Goal: Ask a question

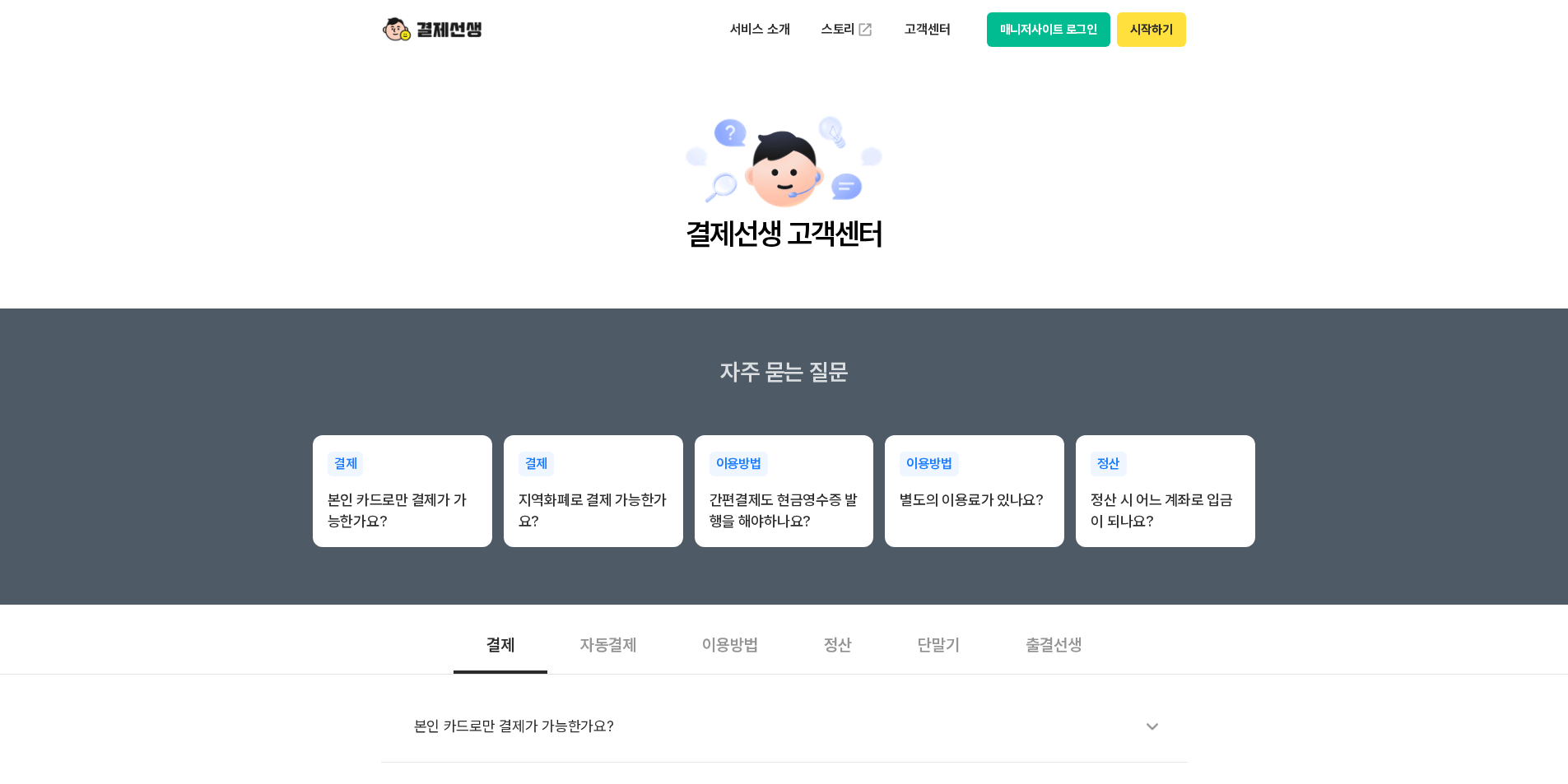
click at [955, 215] on main "결제선생 고객센터" at bounding box center [784, 184] width 1568 height 250
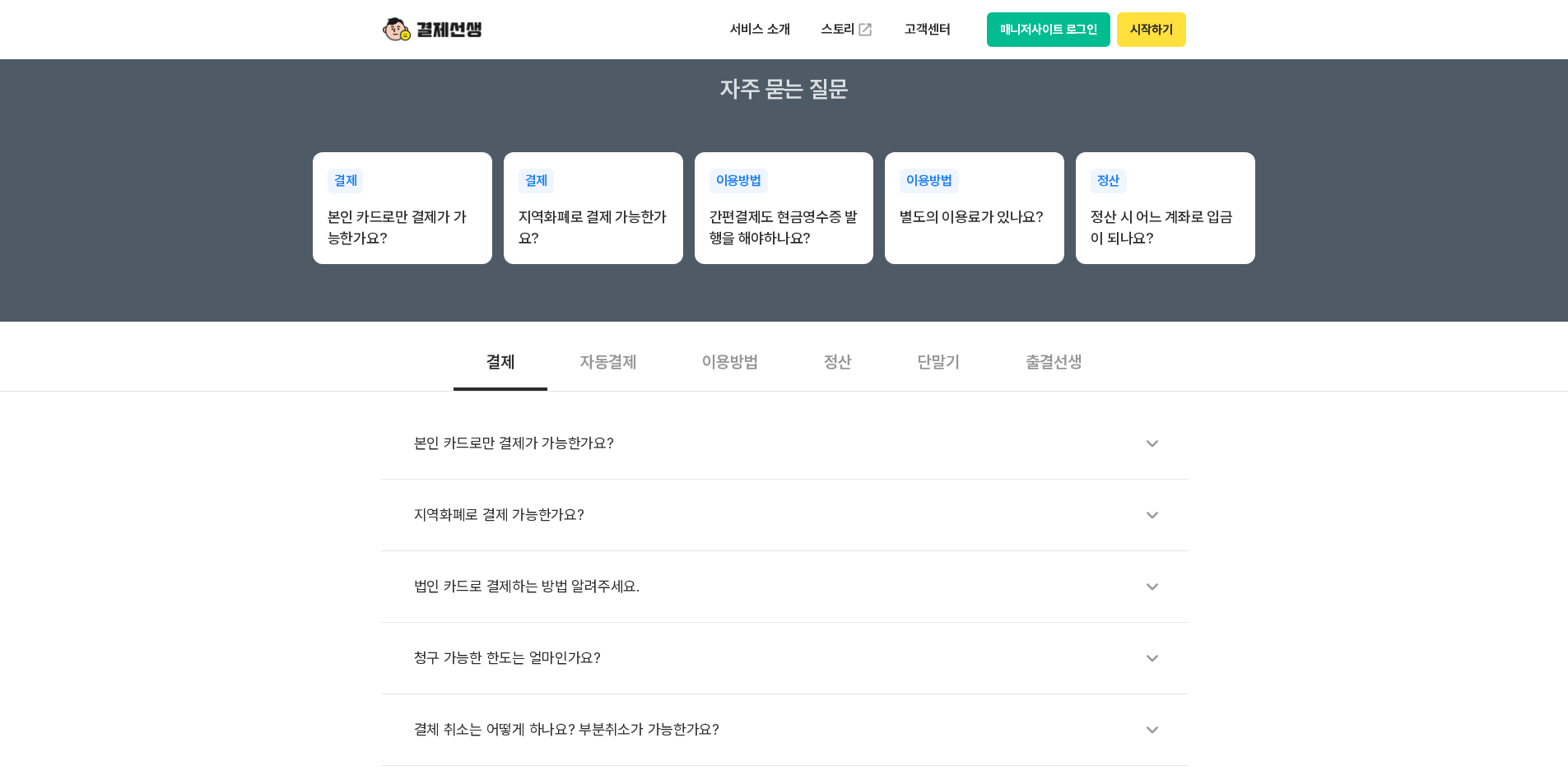
scroll to position [164, 0]
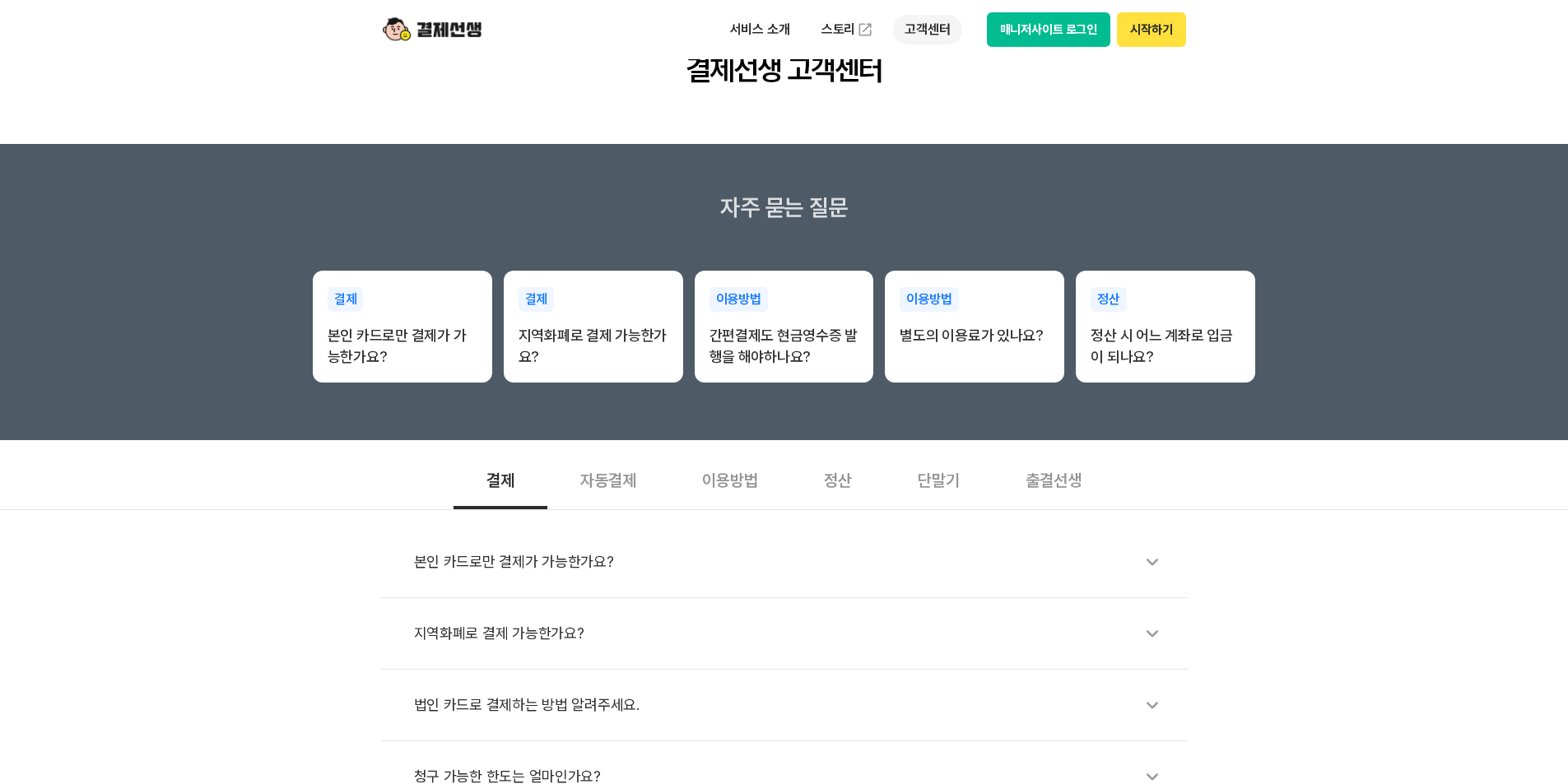
click at [921, 23] on p "고객센터" at bounding box center [927, 30] width 69 height 30
click at [978, 98] on link "자주 묻는 질문" at bounding box center [962, 97] width 138 height 33
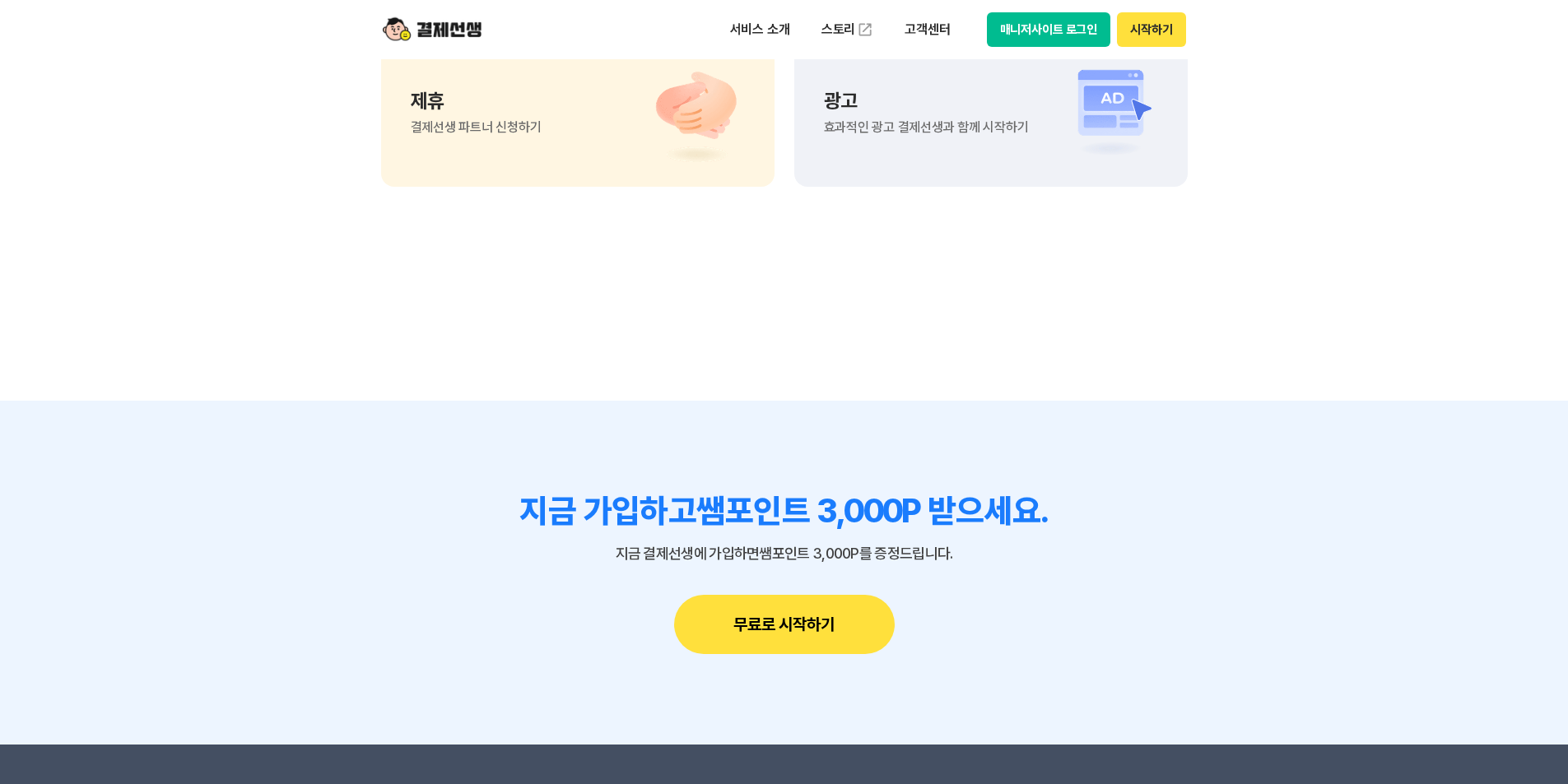
scroll to position [1152, 0]
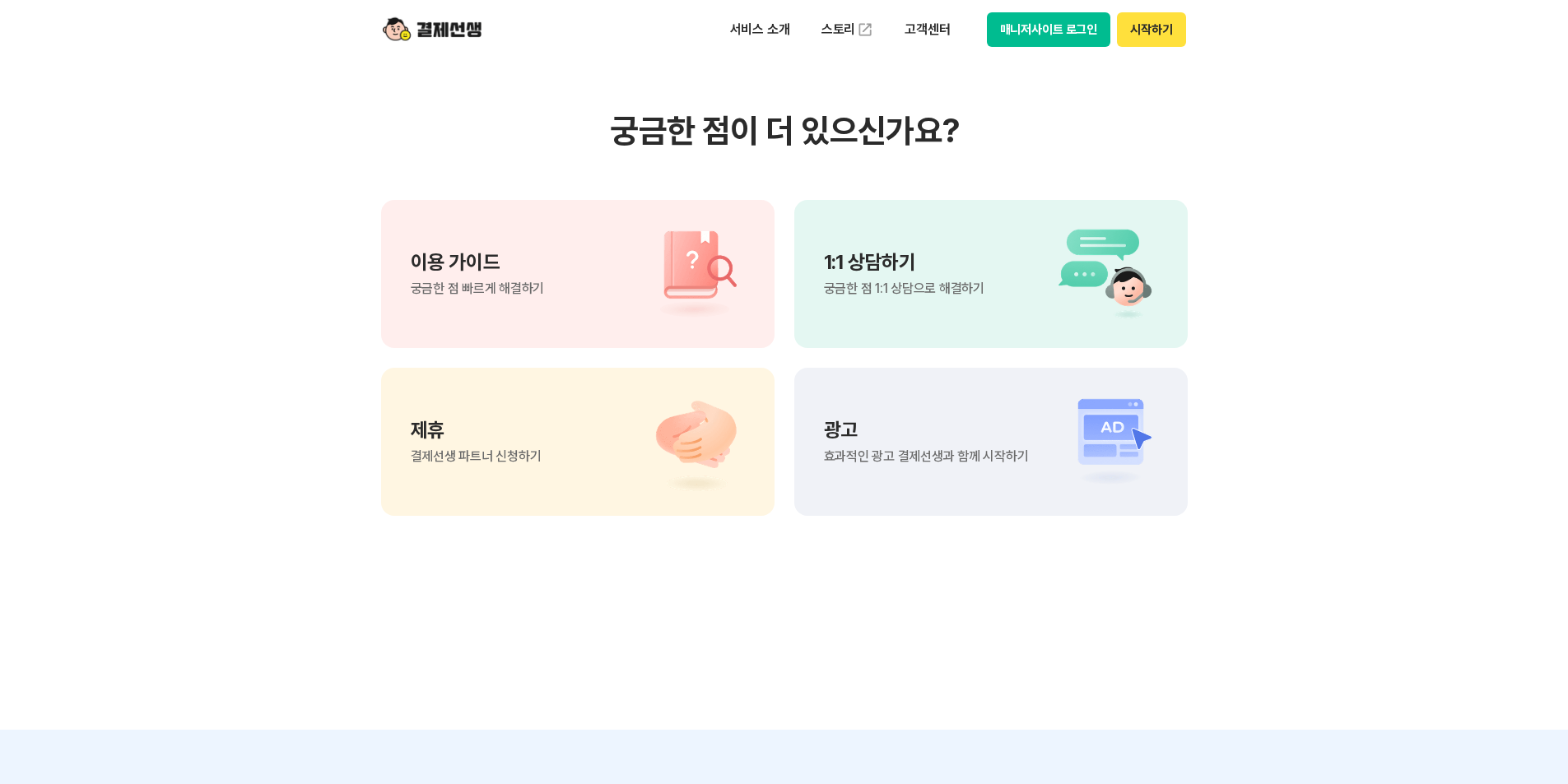
click at [894, 269] on p "1:1 상담하기" at bounding box center [904, 262] width 160 height 20
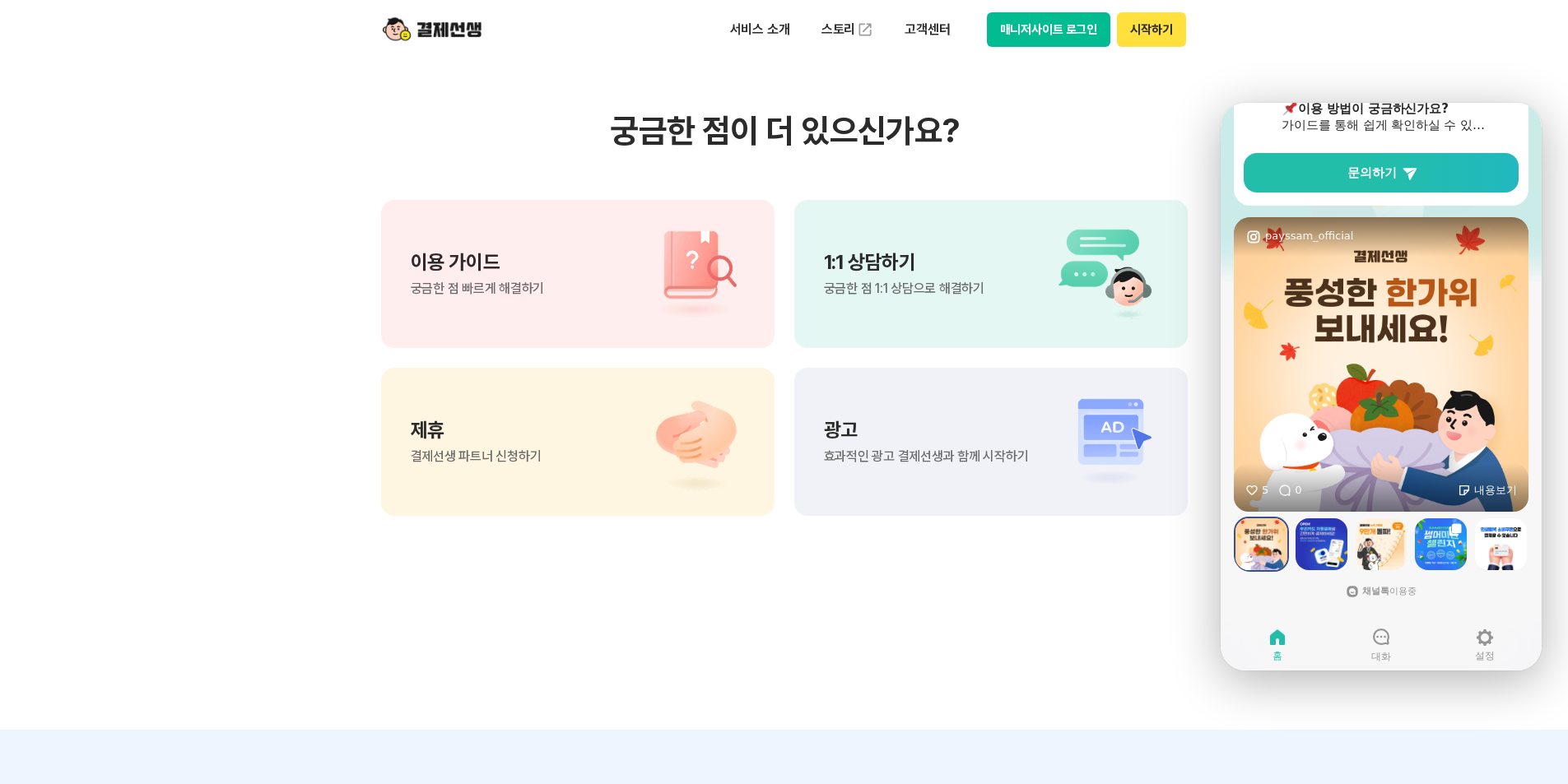
scroll to position [1399, 0]
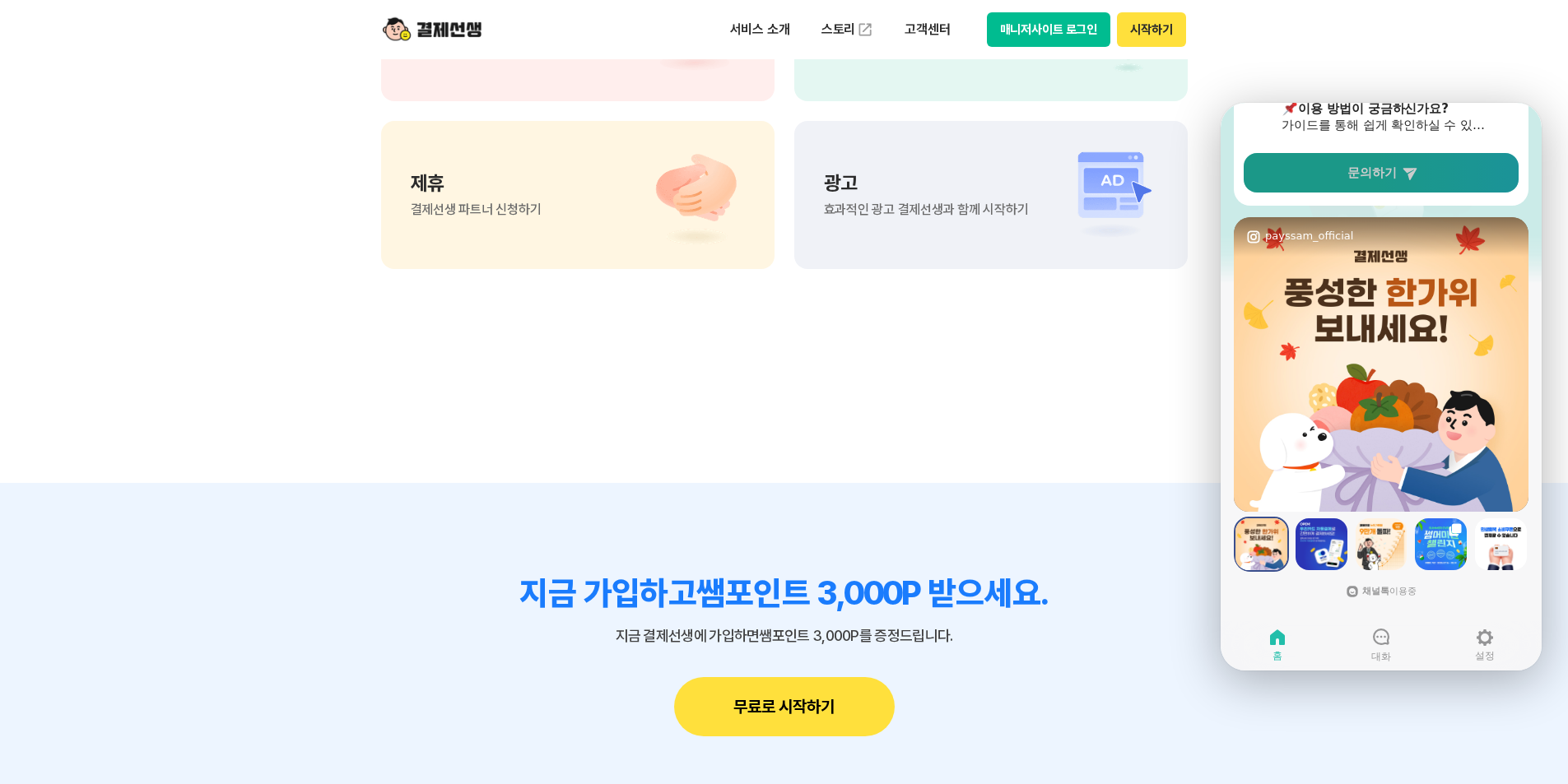
click at [1348, 171] on span "문의하기" at bounding box center [1372, 172] width 50 height 17
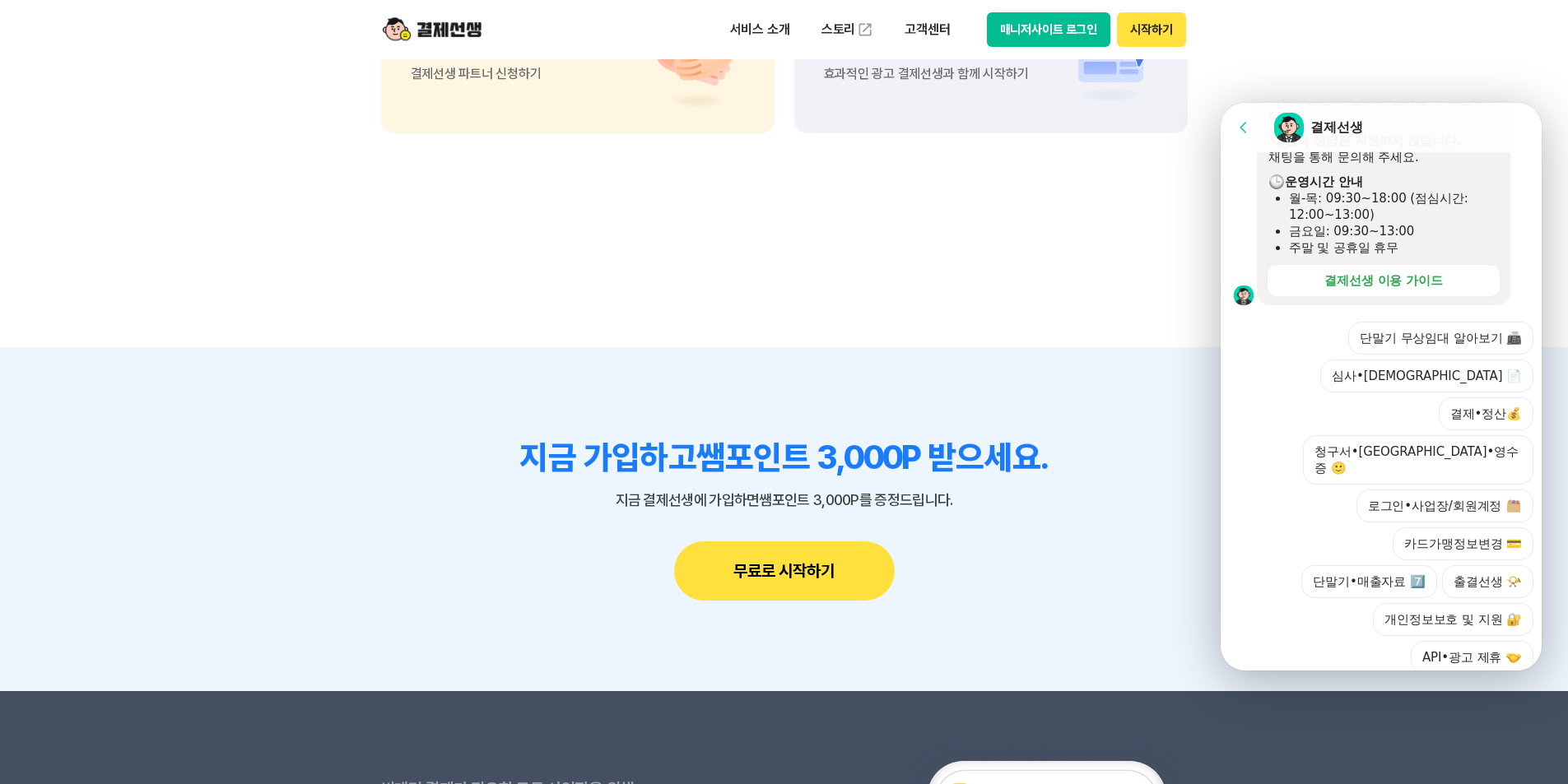
scroll to position [1646, 0]
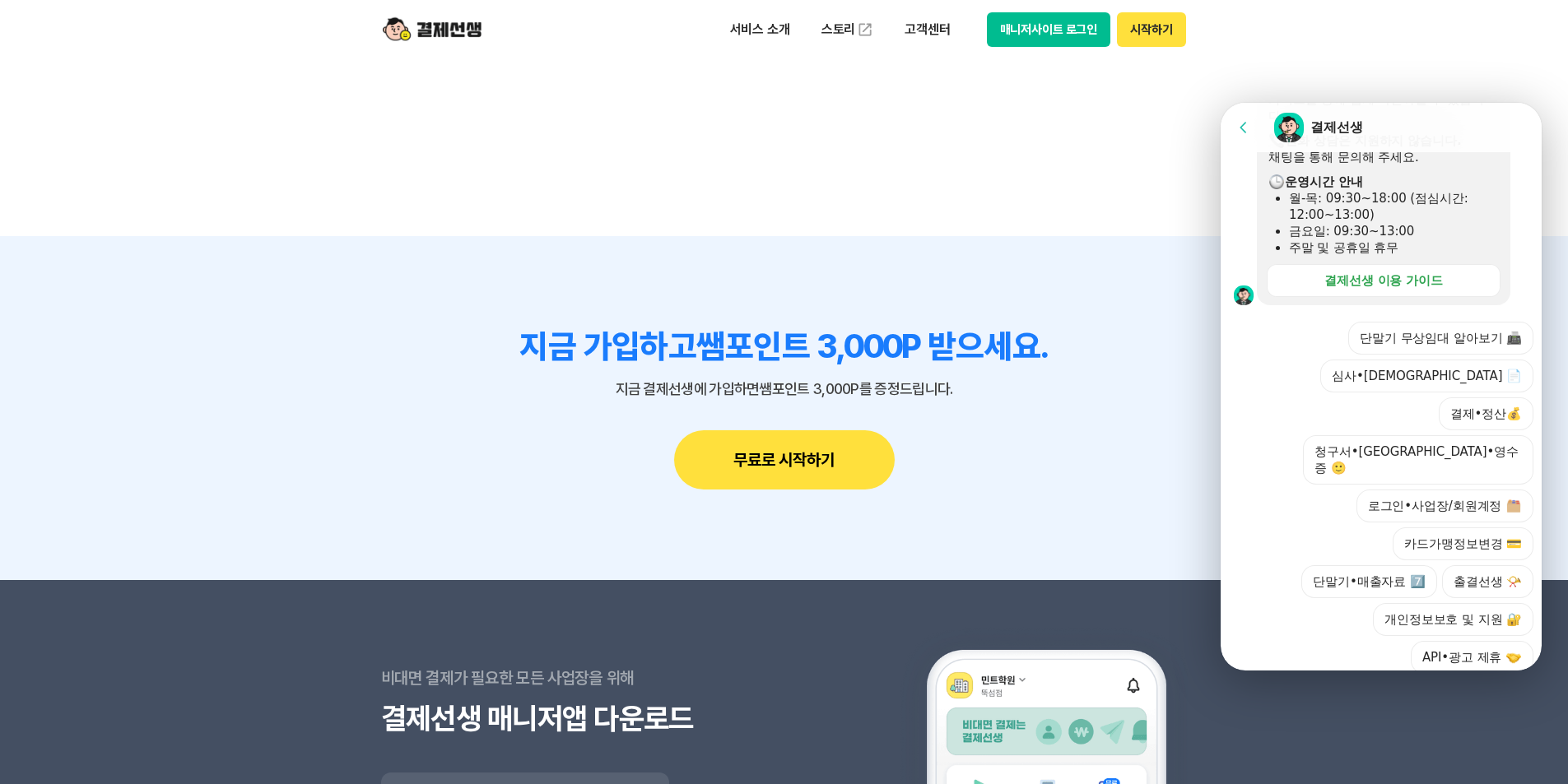
click at [1322, 606] on div "단말기 무상임대 알아보기 📠 심사•신규가맹 📄 결제•정산💰 청구서•포인트•영수증 🙂 로그인•사업장/회원계정 카드가맹정보변경 💳 단말기•매출자료…" at bounding box center [1397, 498] width 271 height 352
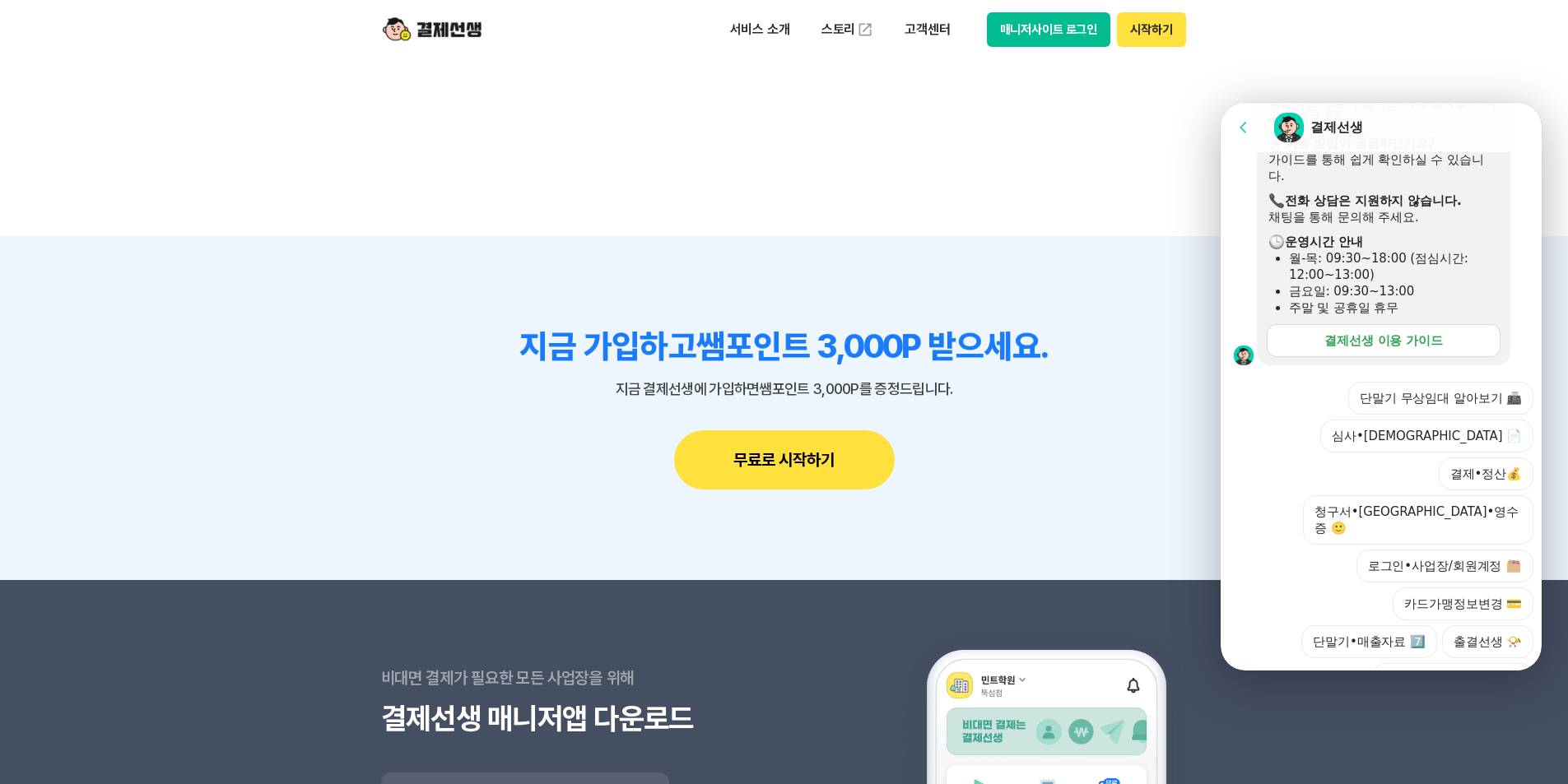
scroll to position [377, 0]
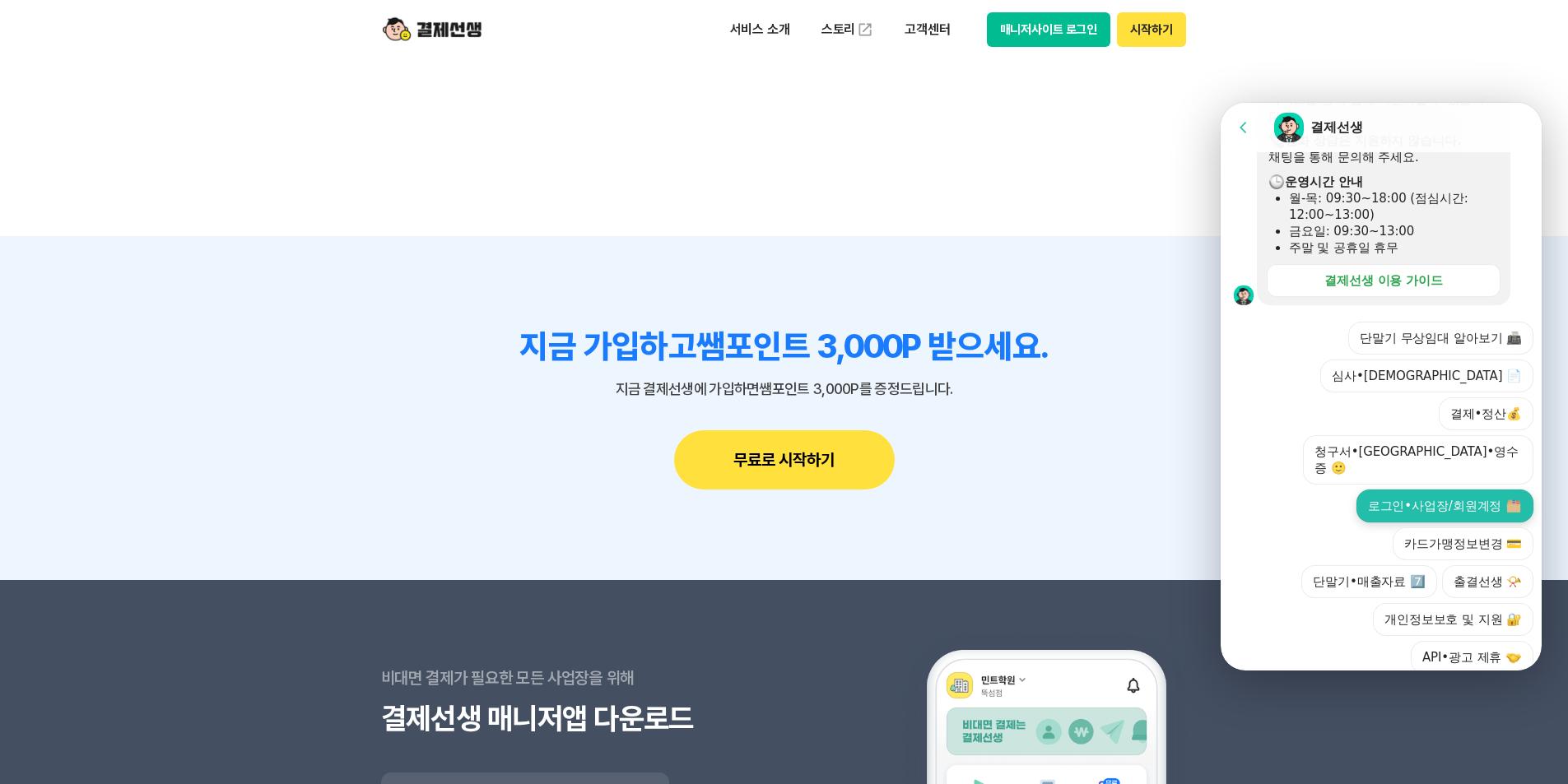
click at [1366, 490] on button "로그인•사업장/회원계정" at bounding box center [1444, 506] width 177 height 33
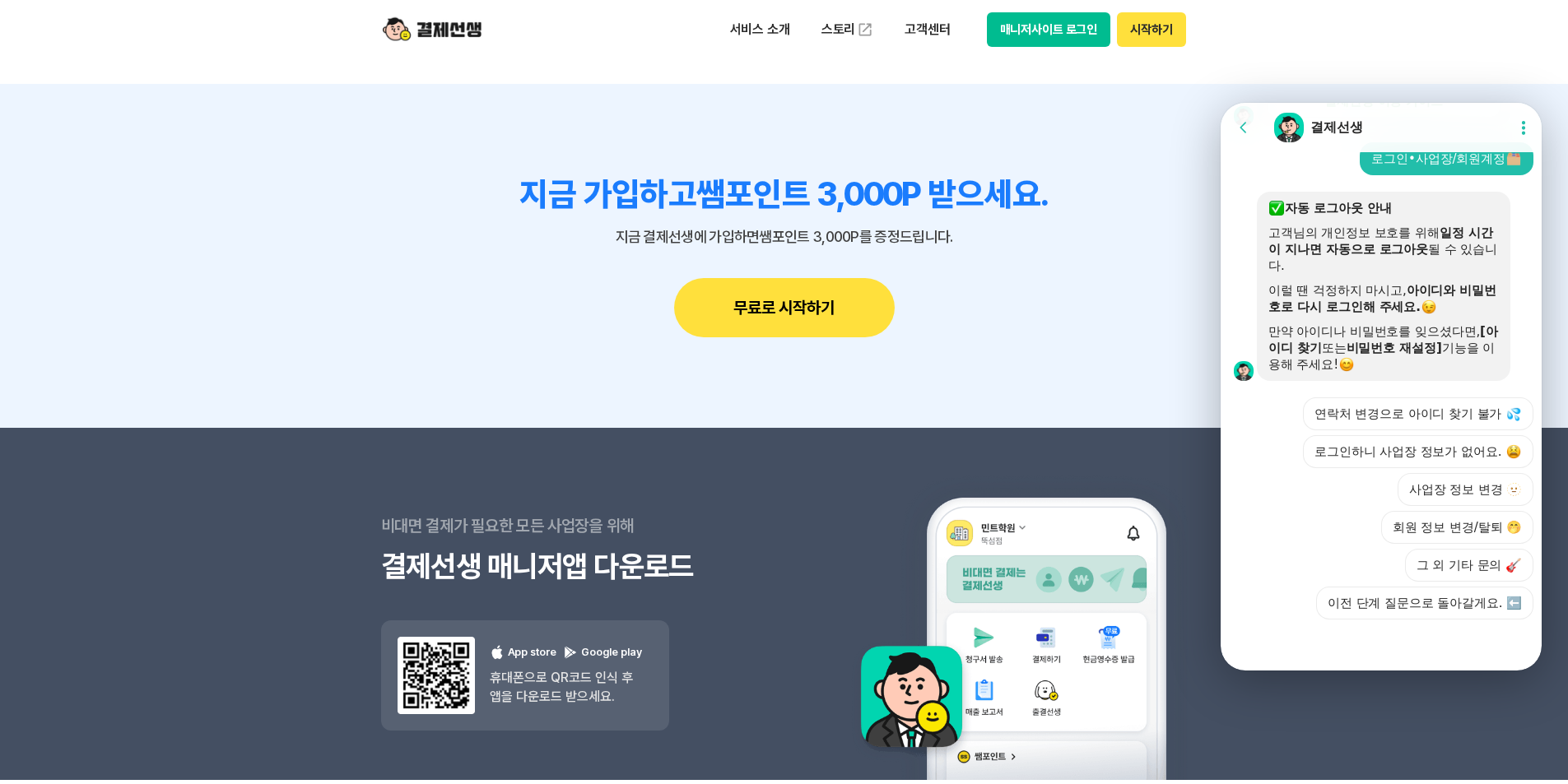
scroll to position [1975, 0]
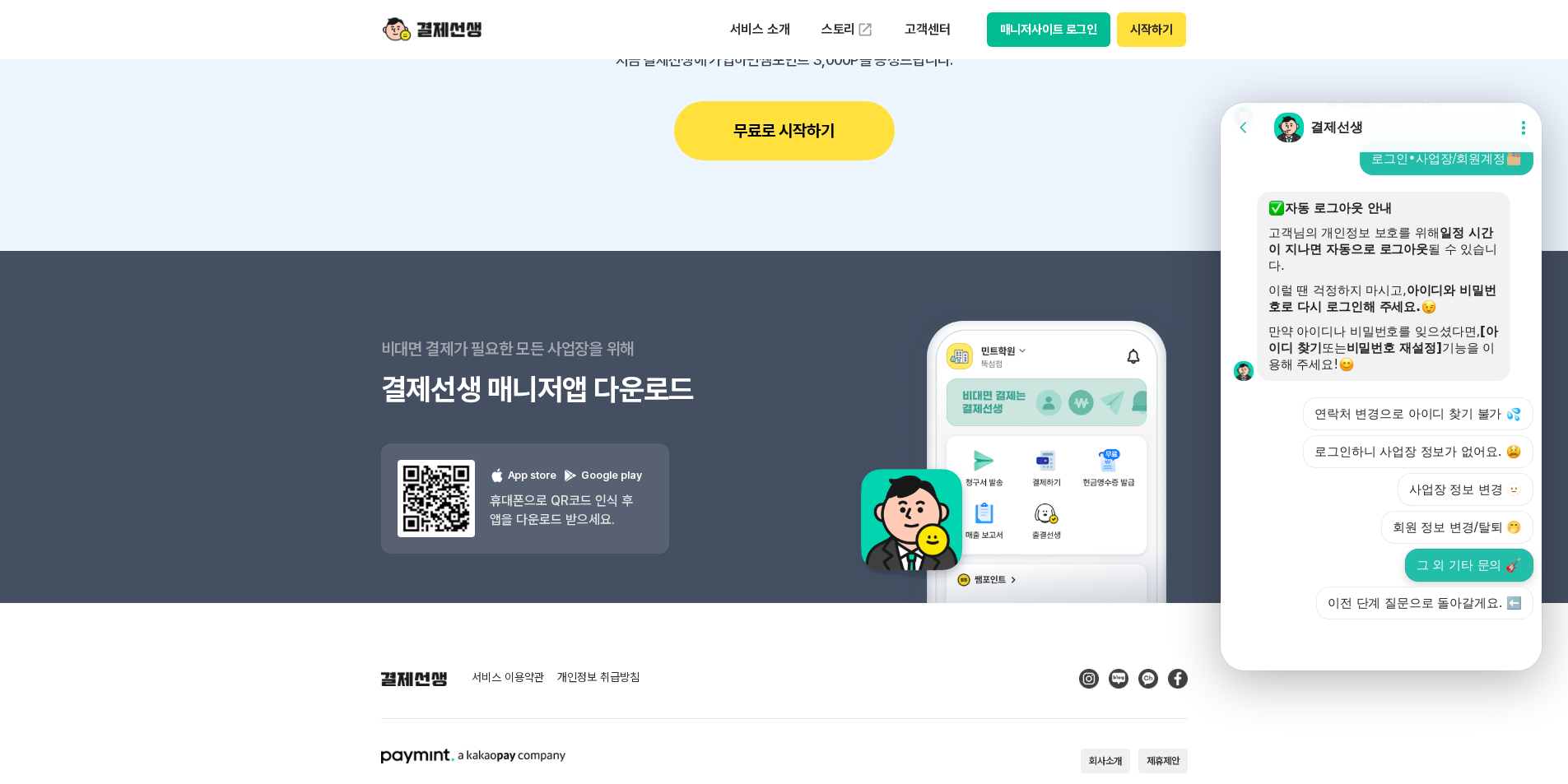
click at [1443, 566] on button "그 외 기타 문의" at bounding box center [1470, 566] width 129 height 33
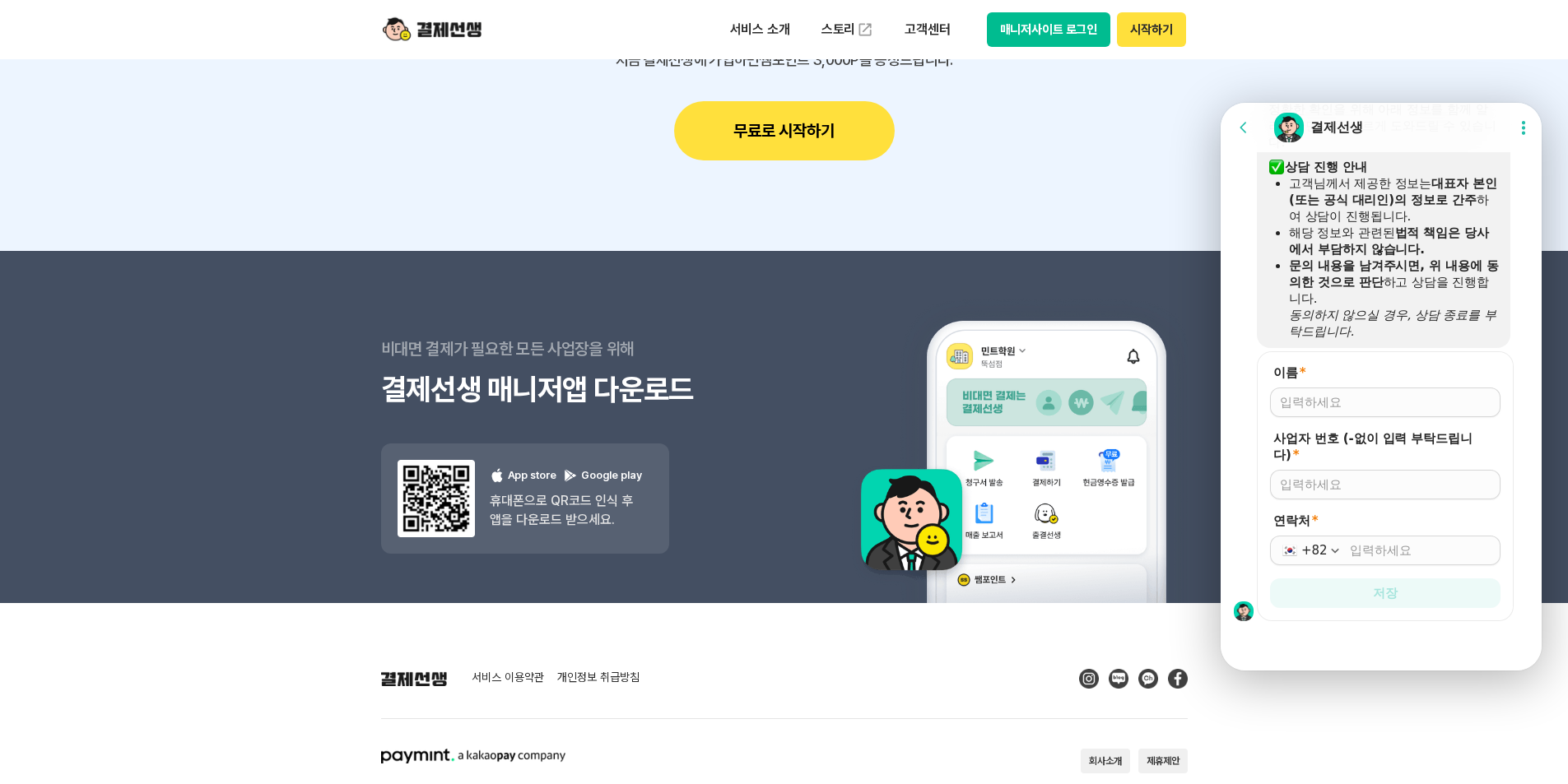
scroll to position [928, 0]
click at [1358, 398] on input "이름 *" at bounding box center [1385, 400] width 211 height 17
type input "시그니처 튼튼영어마스터"
click at [1336, 486] on input "사업자 번호 (-없이 입력 부탁드립니다) *" at bounding box center [1385, 483] width 211 height 17
type input "3319801628"
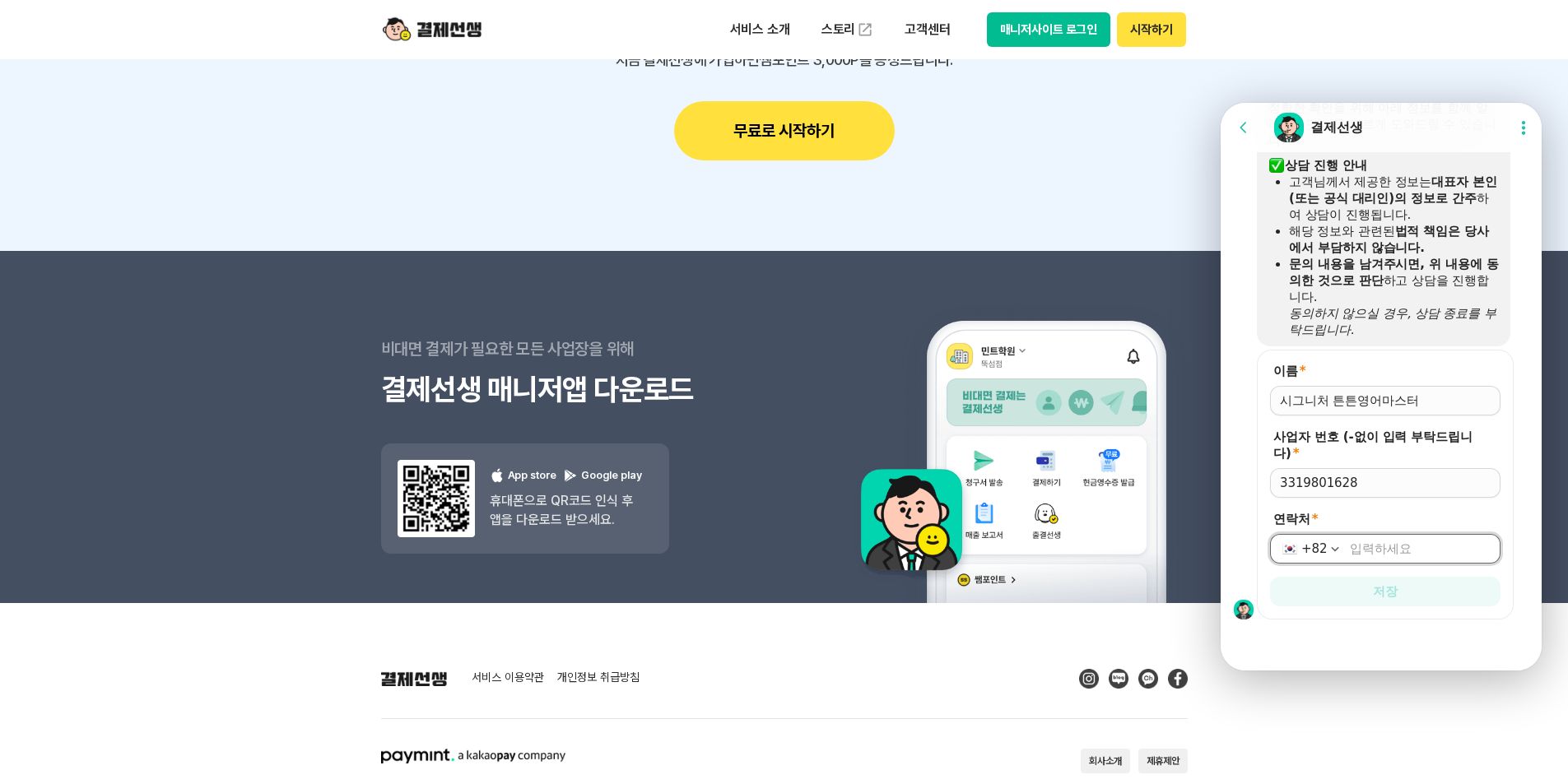
click at [1364, 552] on input "연락처 *" at bounding box center [1420, 548] width 141 height 17
type input "010-7274-8076"
click at [1445, 515] on label "연락처 *" at bounding box center [1385, 519] width 231 height 17
click at [1445, 540] on input "010-7274-8076" at bounding box center [1420, 548] width 141 height 17
click at [1452, 618] on form "이름 * 사업자 번호 (-없이 입력 부탁드립니다) * 3319801628 연락처 * +82 010-7274-8076 저장" at bounding box center [1384, 485] width 257 height 270
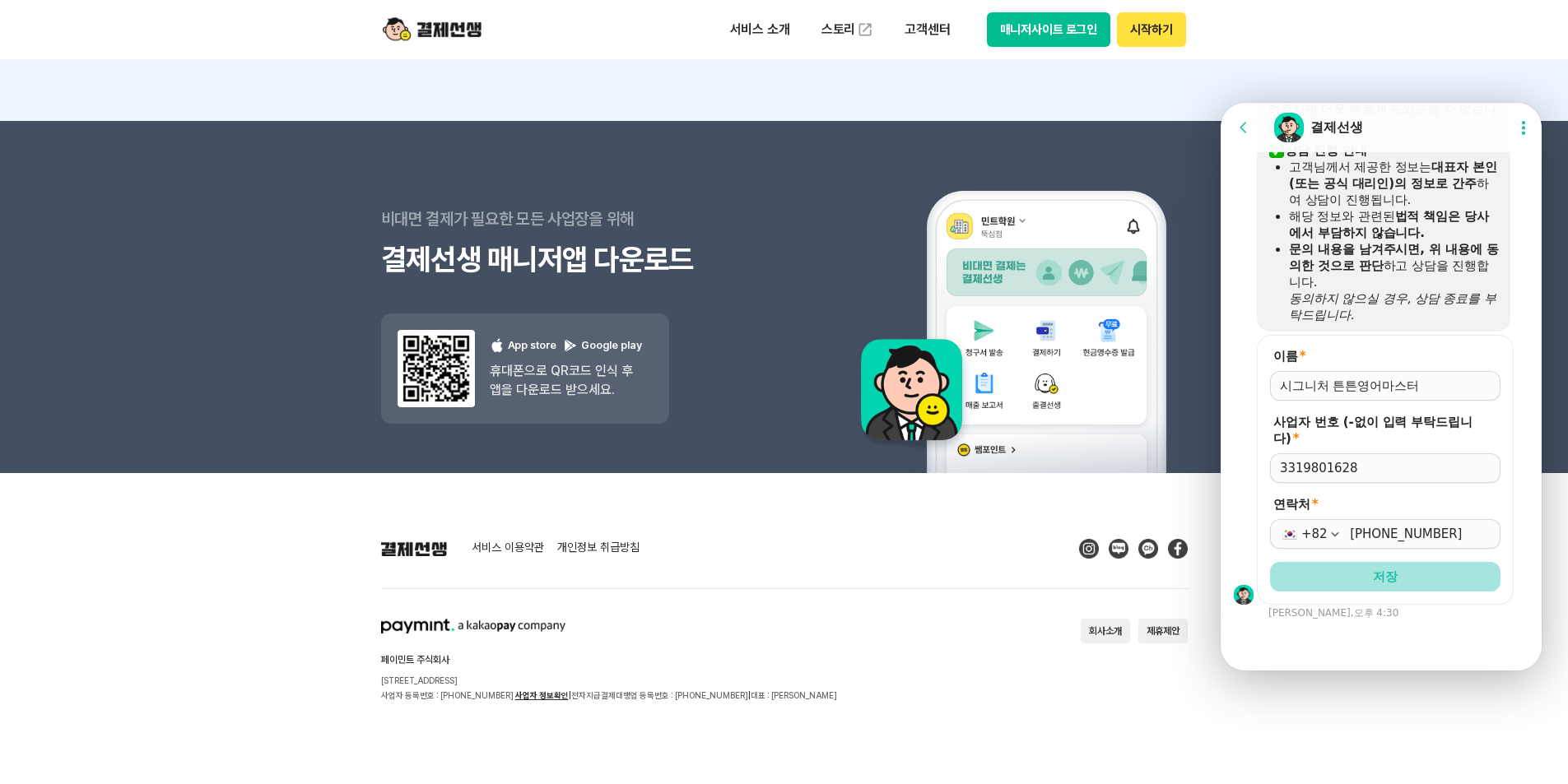
scroll to position [2107, 0]
click at [1361, 438] on label "사업자 번호 (-없이 입력 부탁드립니다) *" at bounding box center [1385, 431] width 231 height 33
click at [1361, 460] on input "3319801628" at bounding box center [1385, 468] width 211 height 17
click at [1358, 345] on form "이름 * 사업자 번호 (-없이 입력 부탁드립니다) * 3319801628 연락처 * +82 010-7274-8076 저장" at bounding box center [1384, 470] width 257 height 270
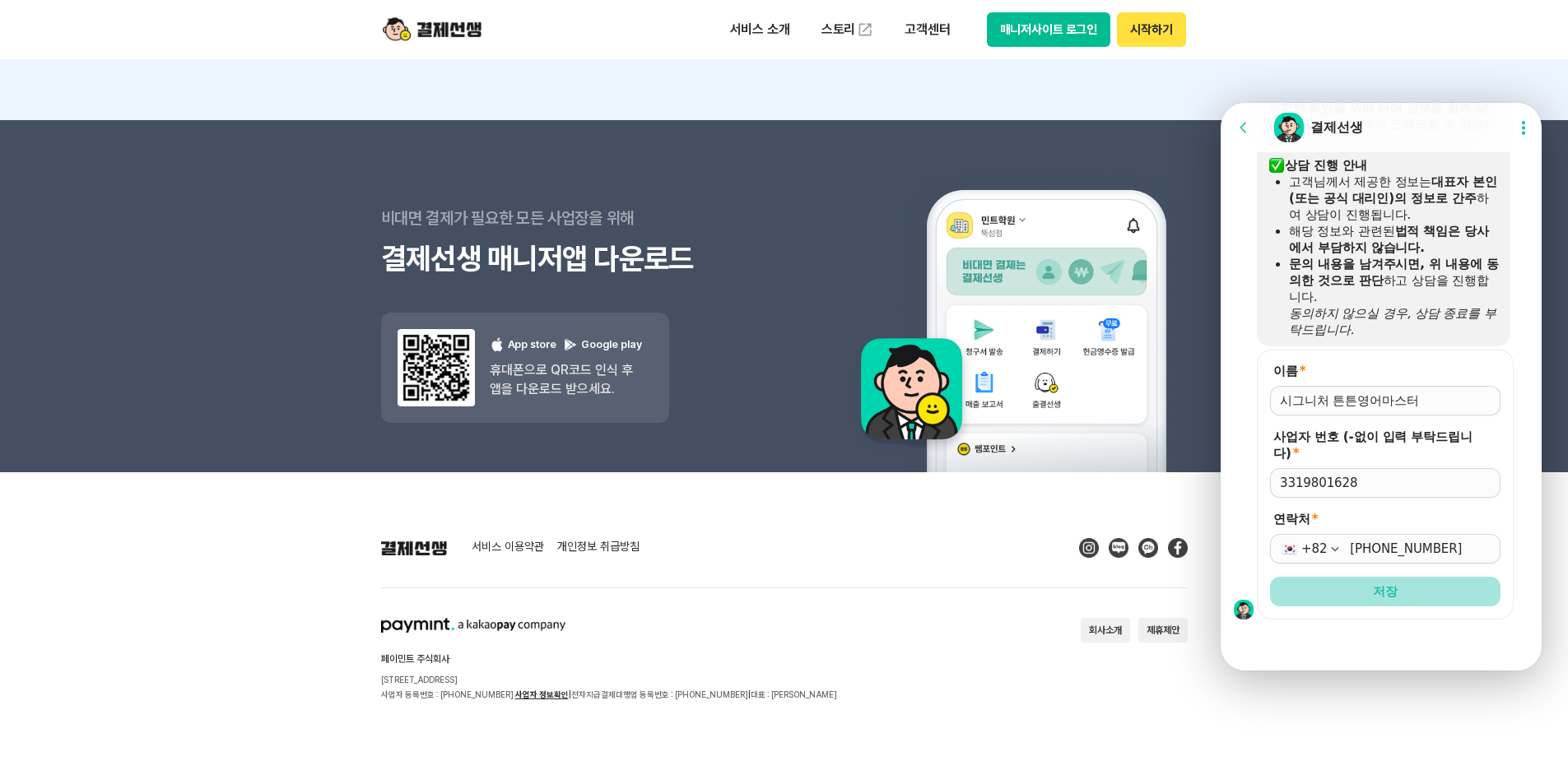
click at [1391, 590] on span "저장" at bounding box center [1385, 592] width 24 height 17
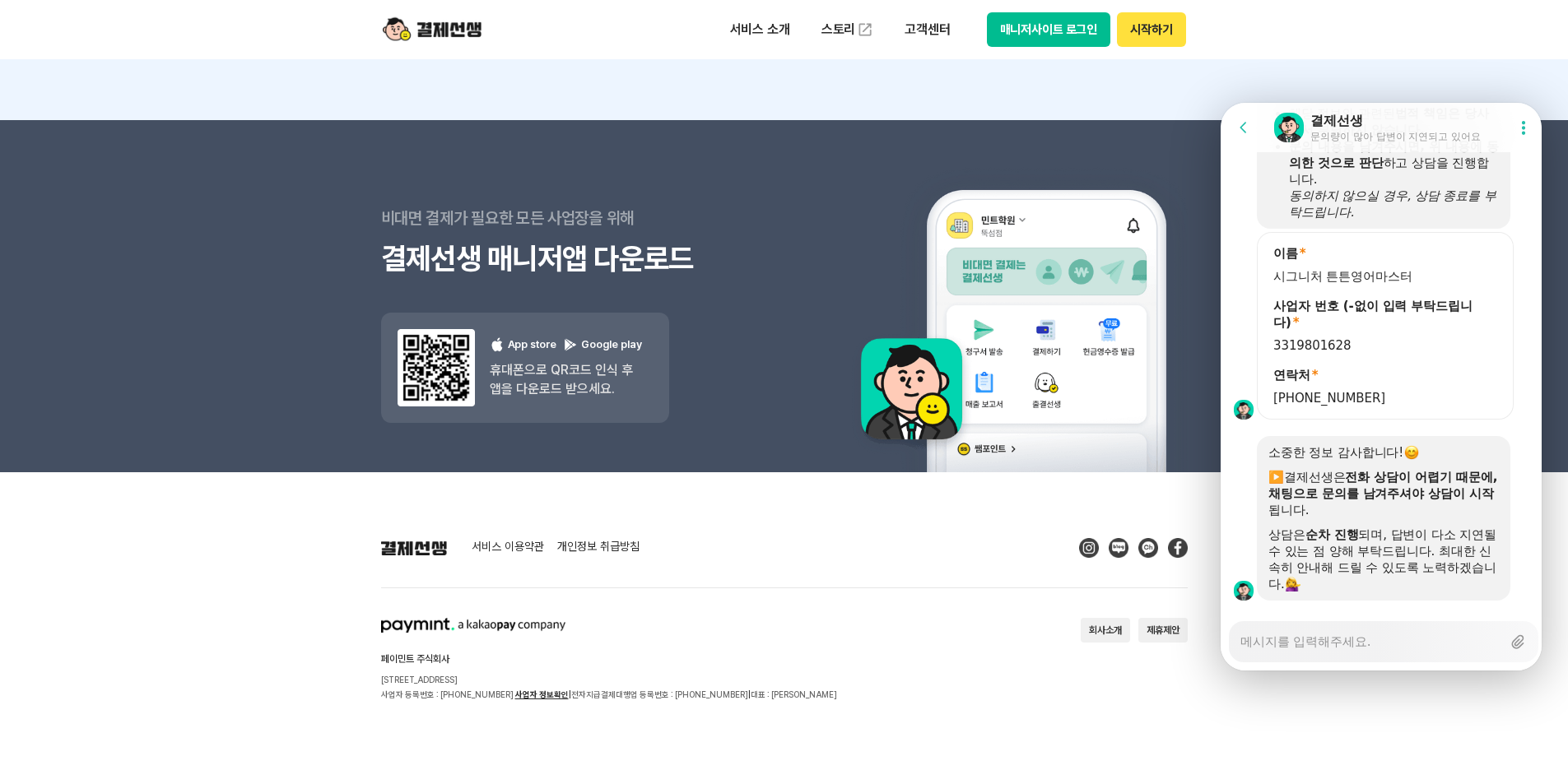
scroll to position [1076, 0]
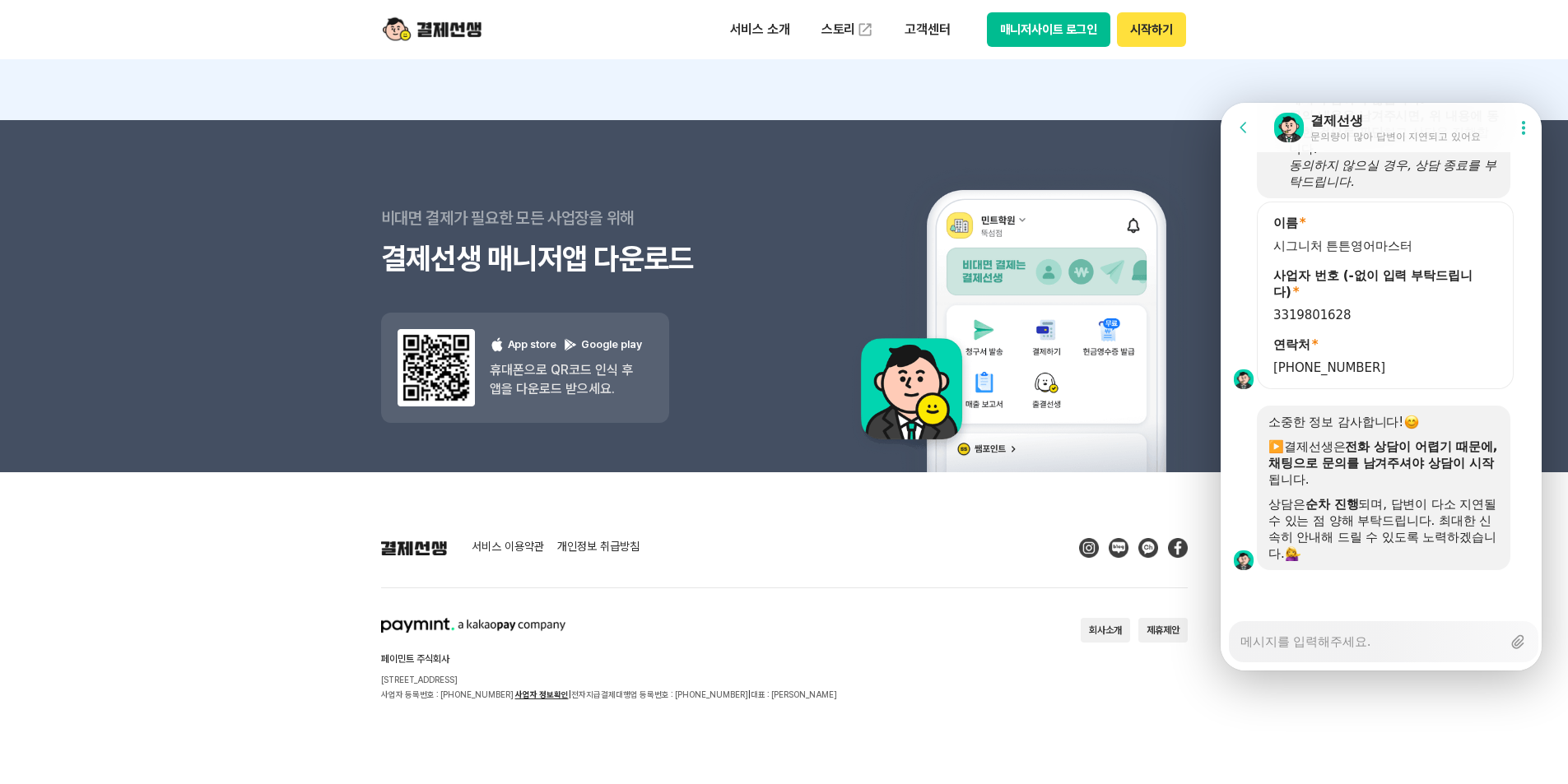
click at [1344, 636] on textarea "Messenger Input Textarea" at bounding box center [1371, 636] width 261 height 28
type textarea "x"
type textarea "ㅇ"
type textarea "x"
type textarea "이"
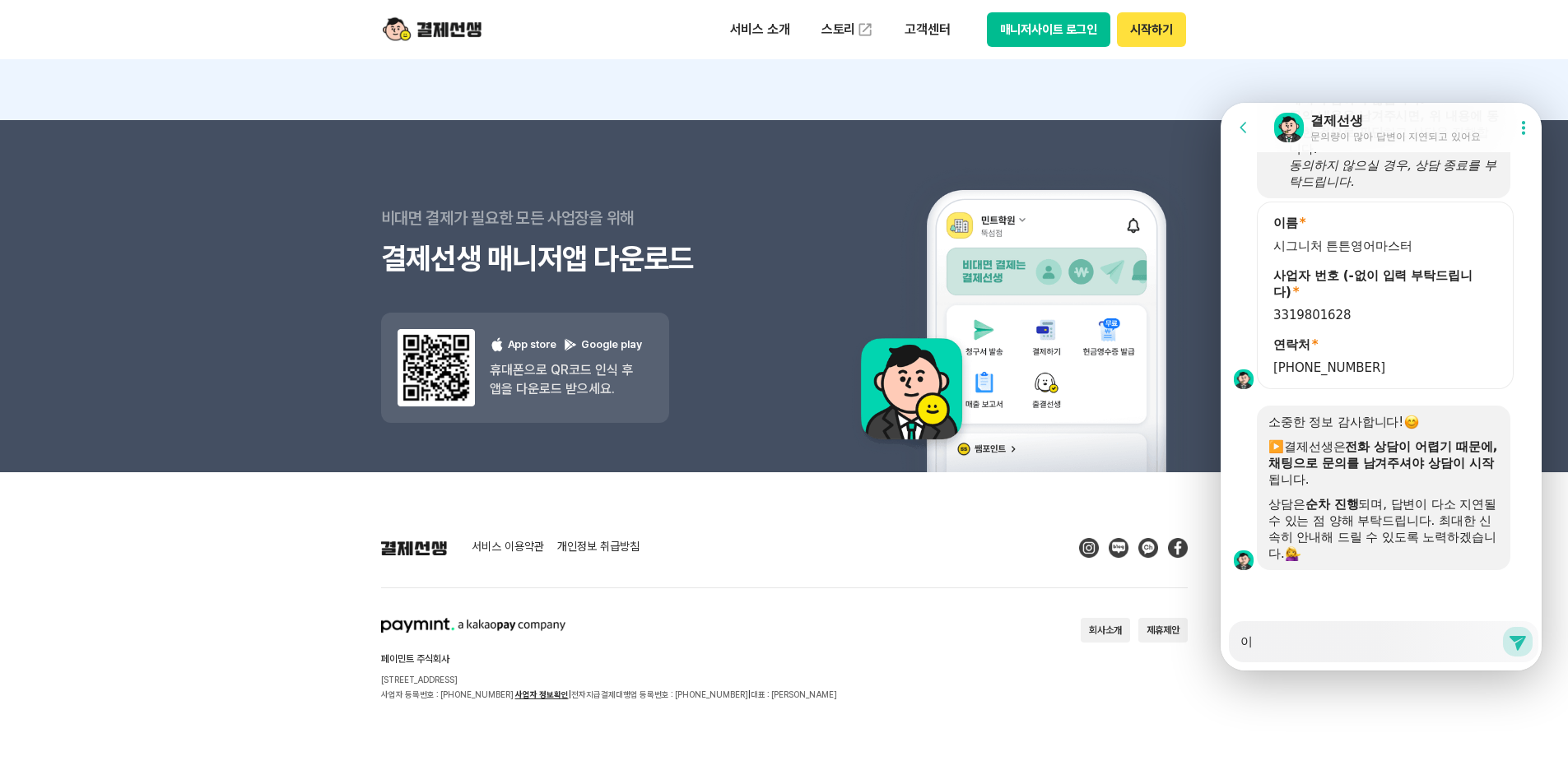
type textarea "x"
type textarea "일"
type textarea "x"
type textarea "이르"
type textarea "x"
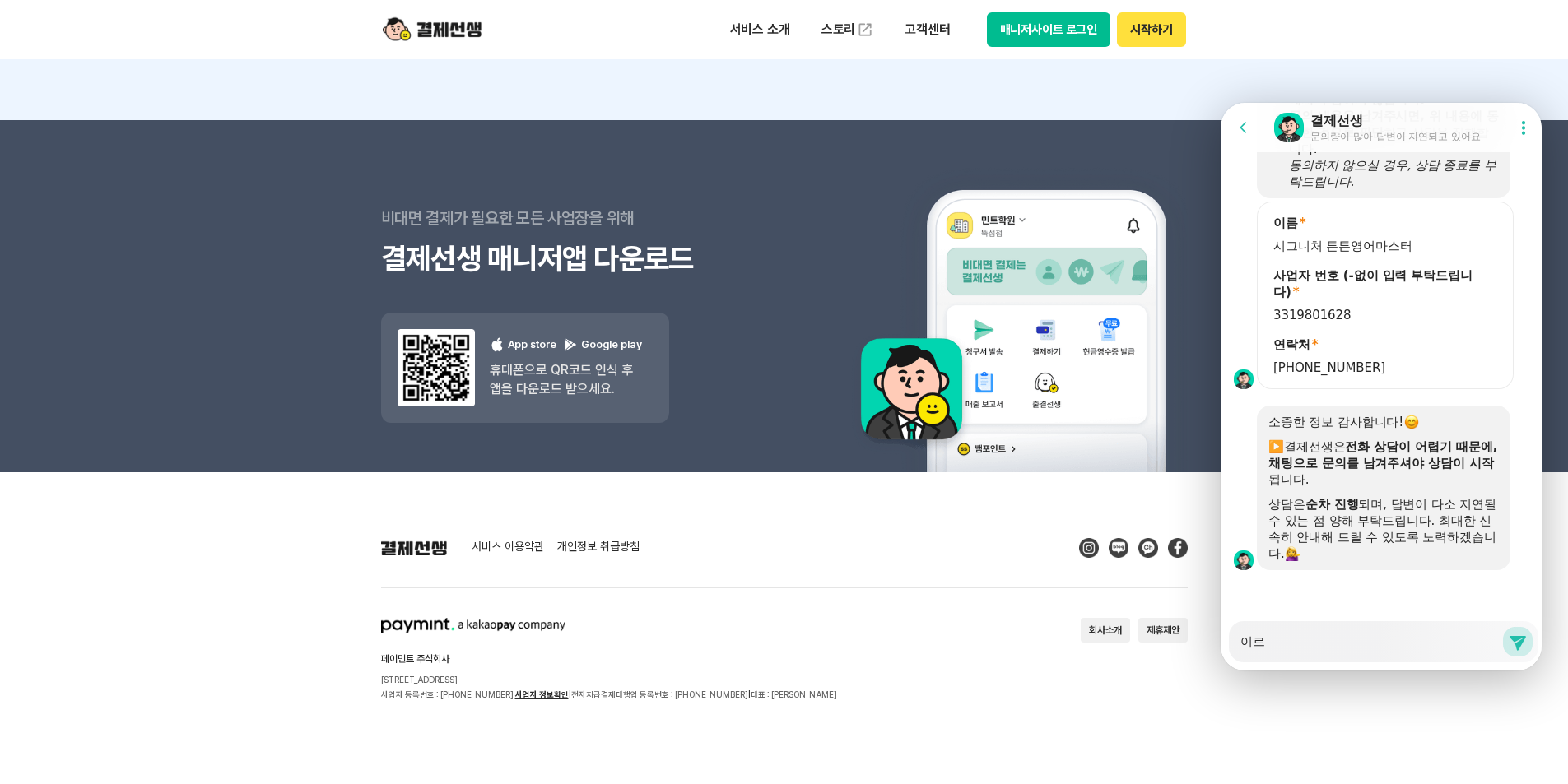
type textarea "이름"
type textarea "x"
type textarea "이름ㅇ"
type textarea "x"
type textarea "이름으"
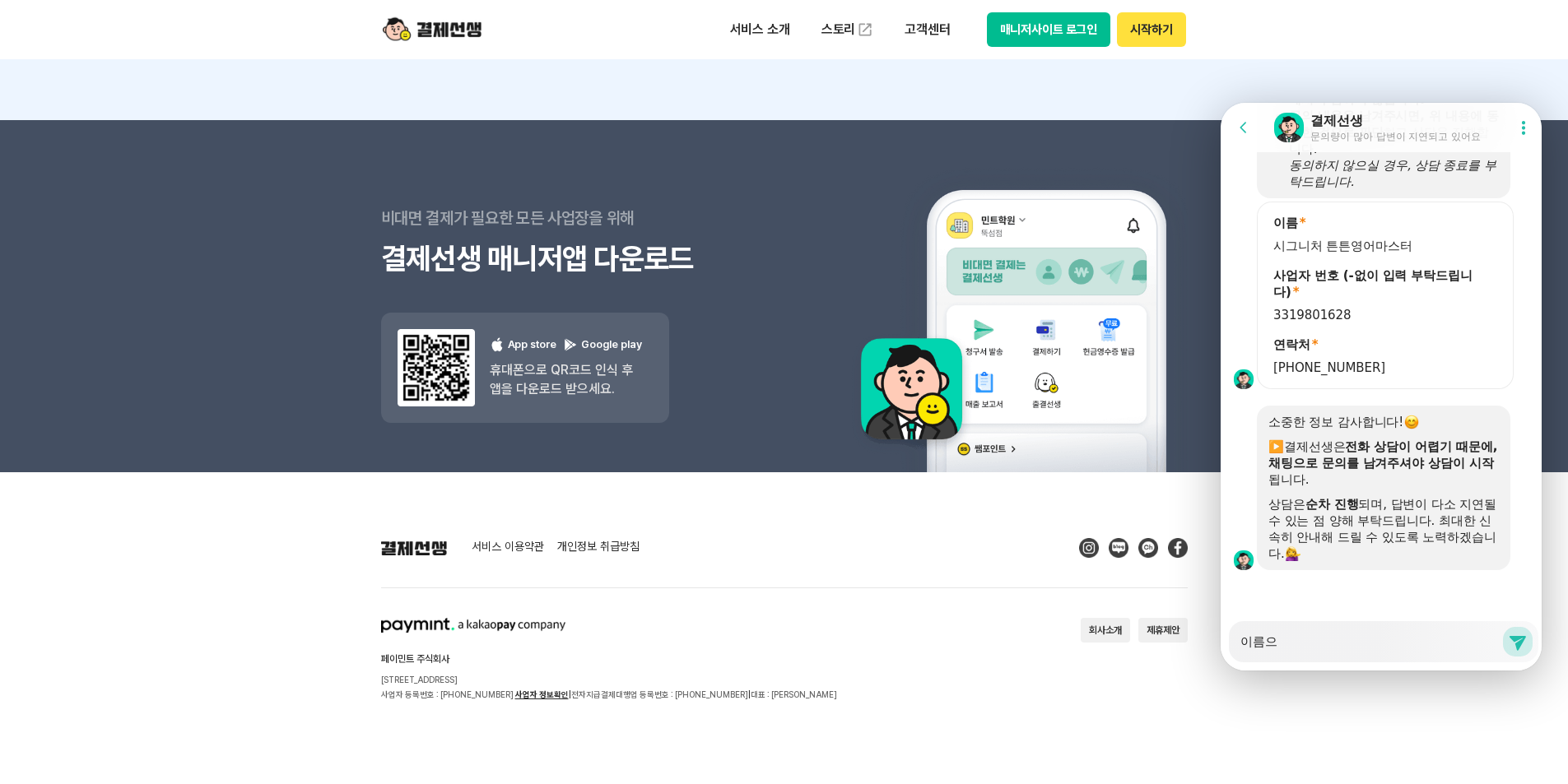
type textarea "x"
type textarea "이름ㅇ"
type textarea "x"
type textarea "이름"
type textarea "x"
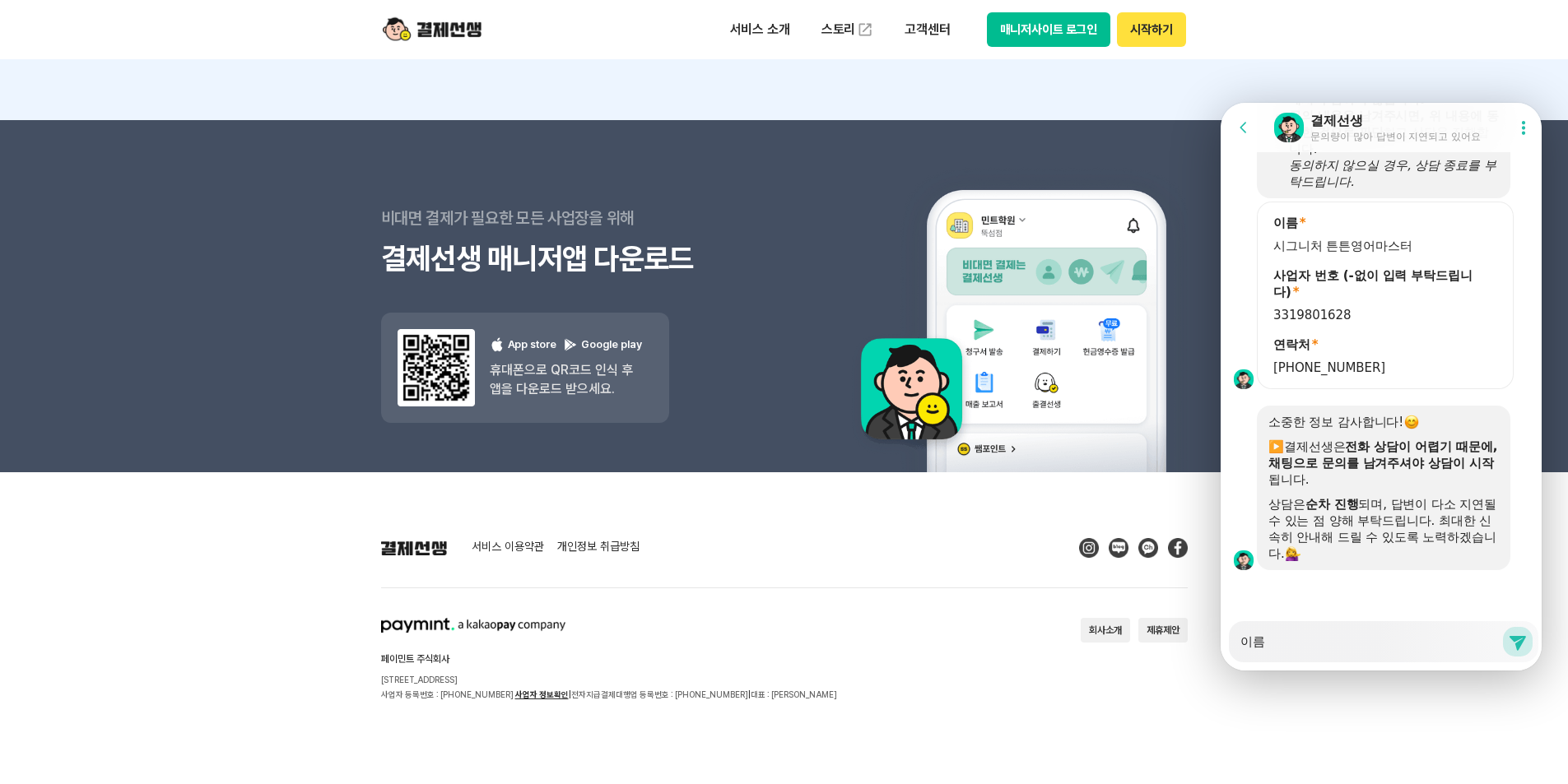
type textarea "이"
type textarea "x"
type textarea "ㅅ"
type textarea "x"
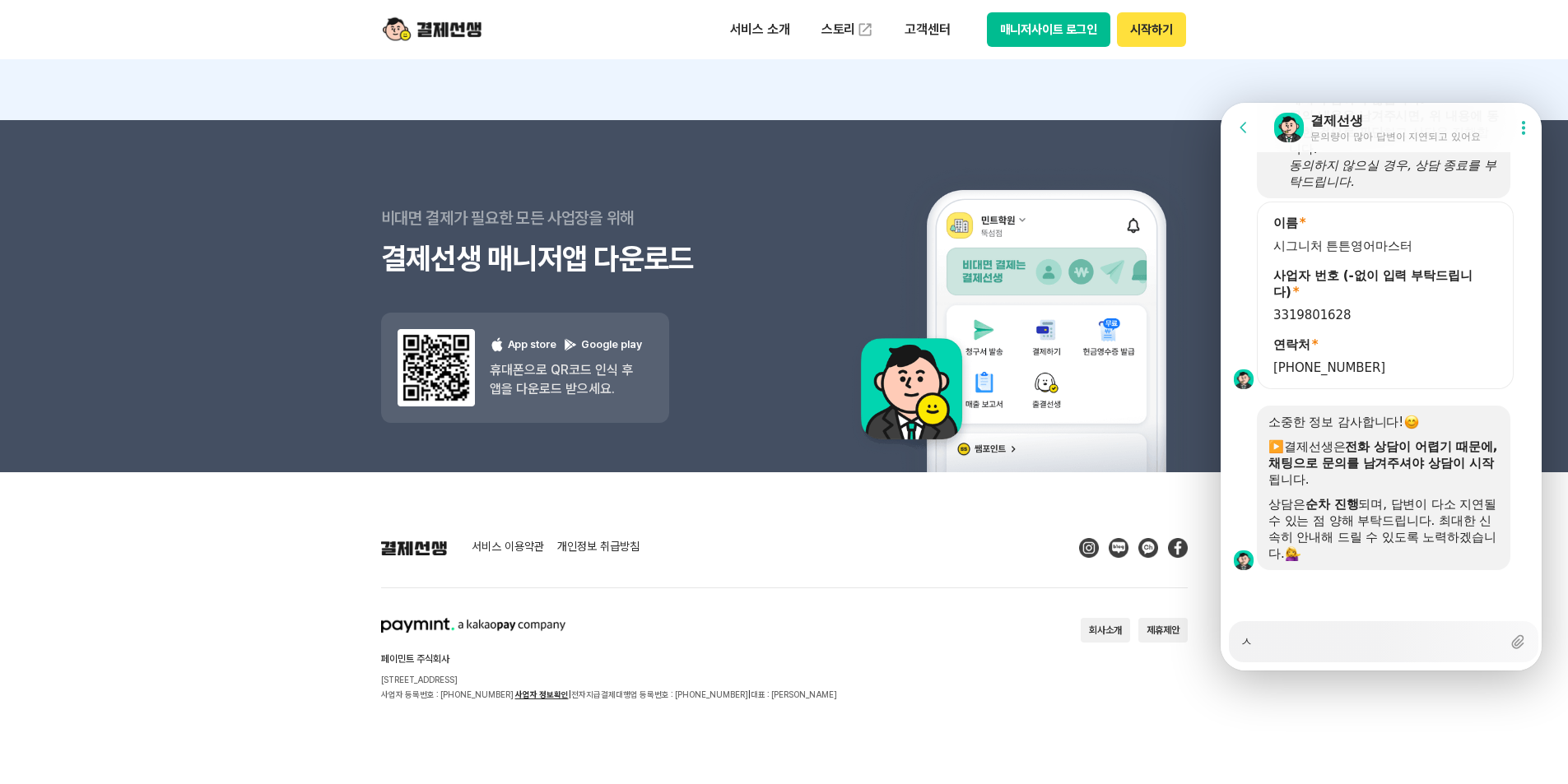
type textarea "사"
type textarea "x"
type textarea "사요"
type textarea "x"
type textarea "사용"
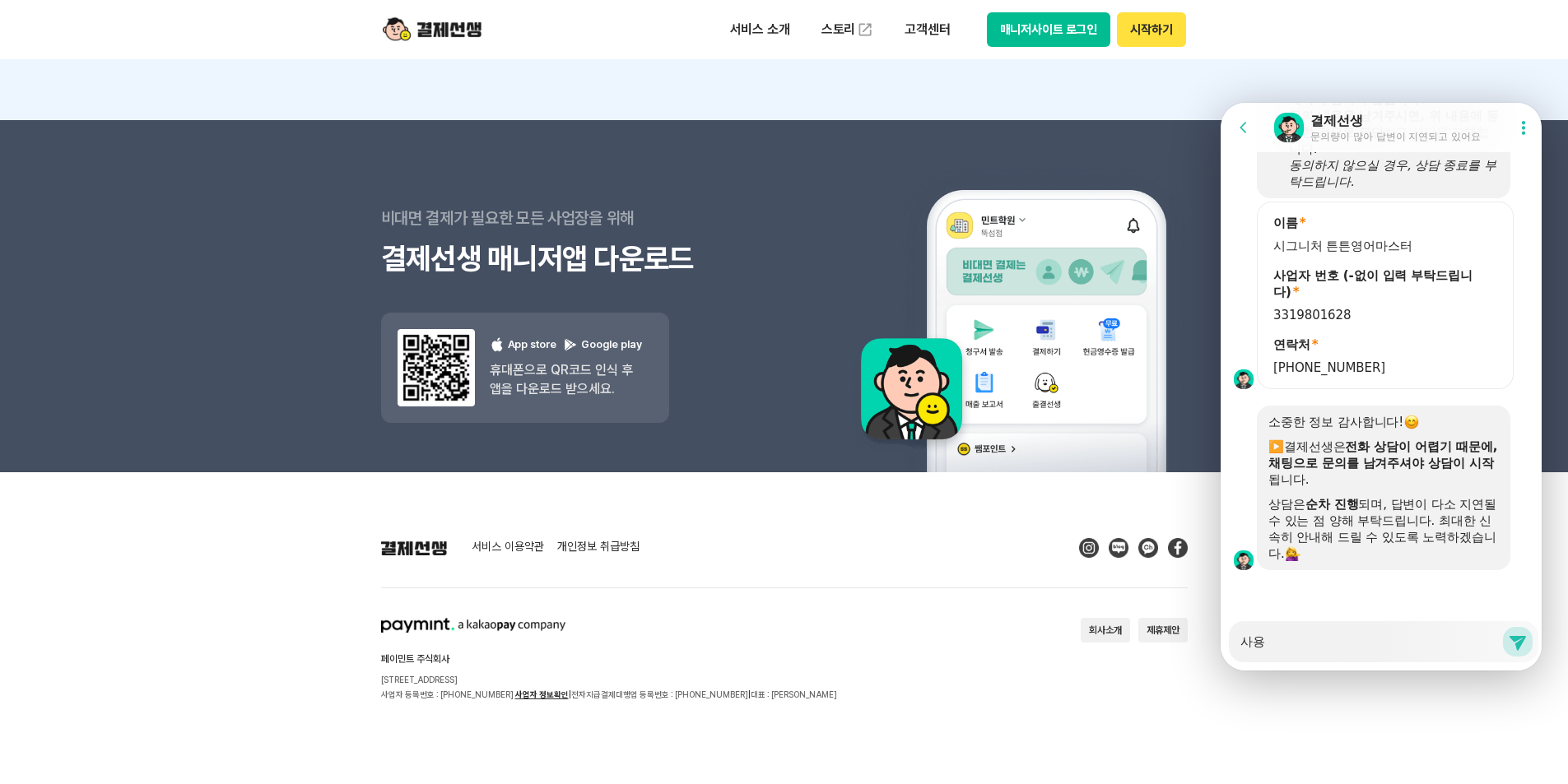
type textarea "x"
type textarea "사용ㅈ"
type textarea "x"
type textarea "사용자"
type textarea "x"
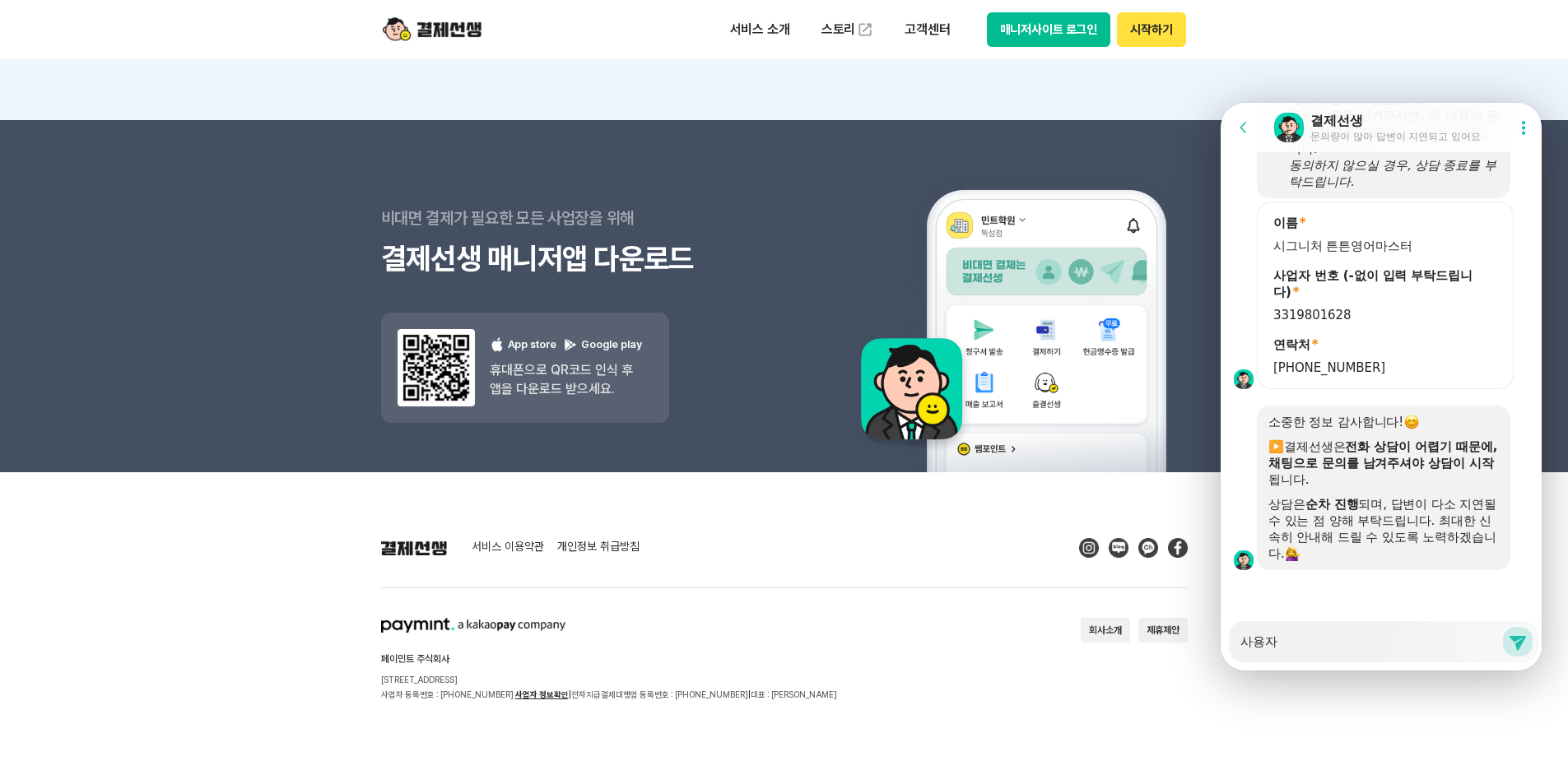
type textarea "사용자"
type textarea "x"
type textarea "사용자 ㅇ"
type textarea "x"
type textarea "사용자 이"
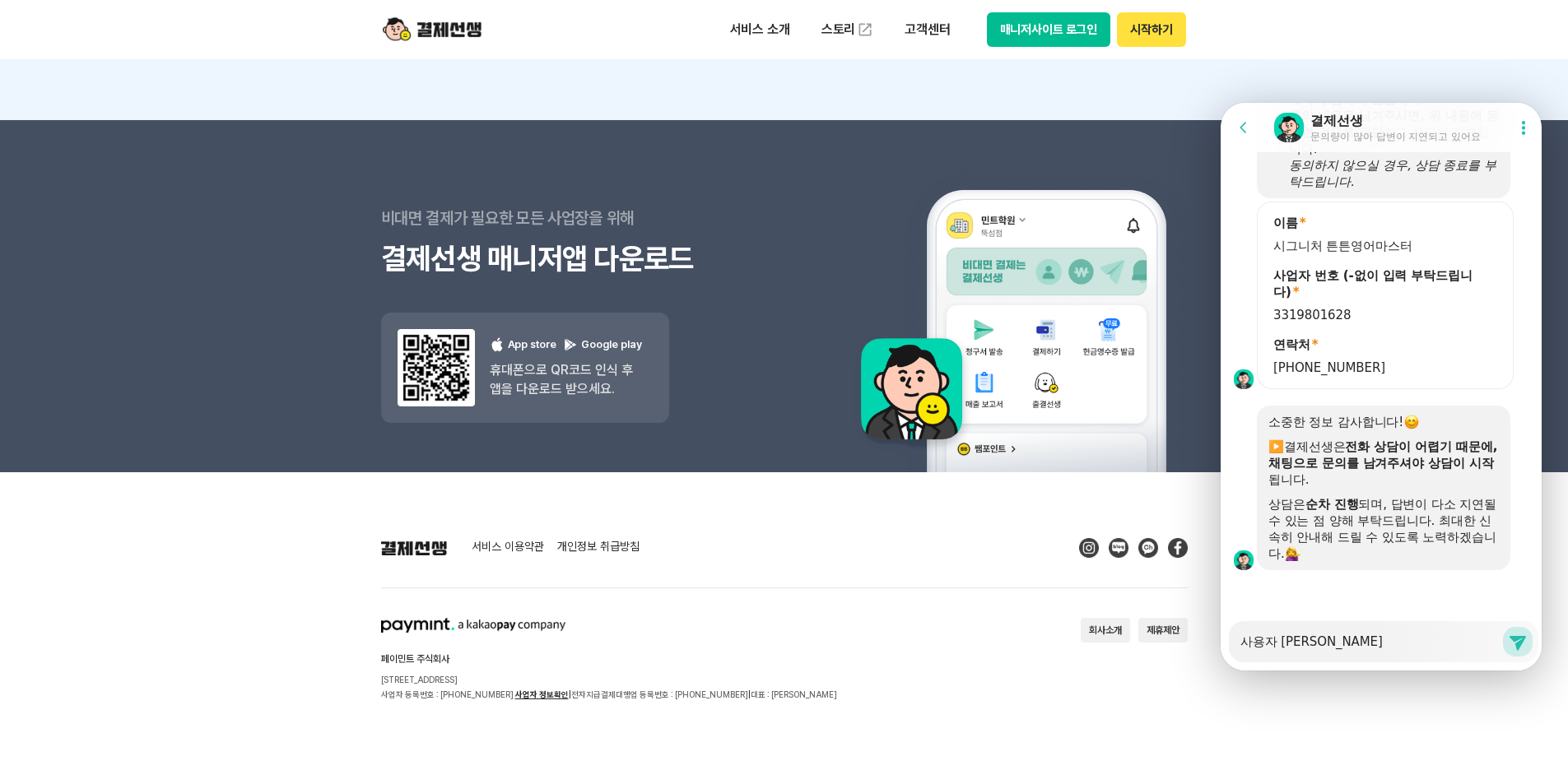
type textarea "x"
type textarea "사용자 일"
type textarea "x"
type textarea "사용자 이르"
type textarea "x"
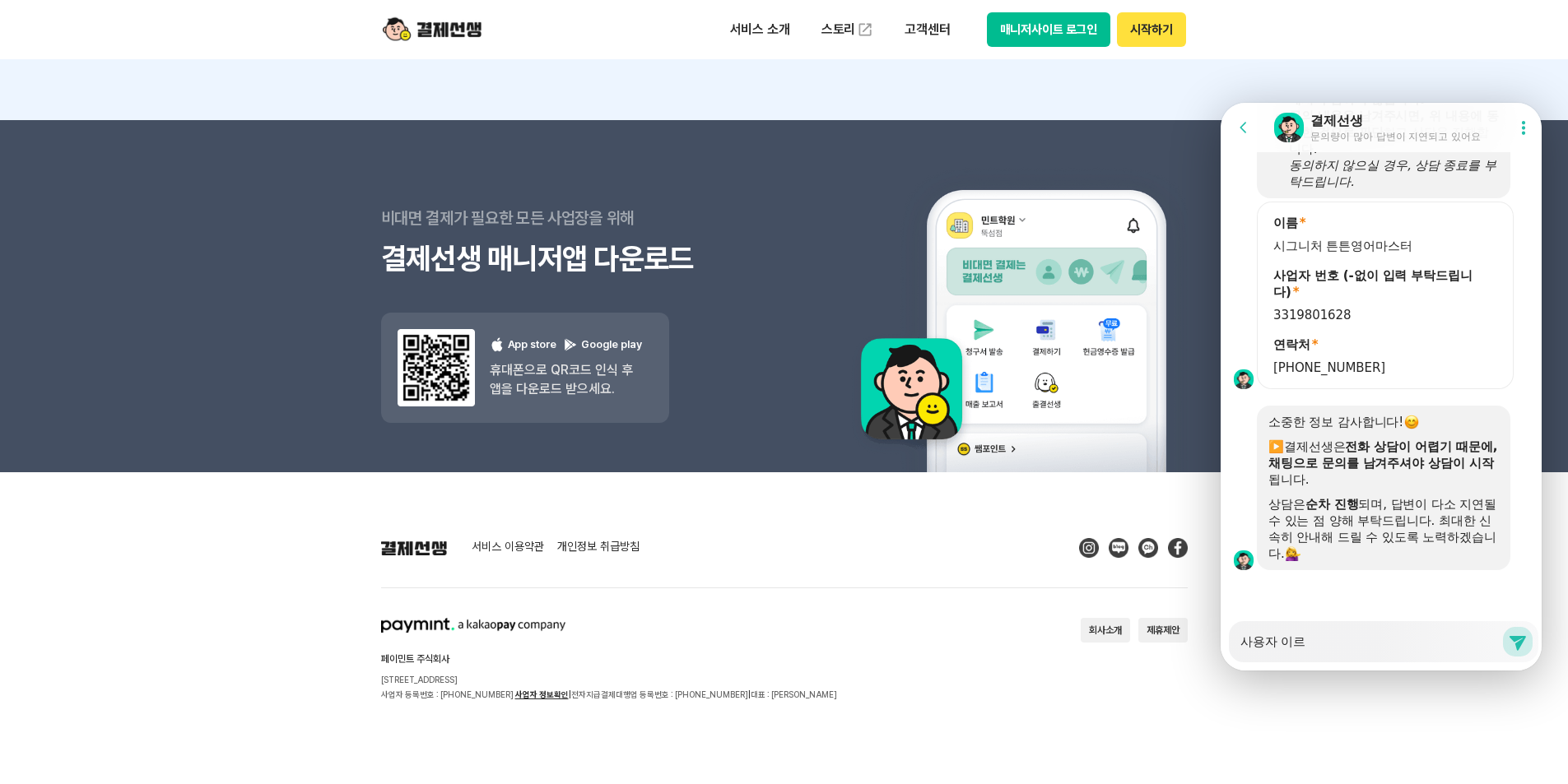
type textarea "사용자 이름"
type textarea "x"
type textarea "사용자 이름ㅇ"
type textarea "x"
type textarea "사용자 이름으"
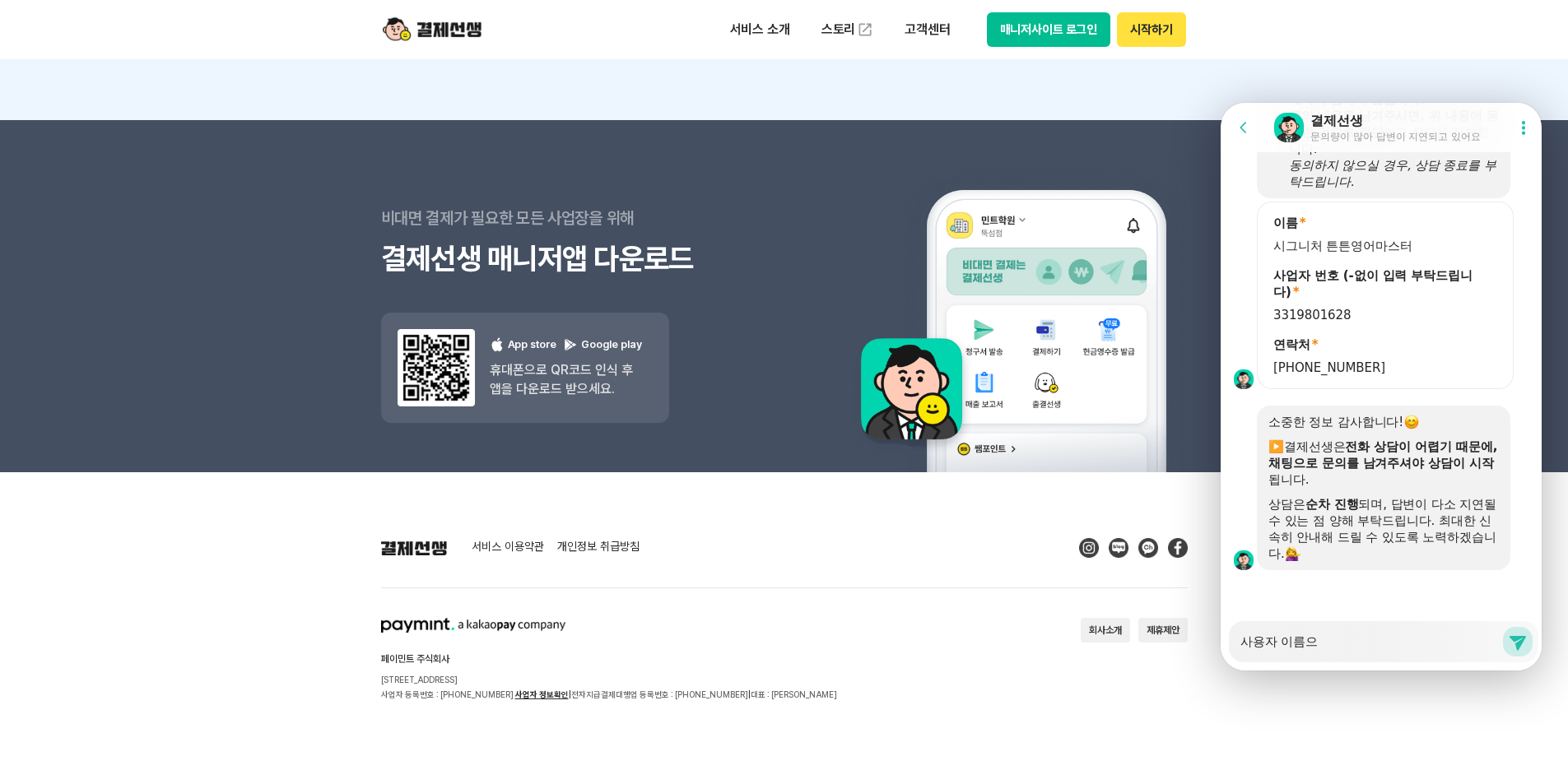
type textarea "x"
type textarea "사용자 이름을"
type textarea "x"
type textarea "사용자 이름을"
type textarea "x"
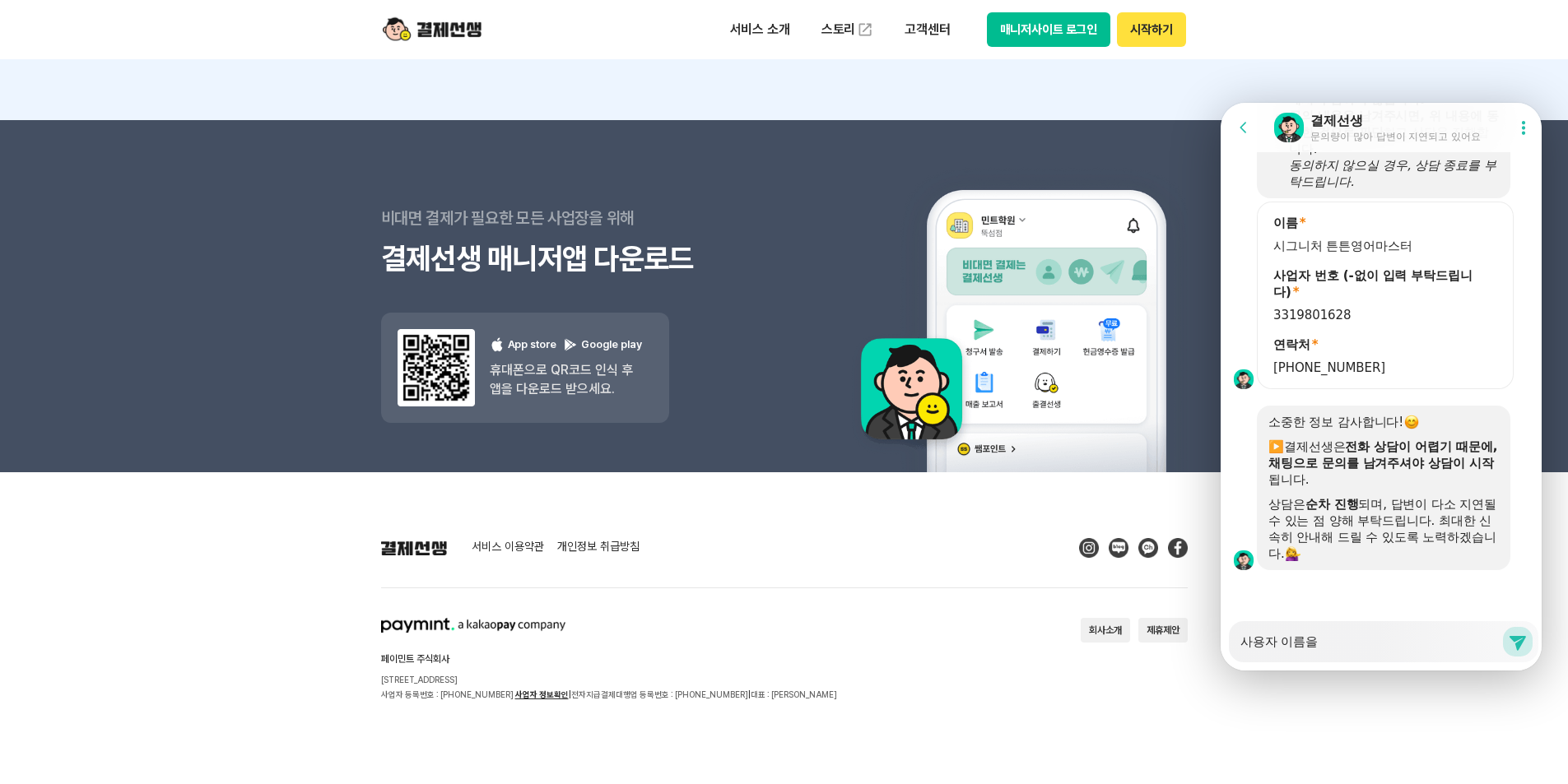
type textarea "사용자 이름을 ㅂ"
type textarea "x"
type textarea "사용자 이름을 벼"
type textarea "x"
type textarea "사용자 이름을 변"
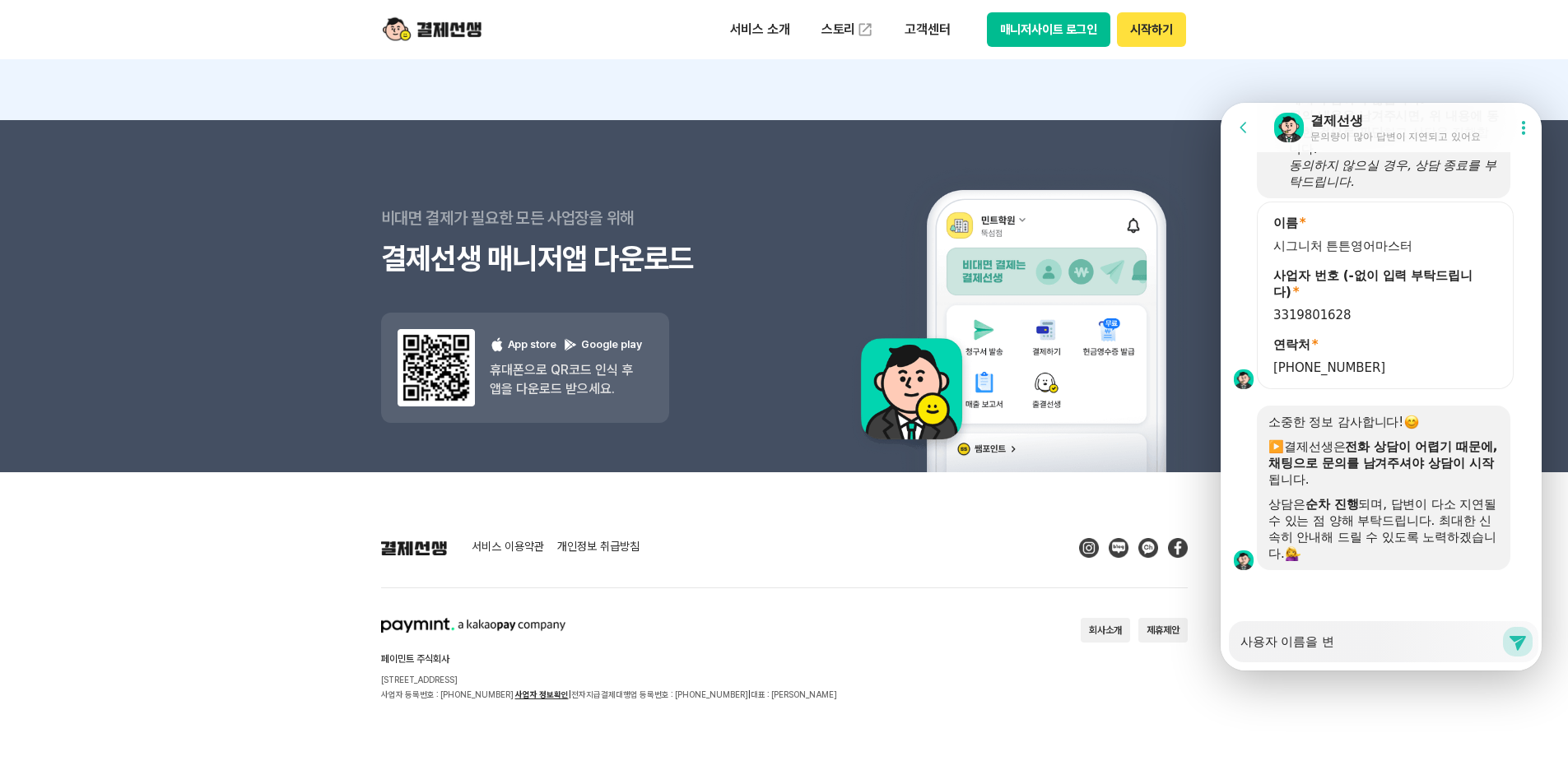
type textarea "x"
type textarea "사용자 이름을 변ㄱ"
type textarea "x"
type textarea "사용자 이름을 변겨"
type textarea "x"
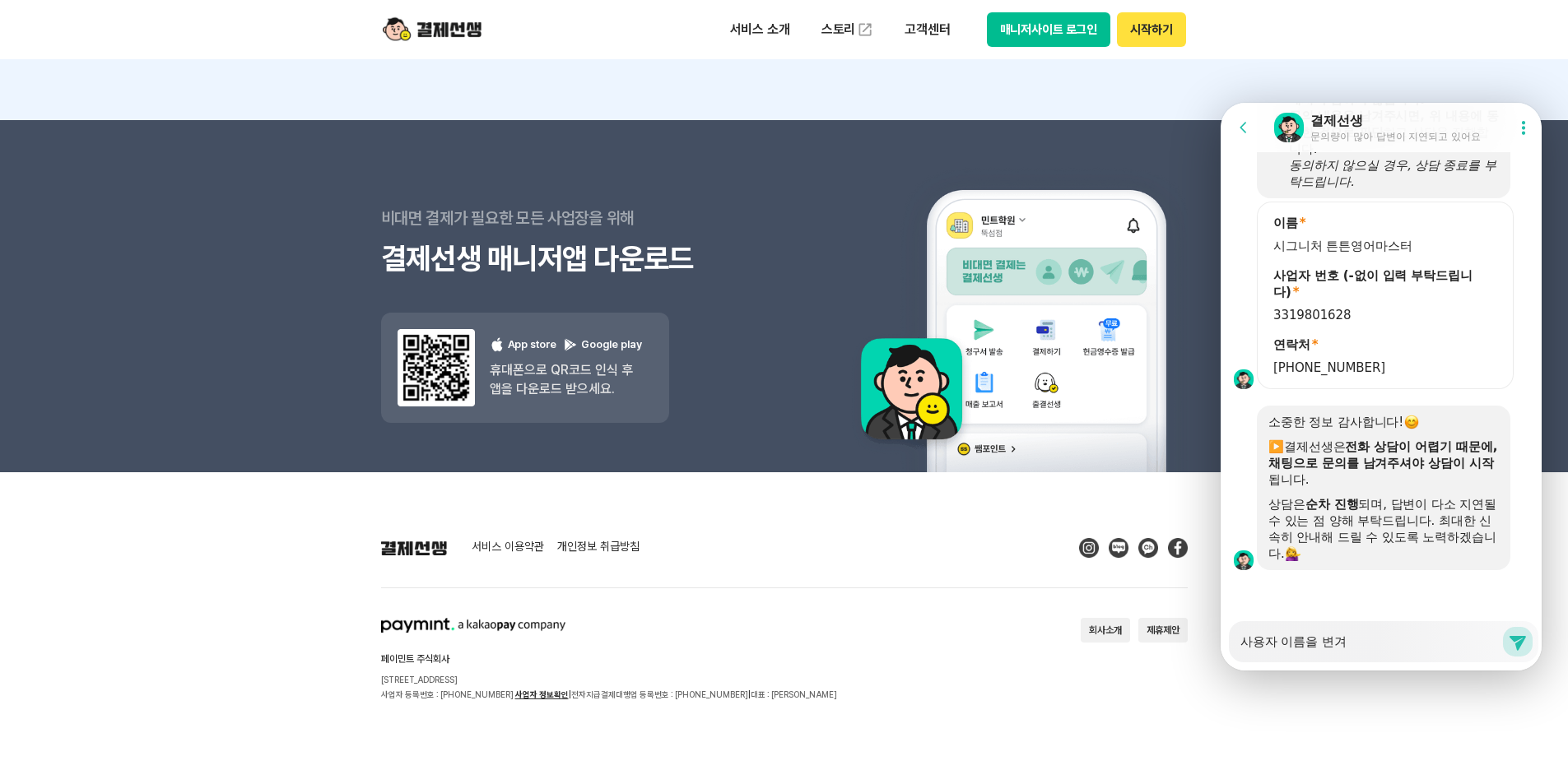
type textarea "사용자 이름을 변경"
type textarea "x"
type textarea "사용자 이름을 변경해"
type textarea "x"
type textarea "사용자 이름을 변경햊"
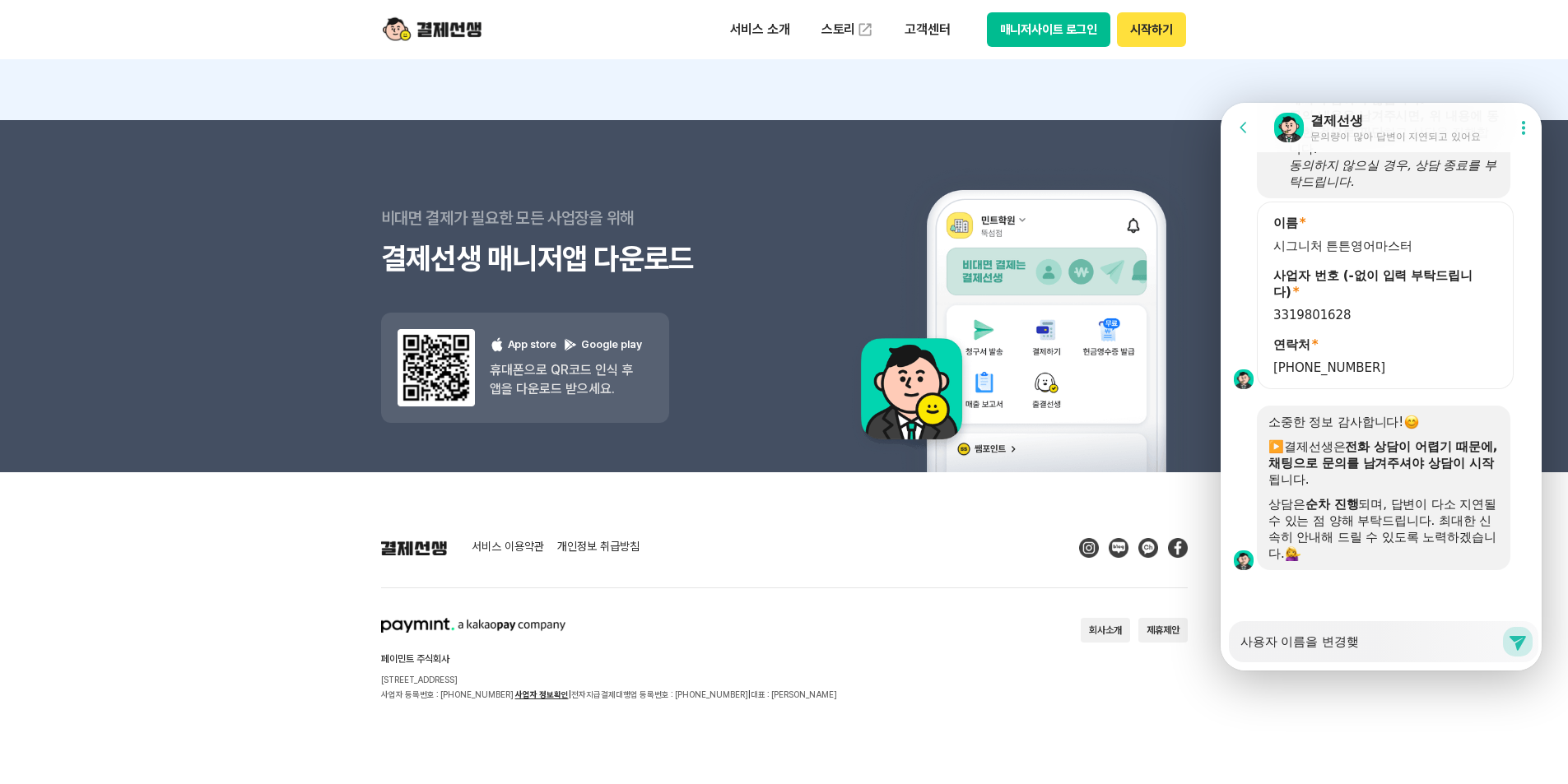
type textarea "x"
type textarea "사용자 이름을 변경해주"
type textarea "x"
type textarea "사용자 이름을 변경해줏"
type textarea "x"
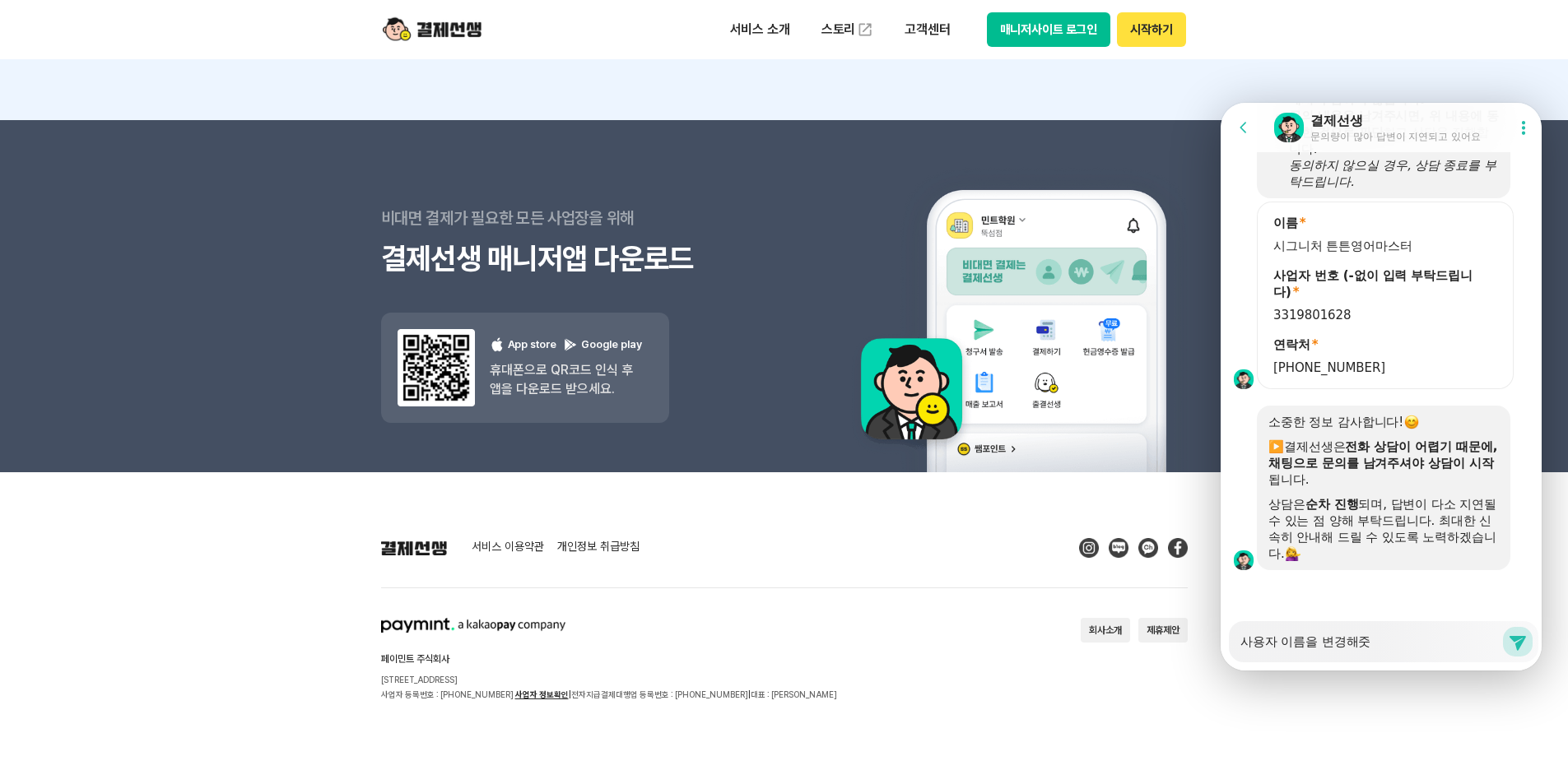
type textarea "사용자 이름을 변경해주세"
type textarea "x"
type textarea "사용자 이름을 변경해주셍"
type textarea "x"
type textarea "사용자 이름을 변경해주세요"
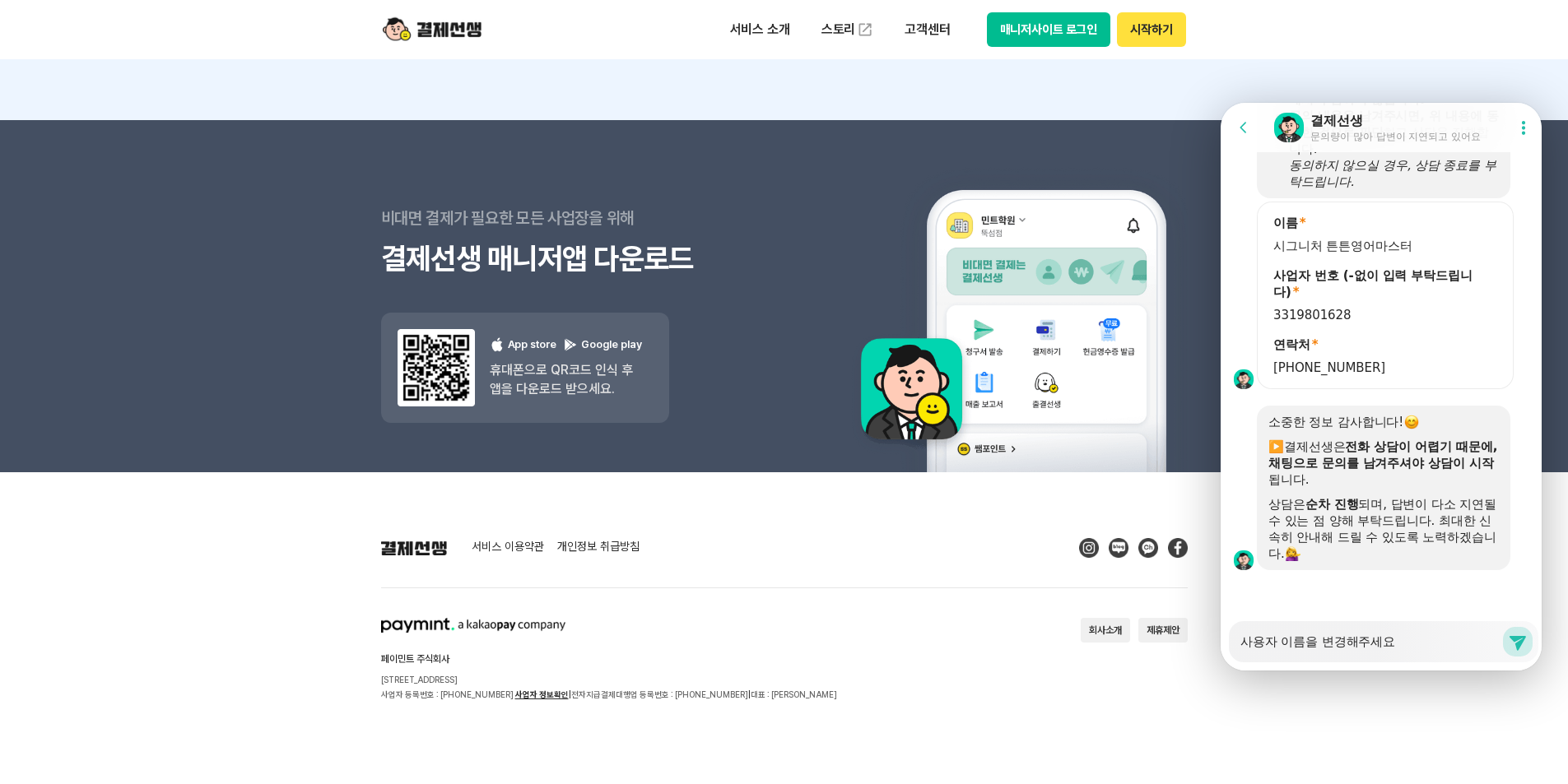
type textarea "x"
type textarea "사용자 이름을 변경해주세요"
type textarea "x"
type textarea "사용자 이름을 변경해주세요"
type textarea "x"
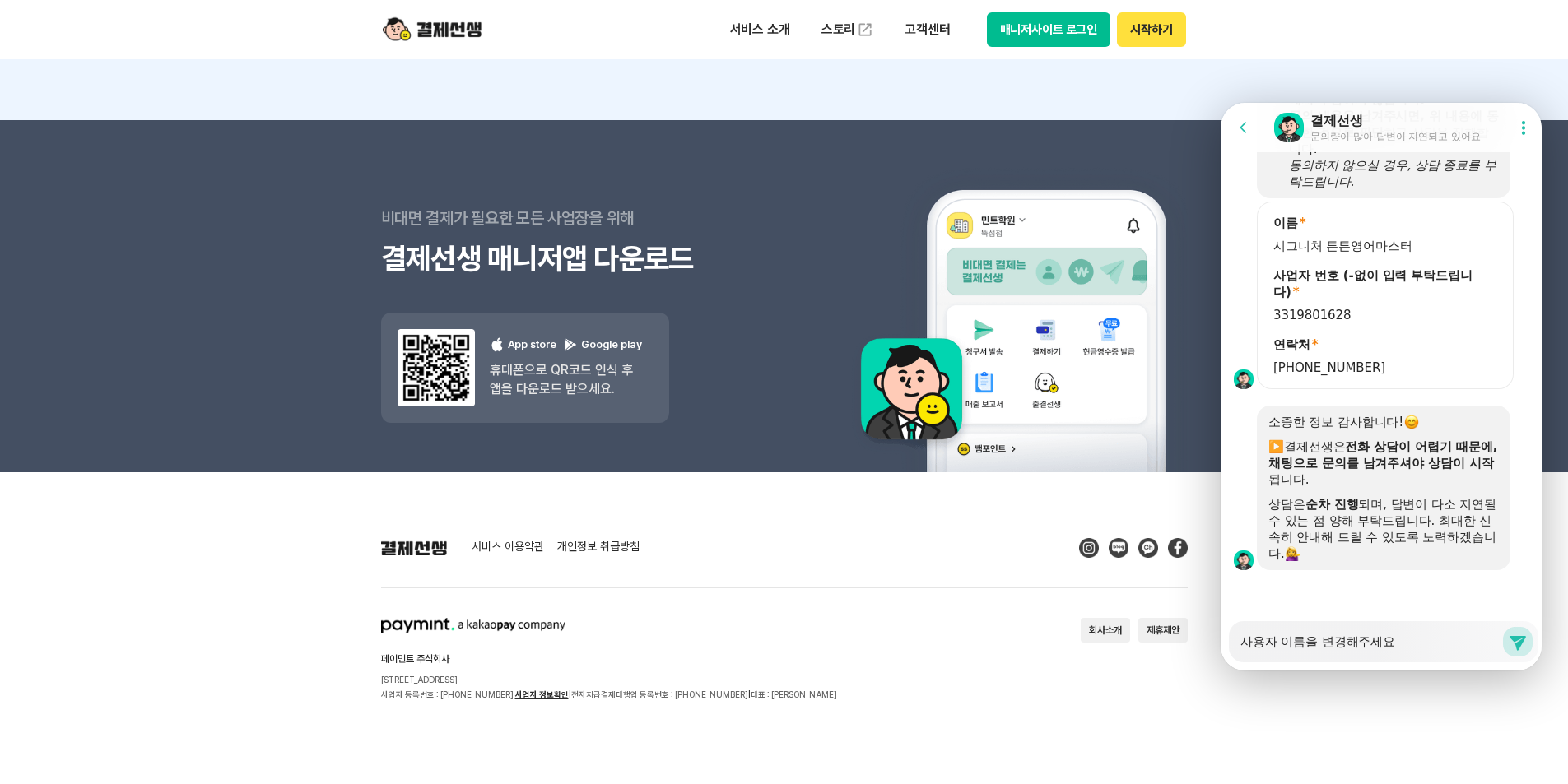
type textarea "사용자 이름을 변경해주세요 ㄱ"
type textarea "x"
type textarea "사용자 이름을 변경해주세요 기"
type textarea "x"
type textarea "사용자 이름을 변경해주세요 김"
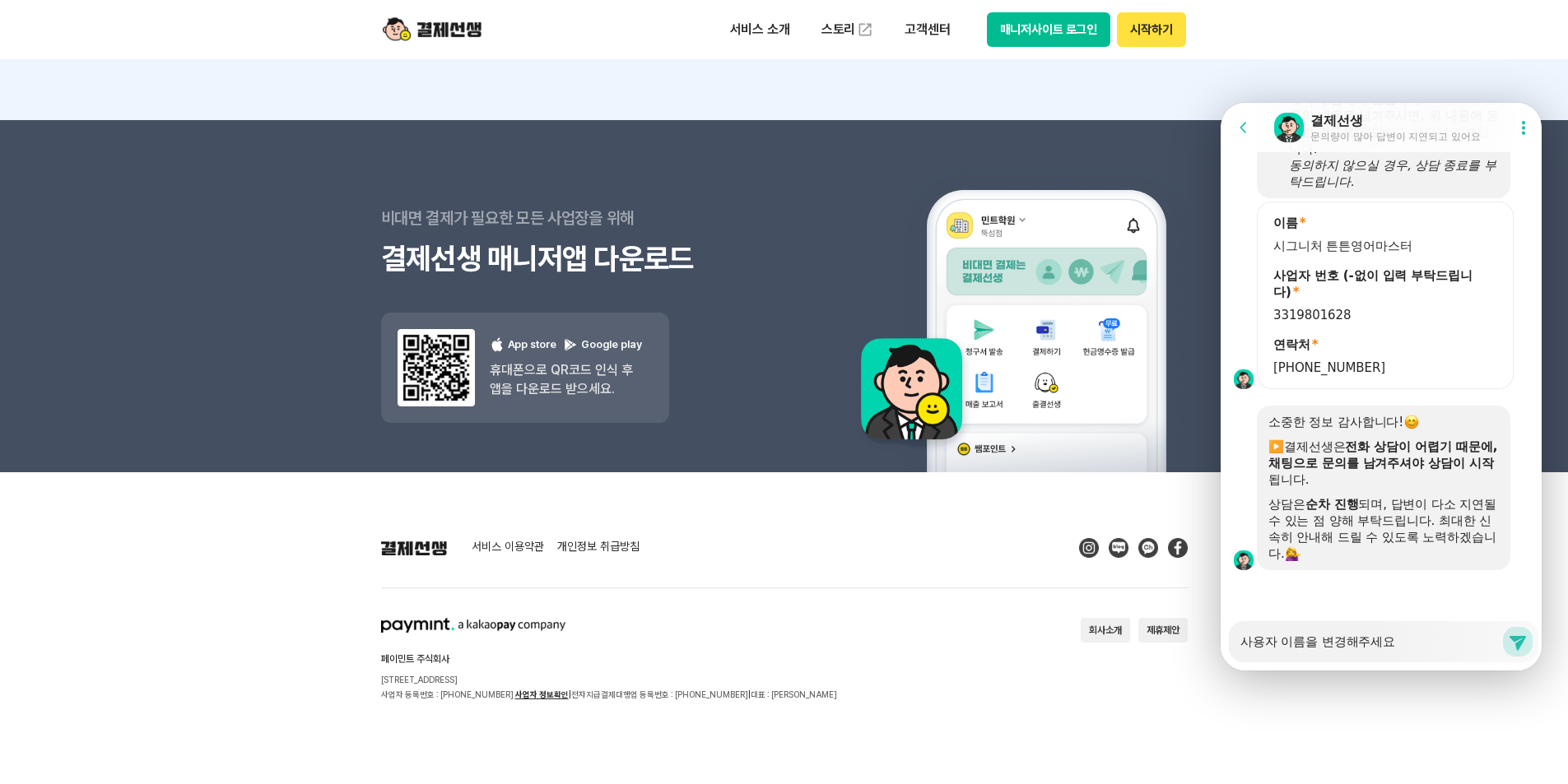
type textarea "x"
type textarea "사용자 이름을 변경해주세요 김ㅍ"
type textarea "x"
type textarea "사용자 이름을 변경해주세요 김포"
type textarea "x"
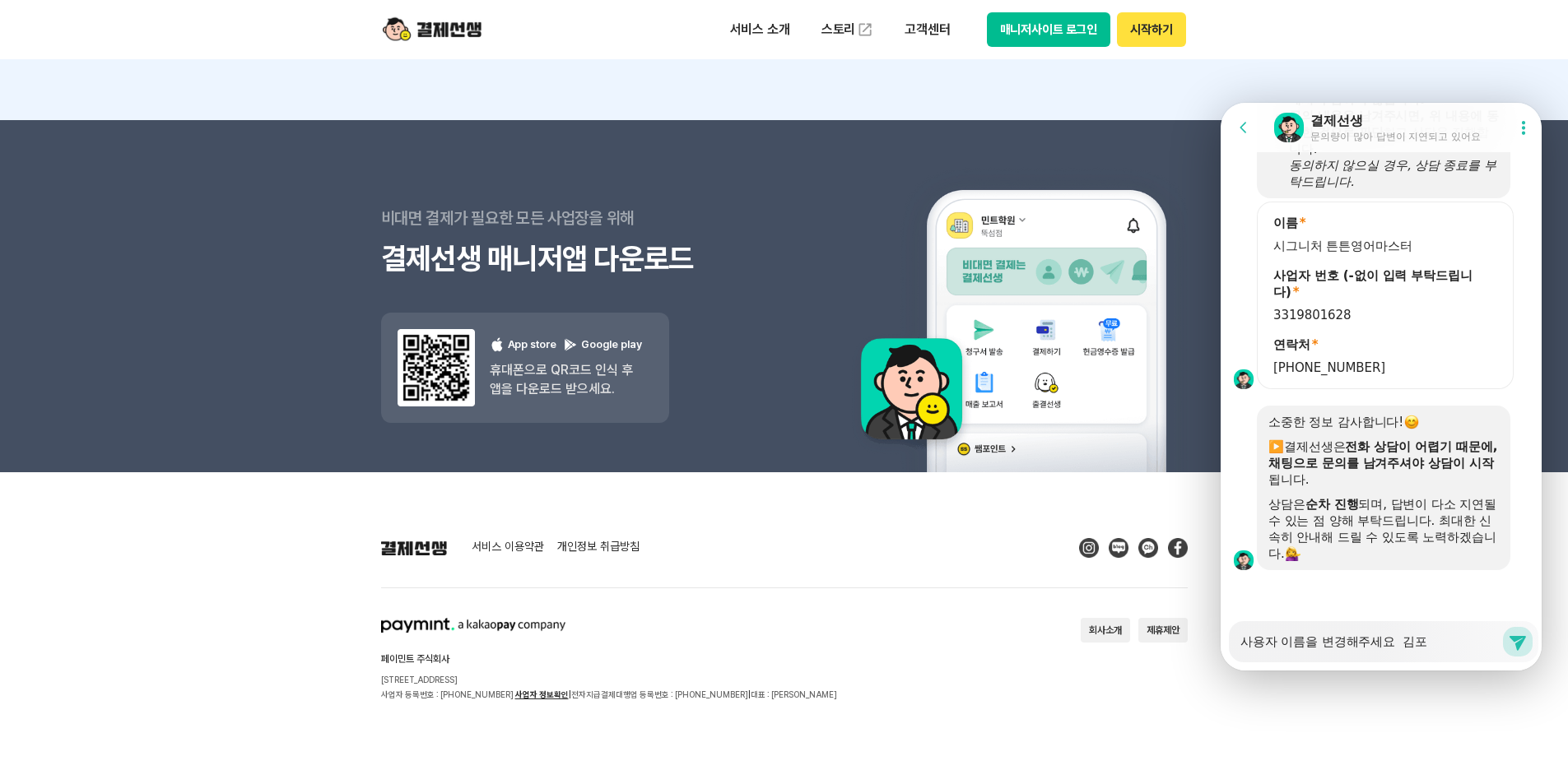
type textarea "사용자 이름을 변경해주세요 김폼"
type textarea "x"
type textarea "사용자 이름을 변경해주세요 김포맛"
type textarea "x"
type textarea "사용자 이름을 변경해주세요 김포맛ㄴ"
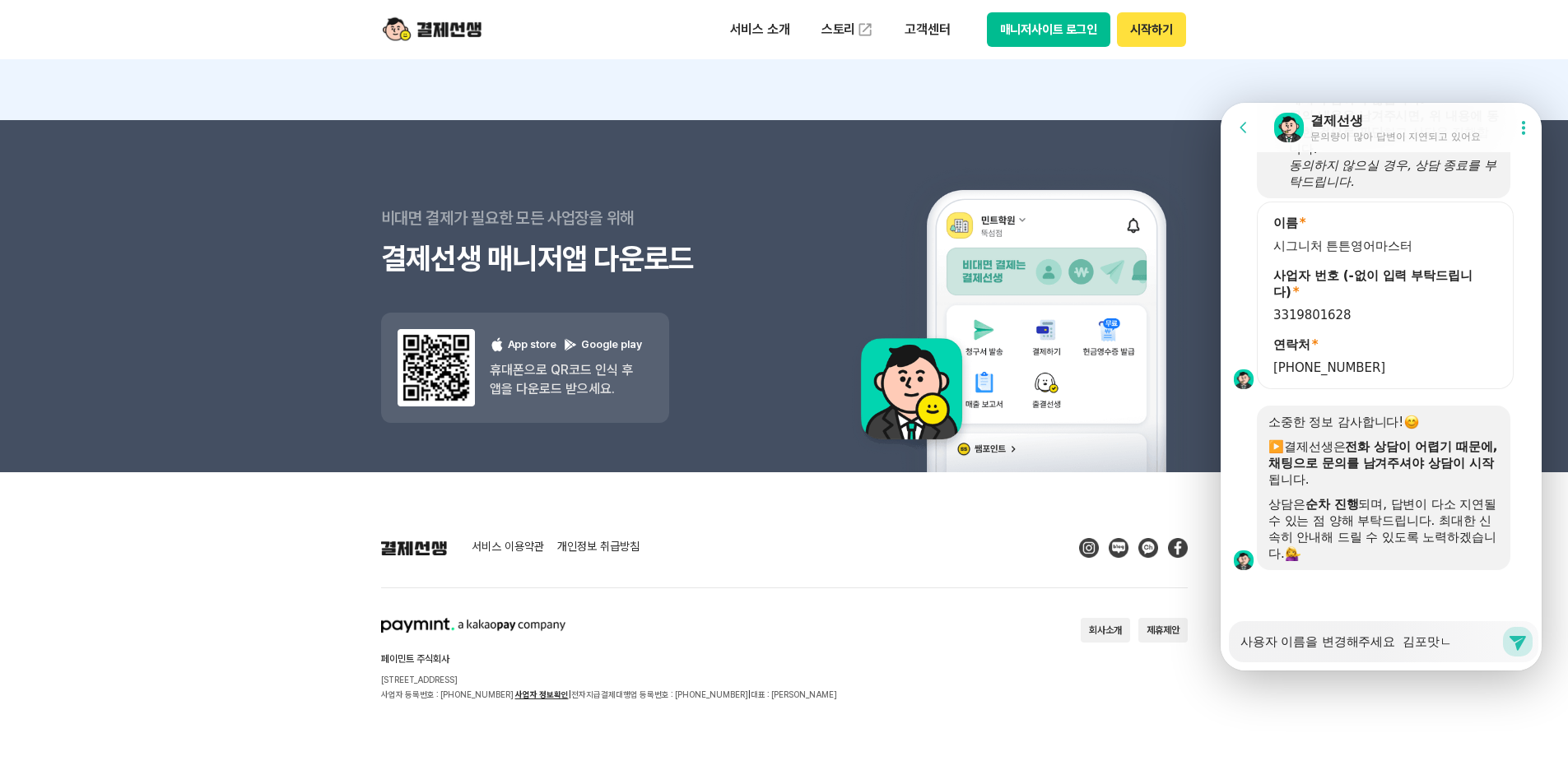
type textarea "x"
type textarea "사용자 이름을 변경해주세요 김포맛나"
type textarea "x"
type textarea "사용자 이름을 변경해주세요 김포맛나"
type textarea "x"
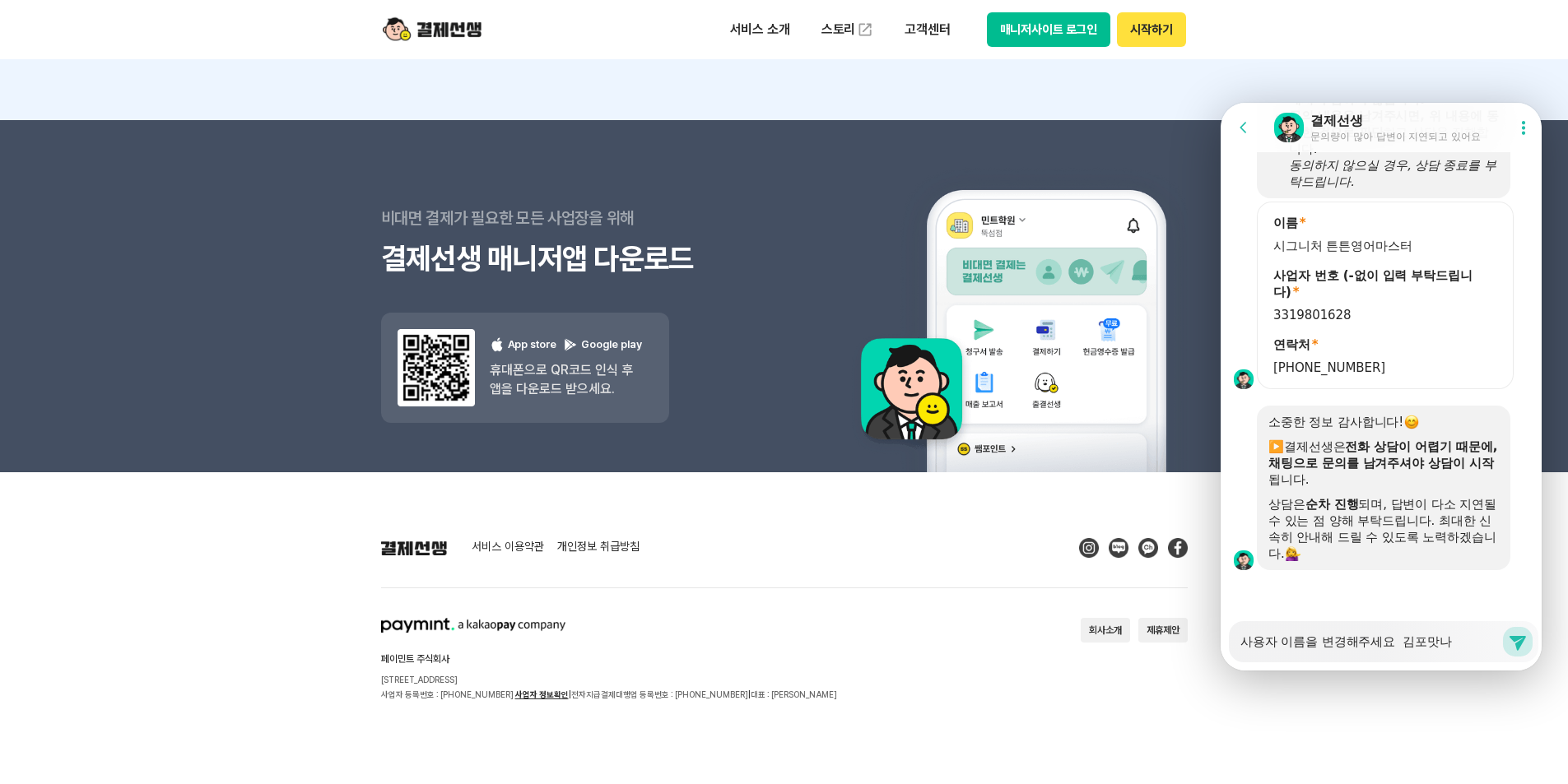
type textarea "사용자 이름을 변경해주세요 김포맛나"
type textarea "x"
type textarea "사용자 이름을 변경해주세요 김포맛"
type textarea "x"
type textarea "사용자 이름을 변경해주세요 김포"
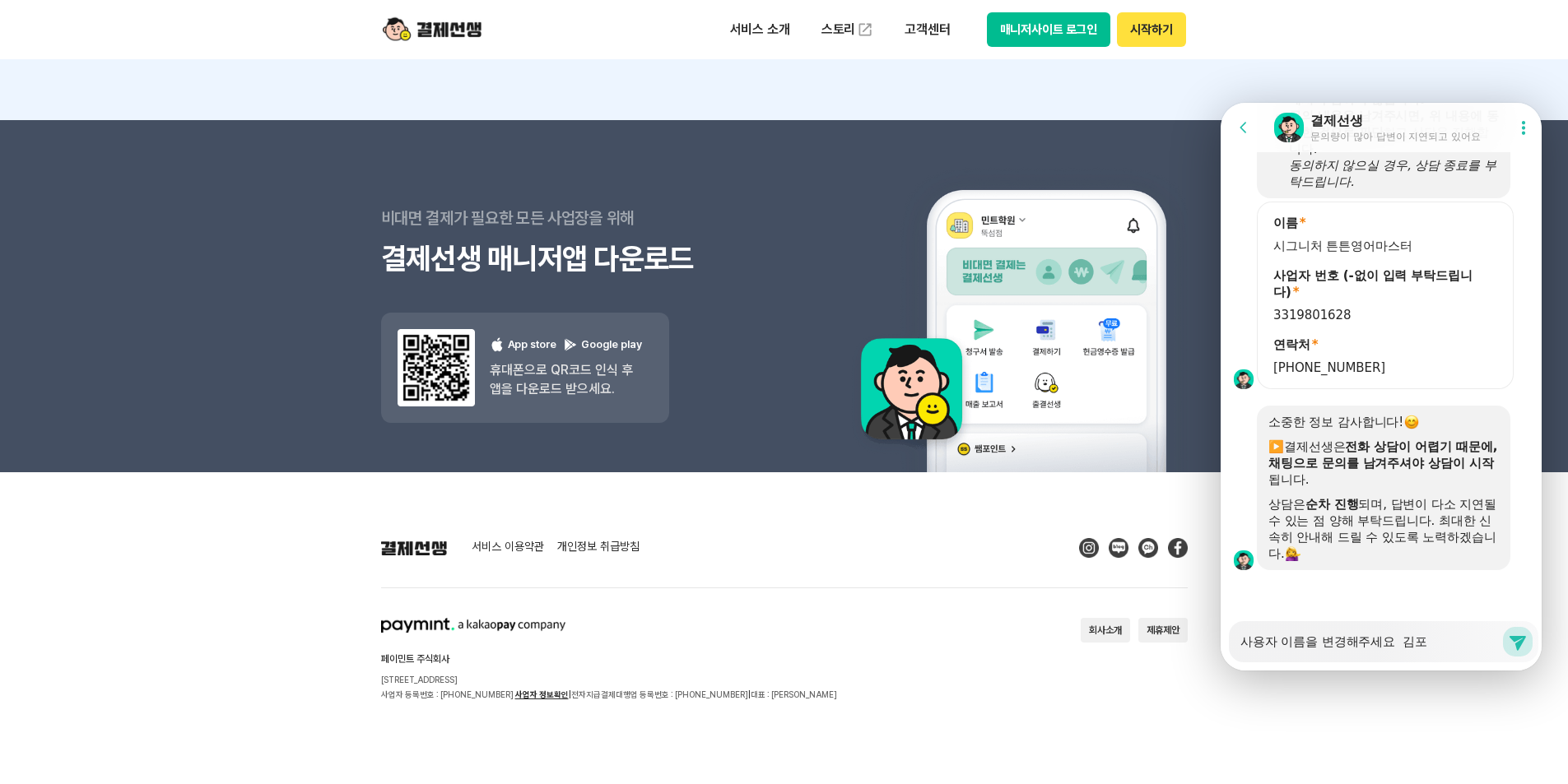
type textarea "x"
type textarea "사용자 이름을 변경해주세요 김포ㅁ"
type textarea "x"
type textarea "사용자 이름을 변경해주세요 김포마"
type textarea "x"
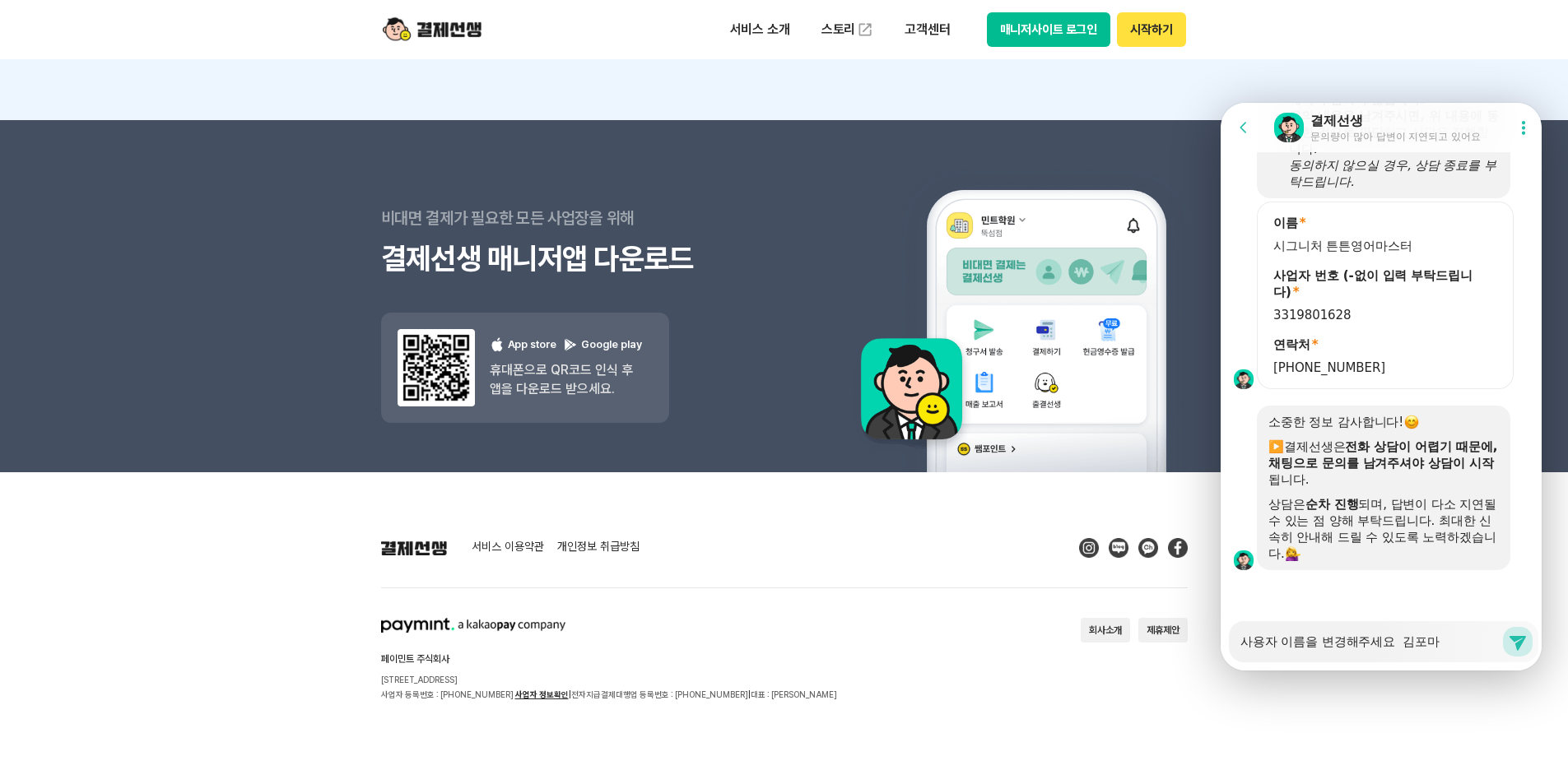
type textarea "사용자 이름을 변경해주세요 김포맛"
type textarea "x"
type textarea "사용자 이름을 변경해주세요 김포마사"
type textarea "x"
type textarea "사용자 이름을 변경해주세요 김포마산"
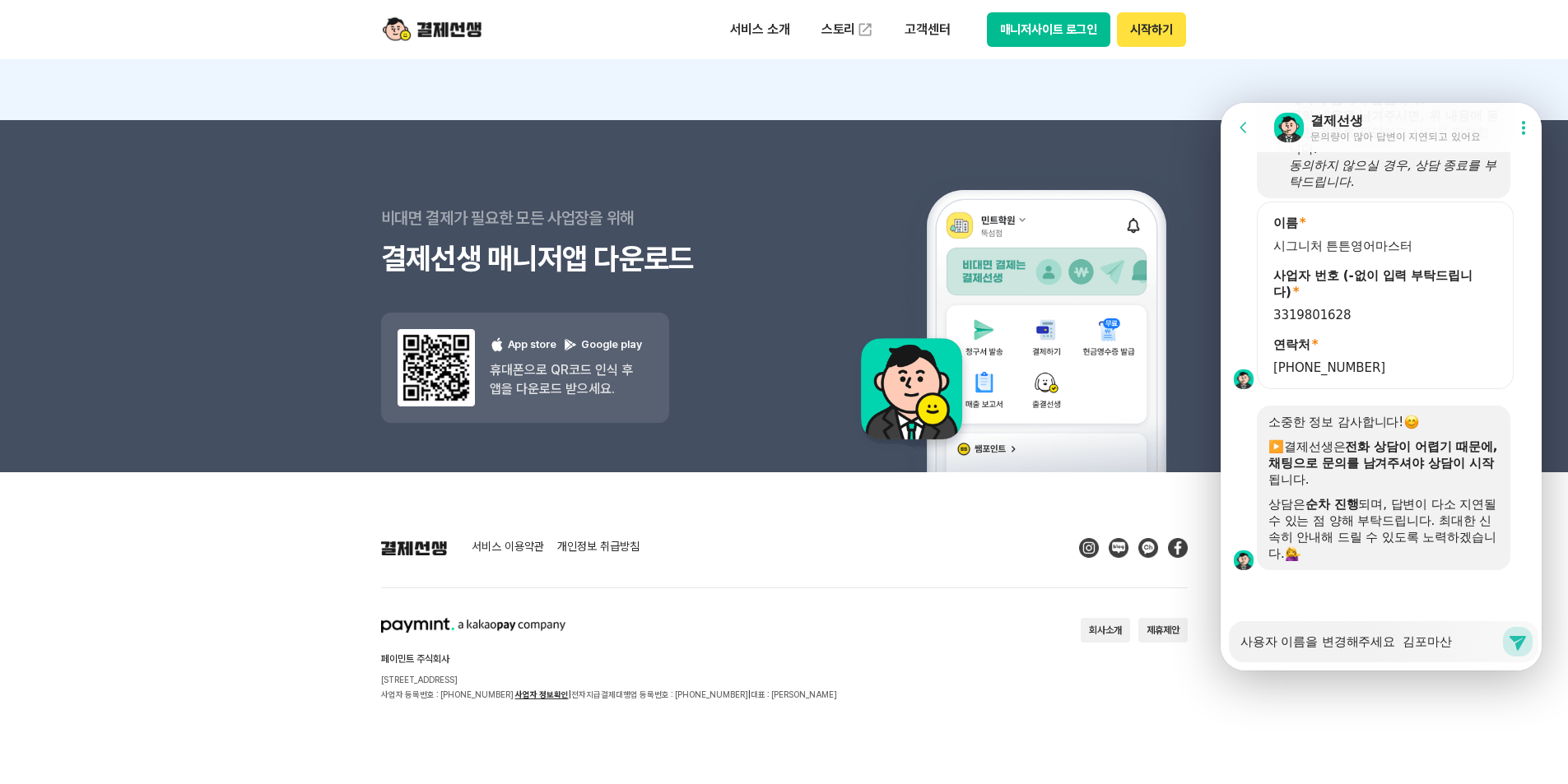
type textarea "x"
type textarea "사용자 이름을 변경해주세요 김포마산"
type textarea "x"
type textarea "사용자 이름을 변경해주세요 김포마산 ㅌ"
type textarea "x"
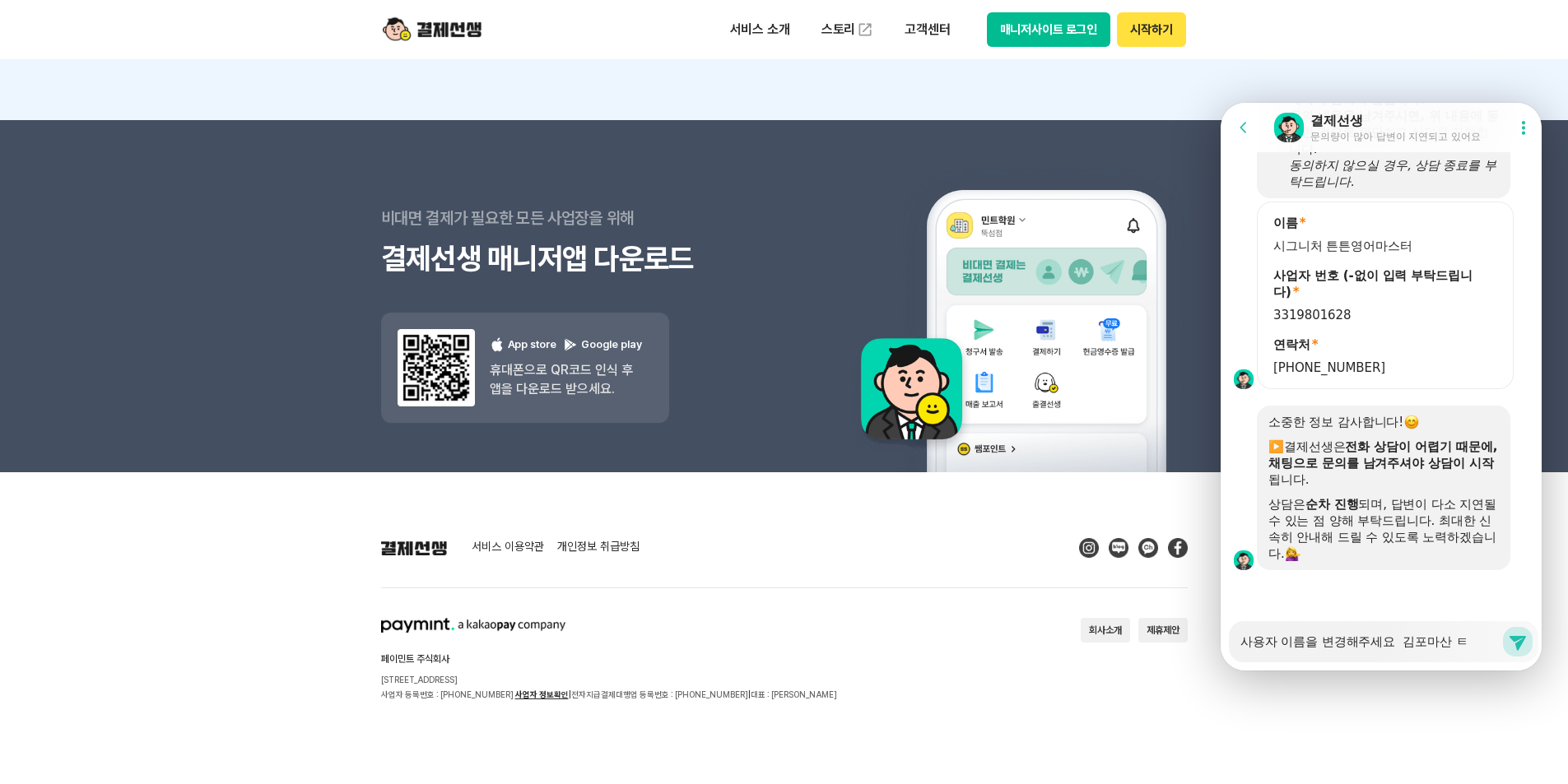
type textarea "사용자 이름을 변경해주세요 김포마산 트"
type textarea "x"
type textarea "사용자 이름을 변경해주세요 김포마산 튼"
type textarea "x"
type textarea "사용자 이름을 변경해주세요 김포마산 튼ㅌ"
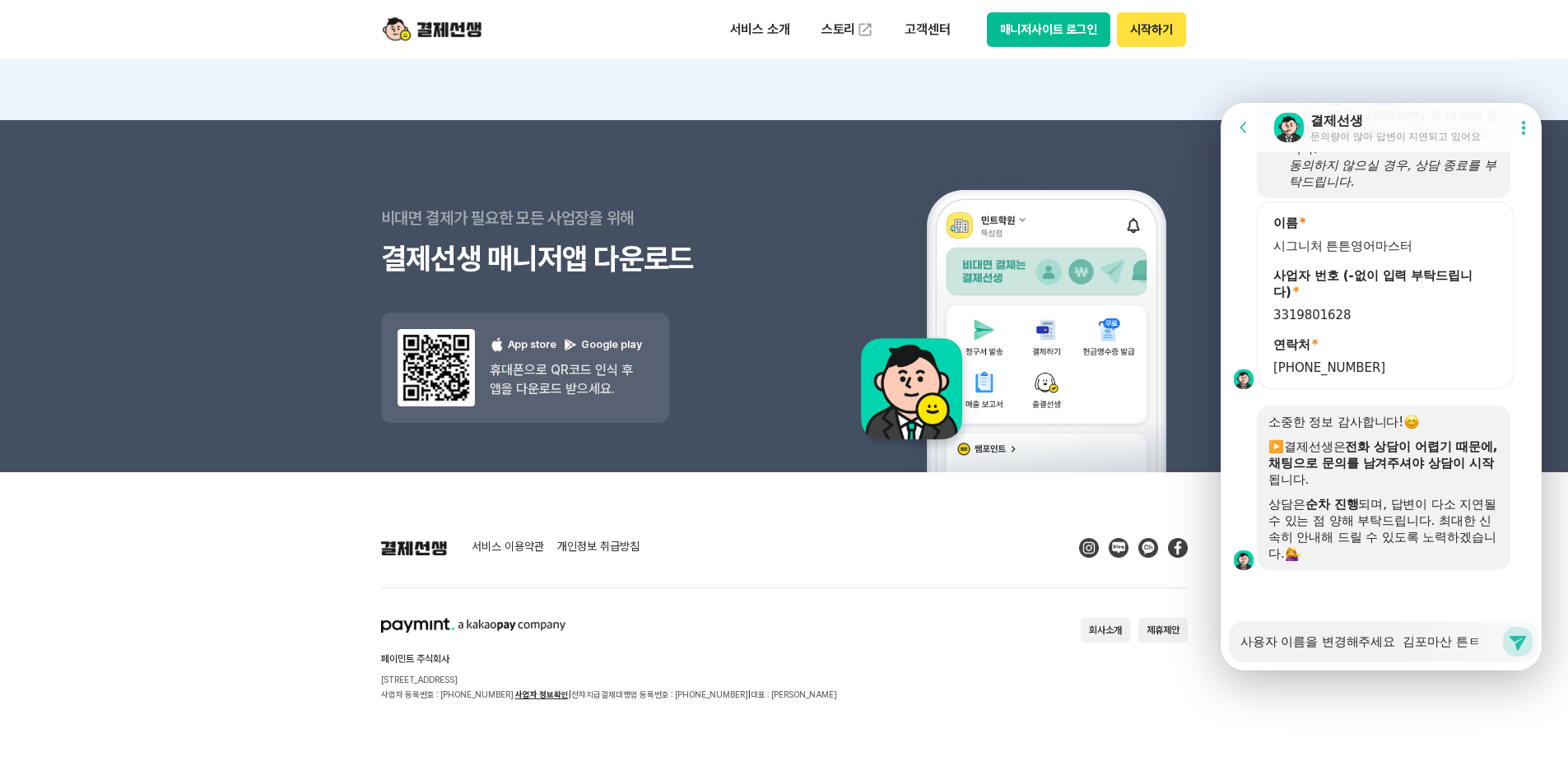
type textarea "x"
type textarea "사용자 이름을 변경해주세요 김포마산 튼트"
type textarea "x"
type textarea "사용자 이름을 변경해주세요 김포마산 튼튼"
type textarea "x"
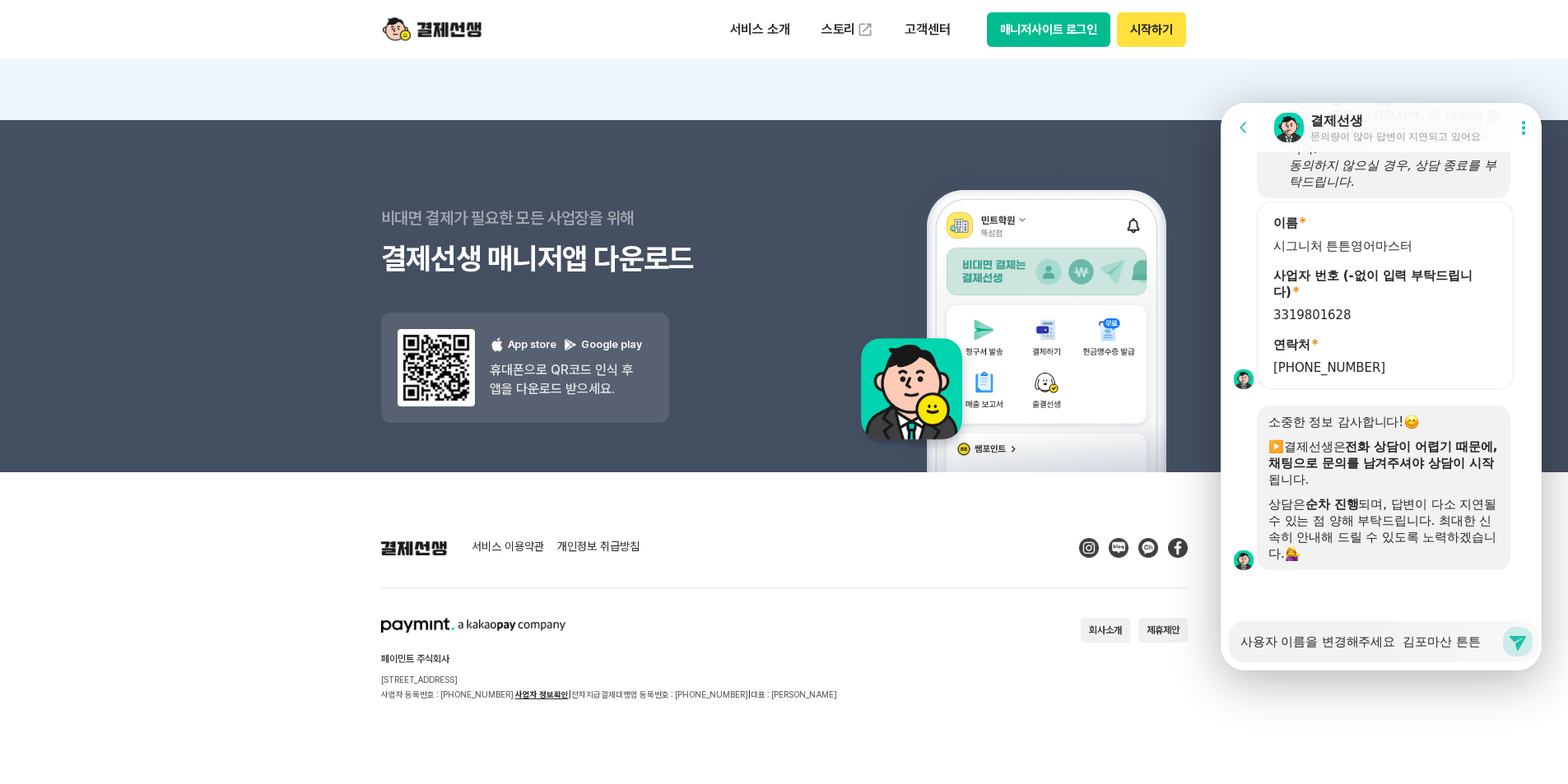
type textarea "사용자 이름을 변경해주세요 김포마산 튼튼ㅇ"
type textarea "x"
type textarea "사용자 이름을 변경해주세요 김포마산 튼튼여"
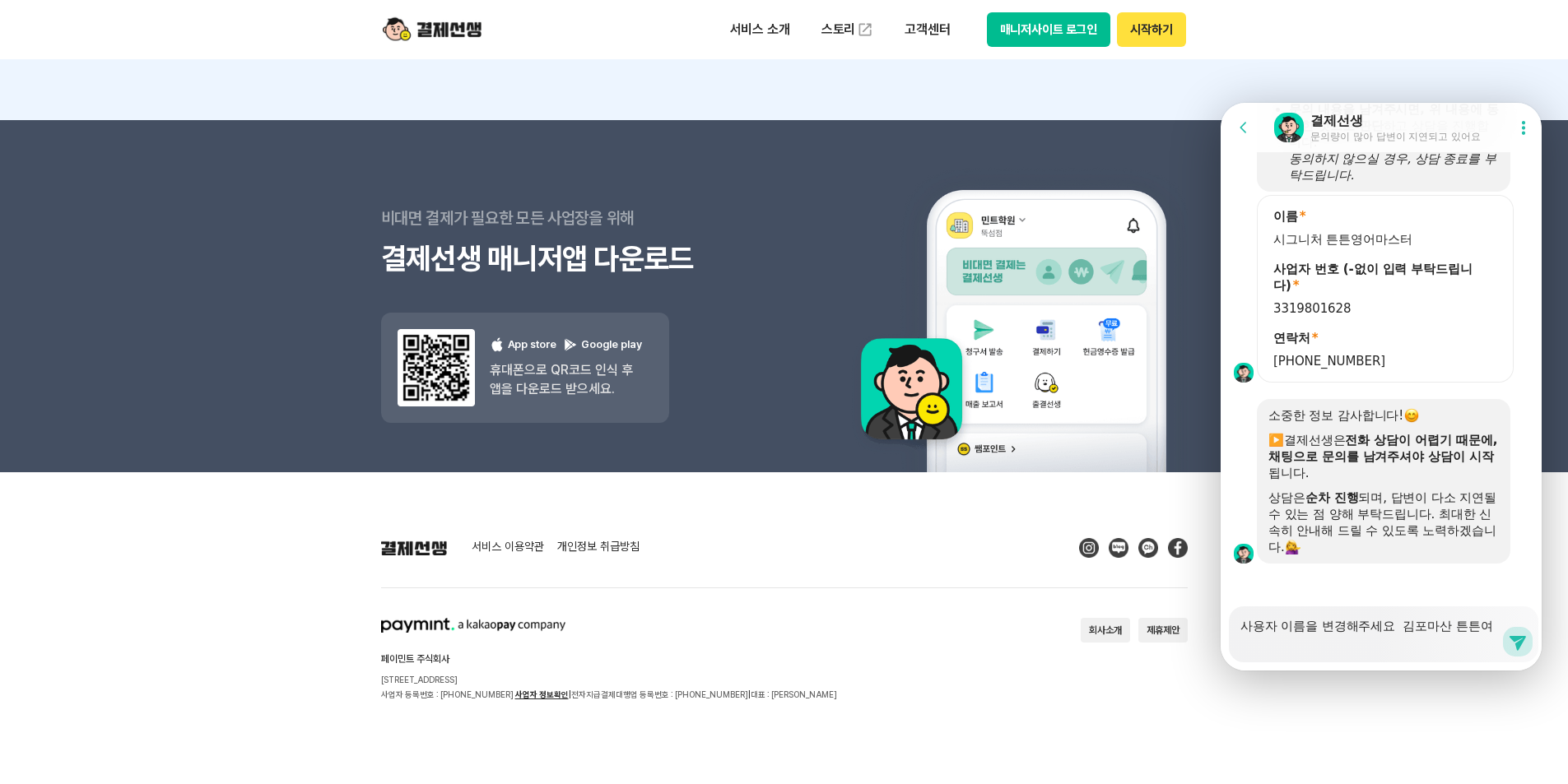
type textarea "x"
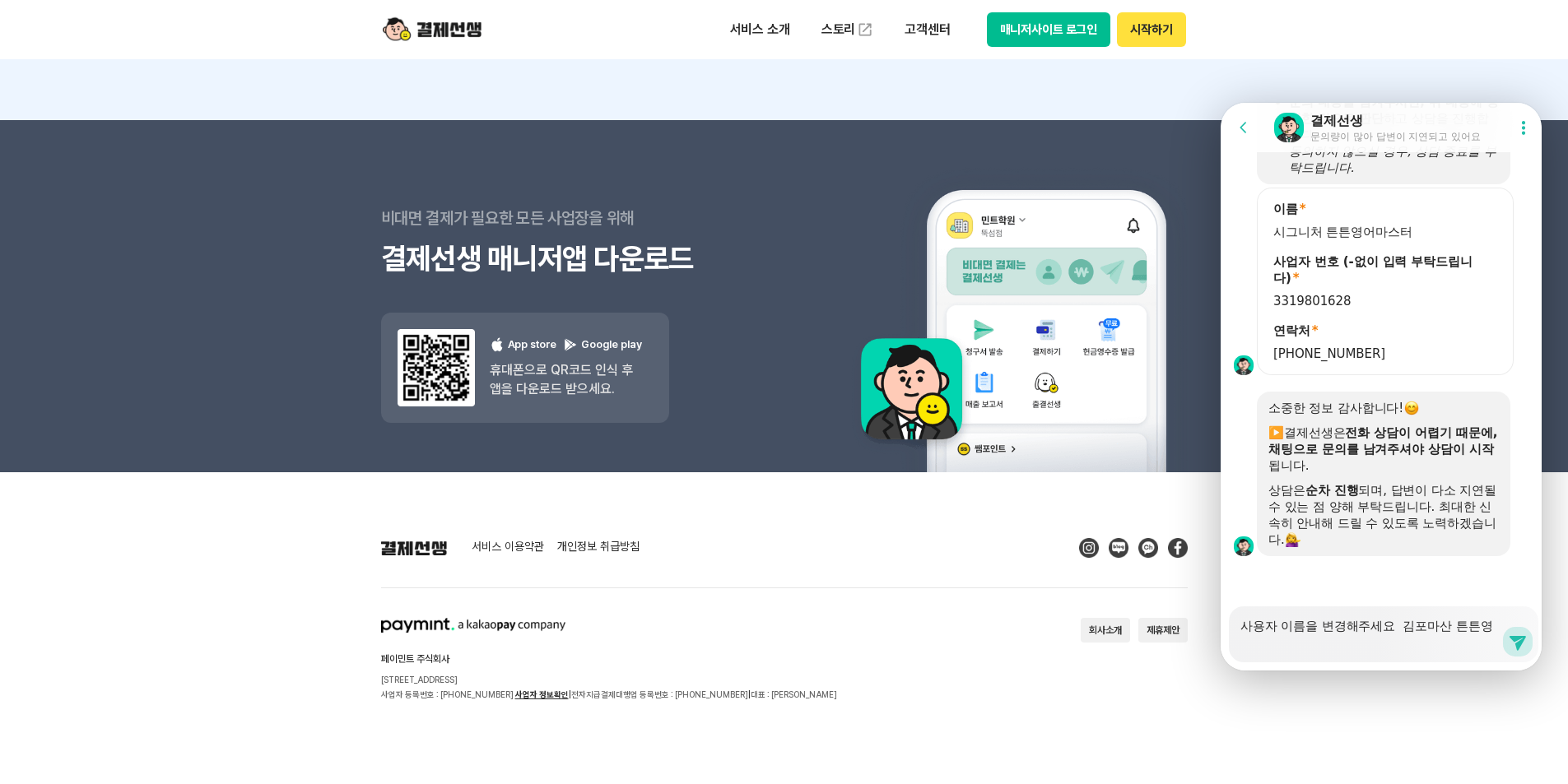
scroll to position [1091, 0]
type textarea "사용자 이름을 변경해주세요 김포마산 튼튼영ㅇ"
type textarea "x"
type textarea "사용자 이름을 변경해주세요 김포마산 튼튼영어"
type textarea "x"
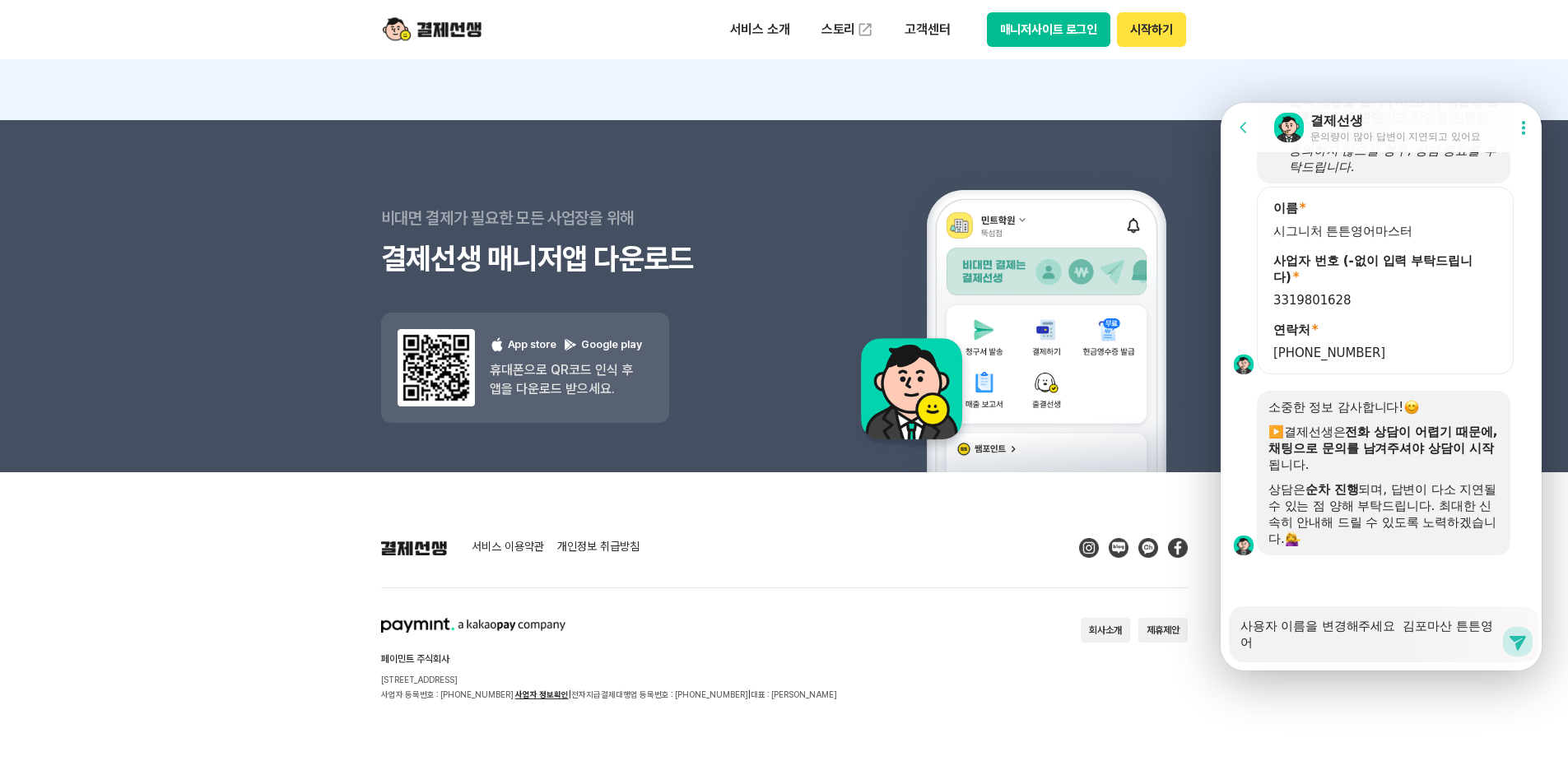
type textarea "사용자 이름을 변경해주세요 김포마산 튼튼영어"
type textarea "x"
type textarea "사용자 이름을 변경해주세요 김포마산 튼튼영어"
type textarea "x"
type textarea "사용자 이름을 변경해주세요 김포마산 튼튼영어ㅁ"
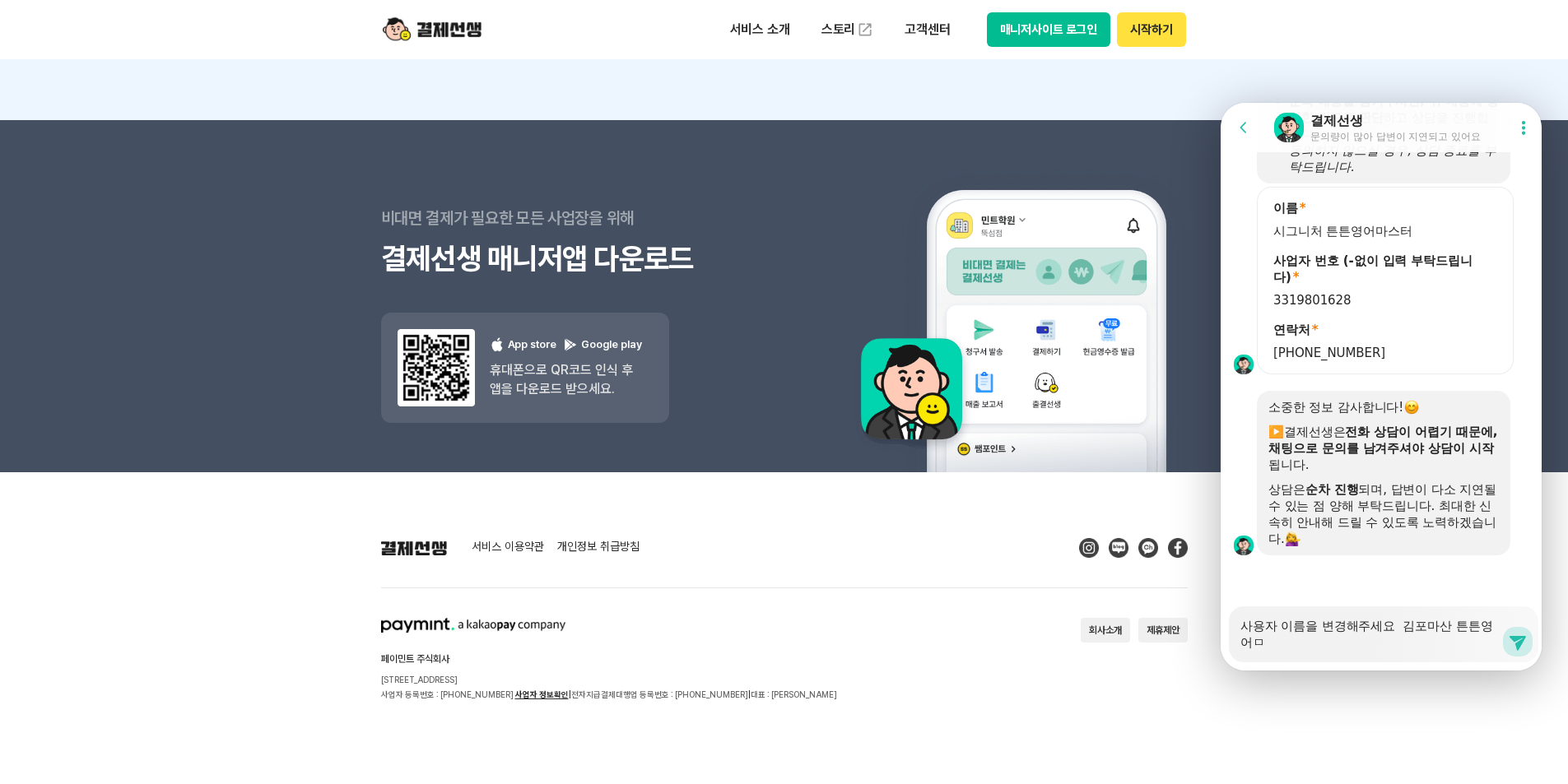
type textarea "x"
type textarea "사용자 이름을 변경해주세요 김포마산 튼튼영어마"
type textarea "x"
type textarea "사용자 이름을 변경해주세요 김포마산 튼튼영어맛"
type textarea "x"
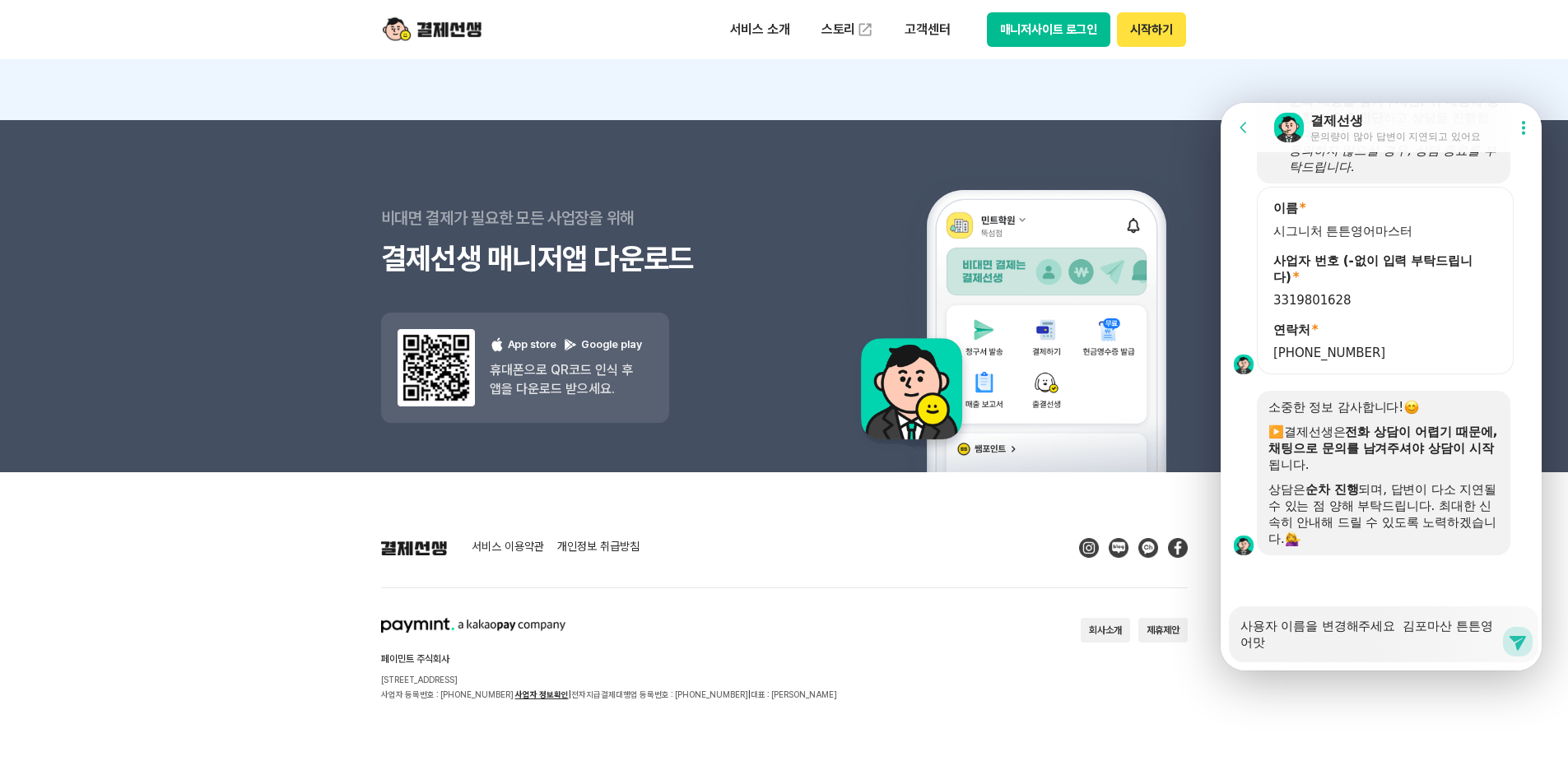
type textarea "사용자 이름을 변경해주세요 김포마산 튼튼영어마스"
type textarea "x"
type textarea "사용자 이름을 변경해주세요 김포마산 튼튼영어마슽"
type textarea "x"
type textarea "사용자 이름을 변경해주세요 김포마산 튼튼영어마스터"
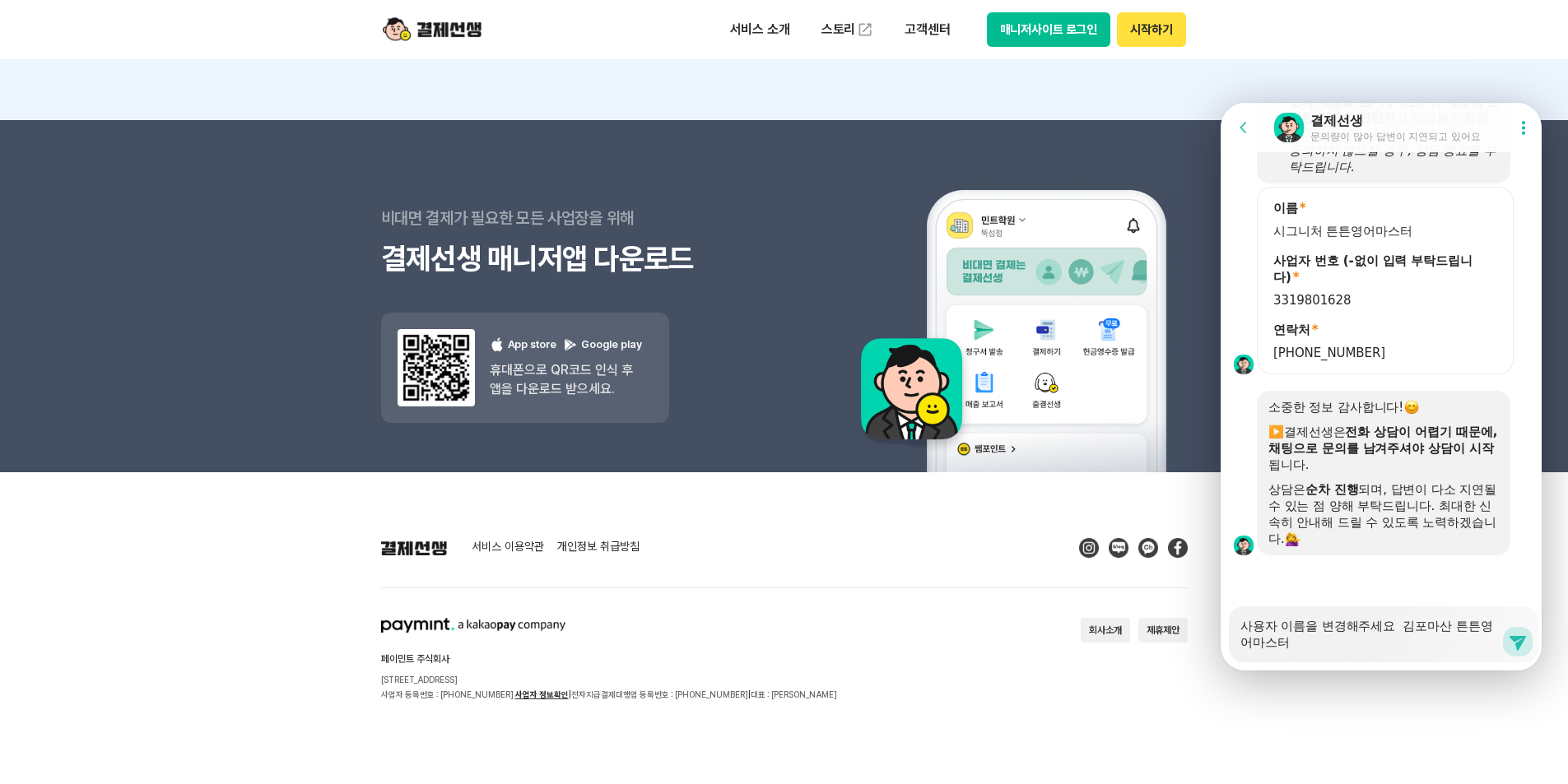
type textarea "x"
type textarea "사용자 이름을 변경해주세요 김포마산 튼튼영어마스터"
type textarea "x"
type textarea "사용자 이름을 변경해주세요 김포마산 튼튼영어마스터 ㅇ"
type textarea "x"
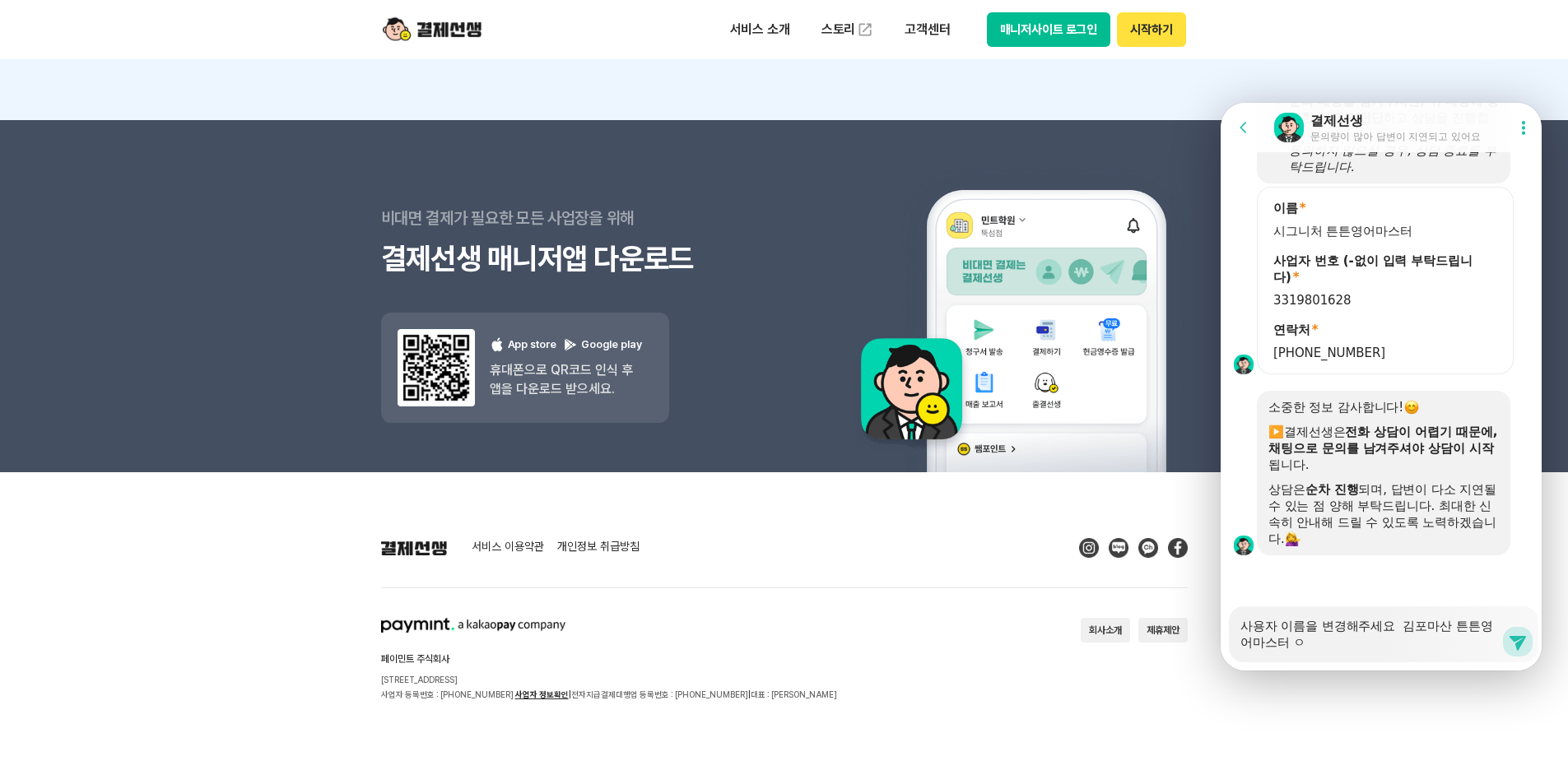
type textarea "사용자 이름을 변경해주세요 김포마산 튼튼영어마스터 에"
type textarea "x"
type textarea "사용자 이름을 변경해주세요 김포마산 튼튼영어마스터 ㅇ"
type textarea "x"
type textarea "사용자 이름을 변경해주세요 김포마산 튼튼영어마스터"
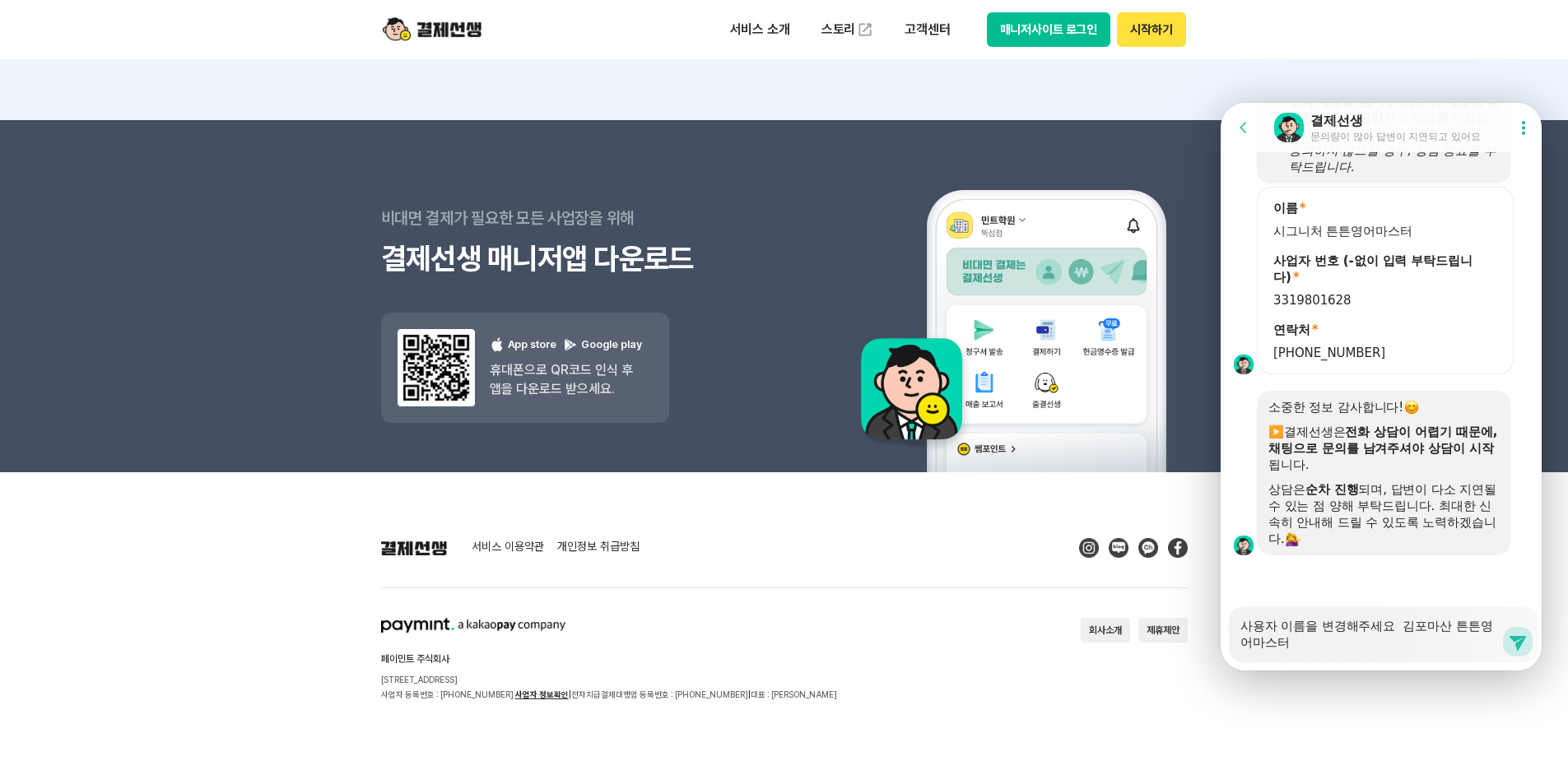
type textarea "x"
type textarea "사용자 이름을 변경해주세요 김포마산 튼튼영어마스터"
type textarea "x"
type textarea "사용자 이름을 변경해주세요 김포마산 튼튼영어마스터ㅇ"
type textarea "x"
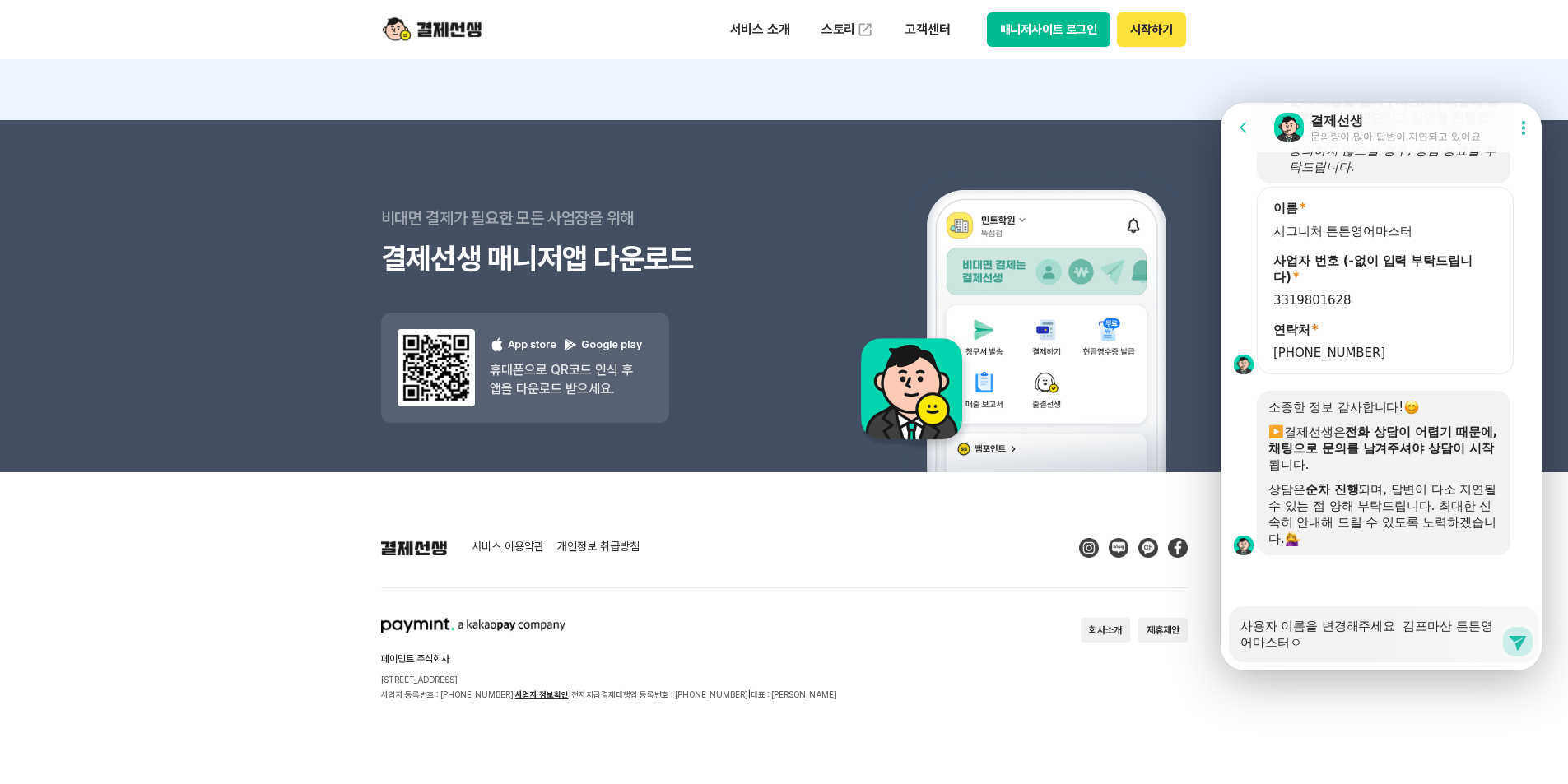
type textarea "사용자 이름을 변경해주세요 김포마산 튼튼영어마스터에"
type textarea "x"
type textarea "사용자 이름을 변경해주세요 김포마산 튼튼영어마스터엣"
type textarea "x"
type textarea "사용자 이름을 변경해주세요 김포마산 튼튼영어마스터에서"
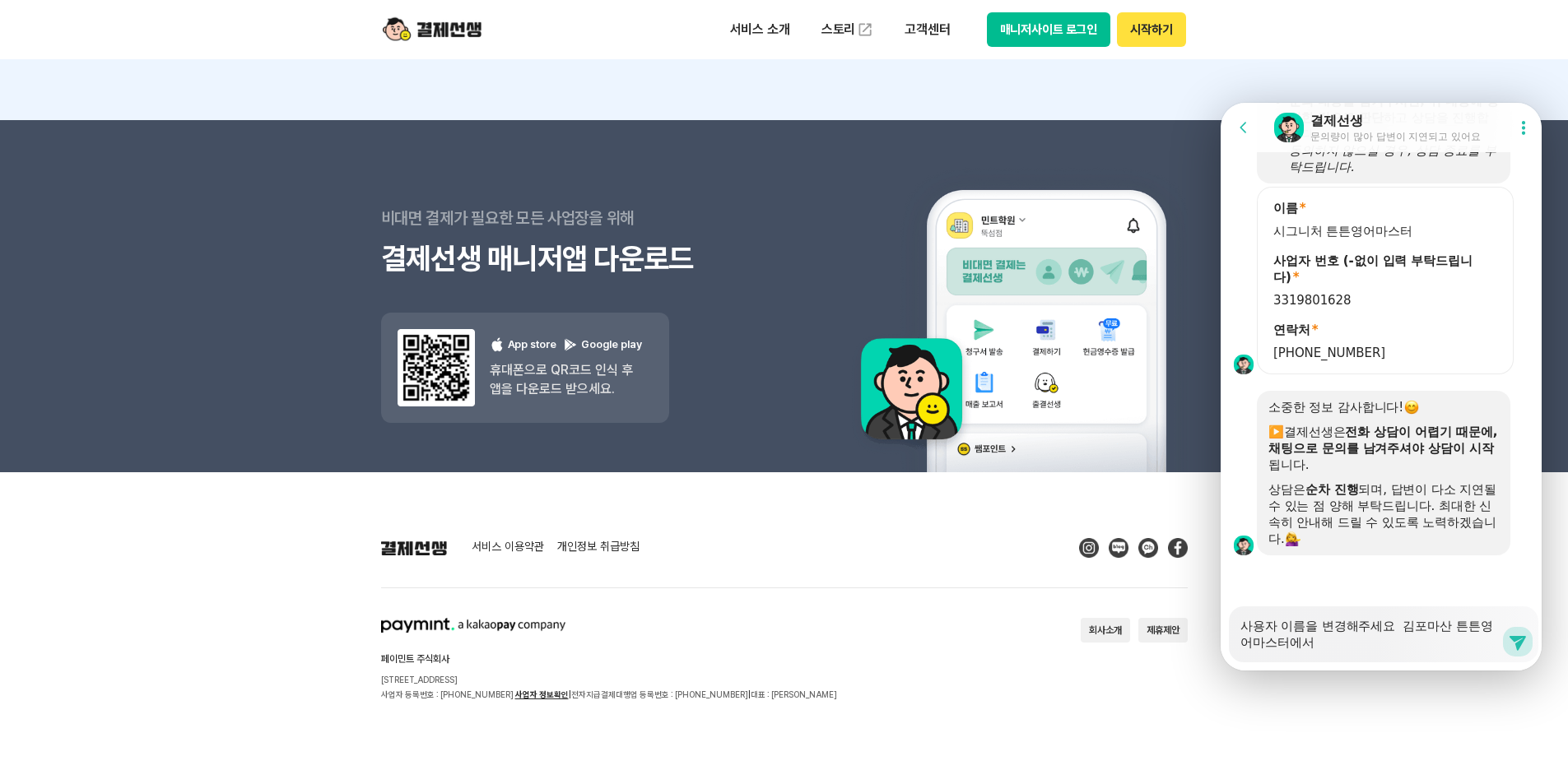
type textarea "x"
type textarea "사용자 이름을 변경해주세요 김포마산 튼튼영어마스터에서 ㅅ"
type textarea "x"
type textarea "사용자 이름을 변경해주세요 김포마산 튼튼영어마스터에서 시"
type textarea "x"
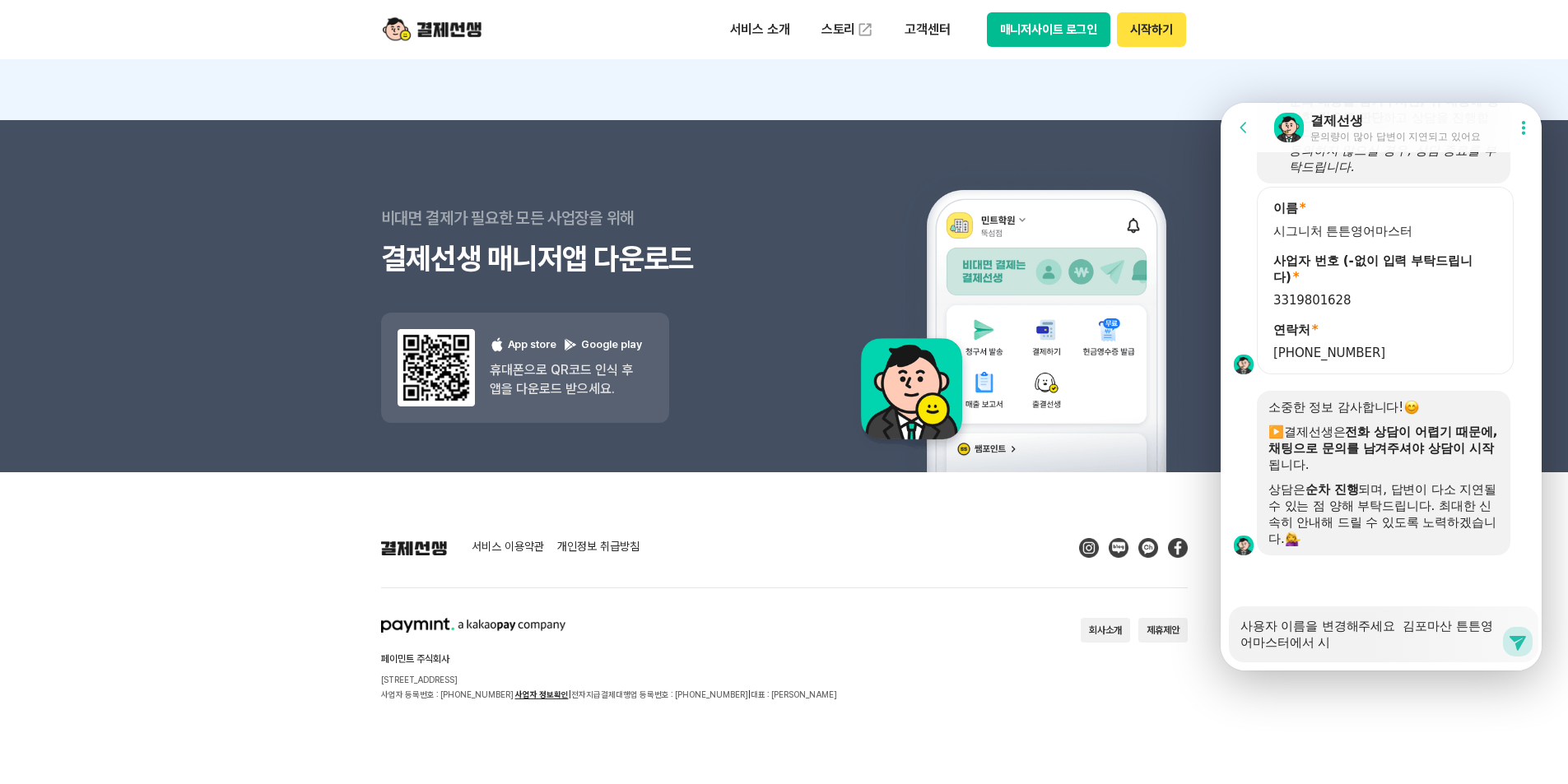
type textarea "사용자 이름을 변경해주세요 김포마산 튼튼영어마스터에서 실"
type textarea "x"
type textarea "사용자 이름을 변경해주세요 김포마산 튼튼영어마스터에서 시르"
type textarea "x"
type textarea "사용자 이름을 변경해주세요 김포마산 튼튼영어마스터에서 시ㄹ"
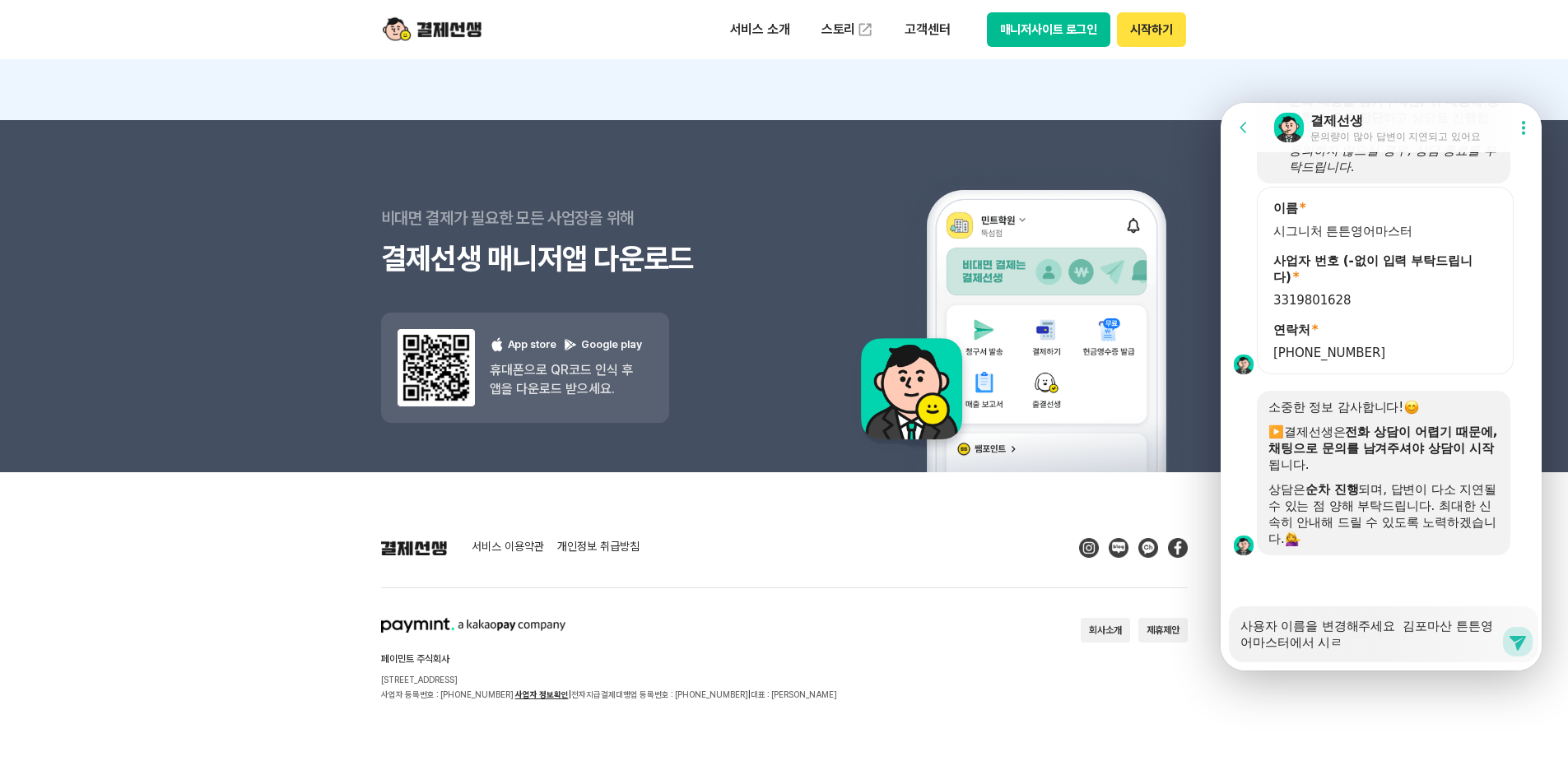
type textarea "x"
type textarea "사용자 이름을 변경해주세요 김포마산 튼튼영어마스터에서 시"
type textarea "x"
type textarea "사용자 이름을 변경해주세요 김포마산 튼튼영어마스터에서"
type textarea "x"
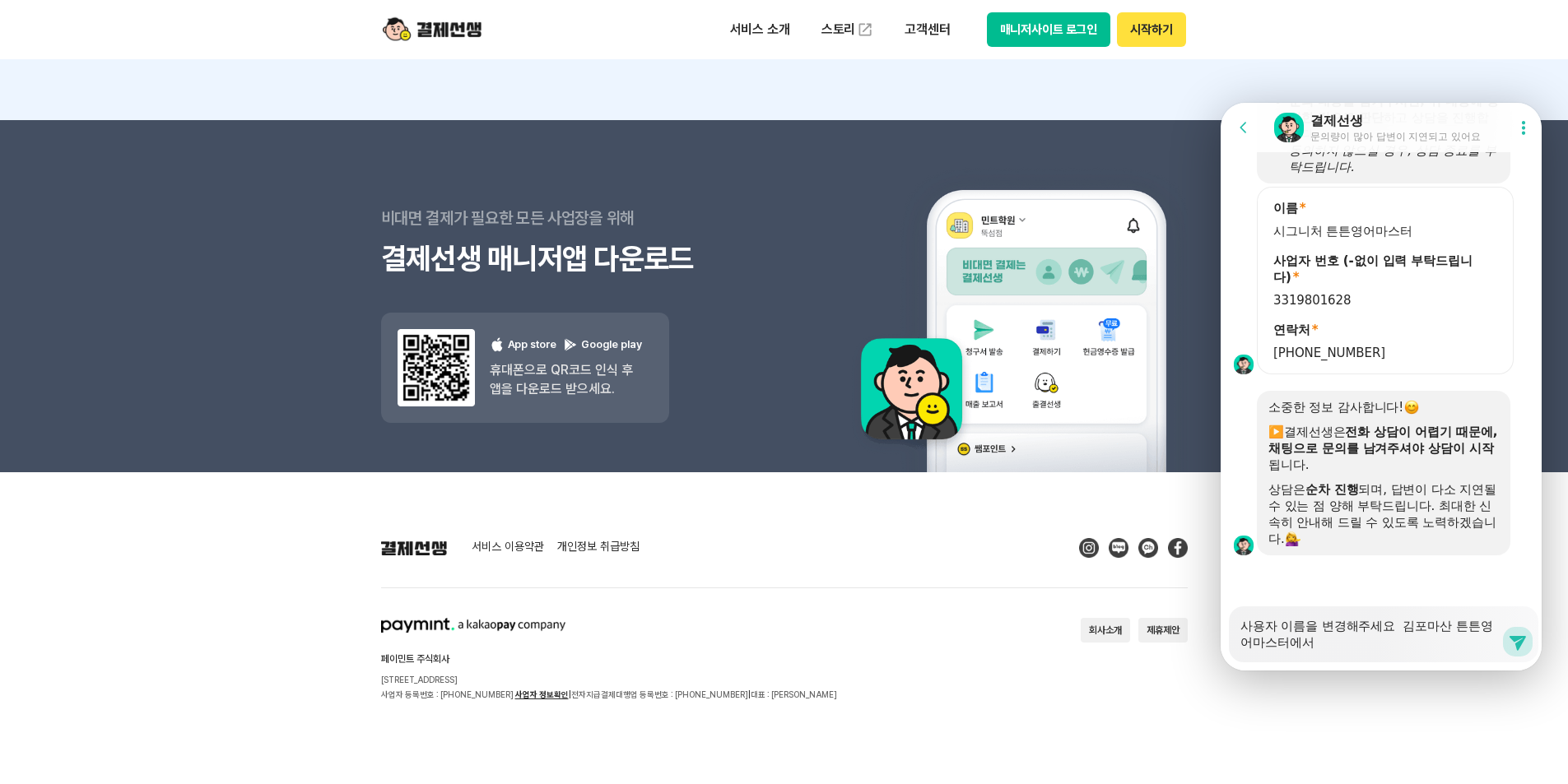
type textarea "사용자 이름을 변경해주세요 김포마산 튼튼영어마스터에서 ㅅ"
type textarea "x"
type textarea "사용자 이름을 변경해주세요 김포마산 튼튼영어마스터에서 시"
type textarea "x"
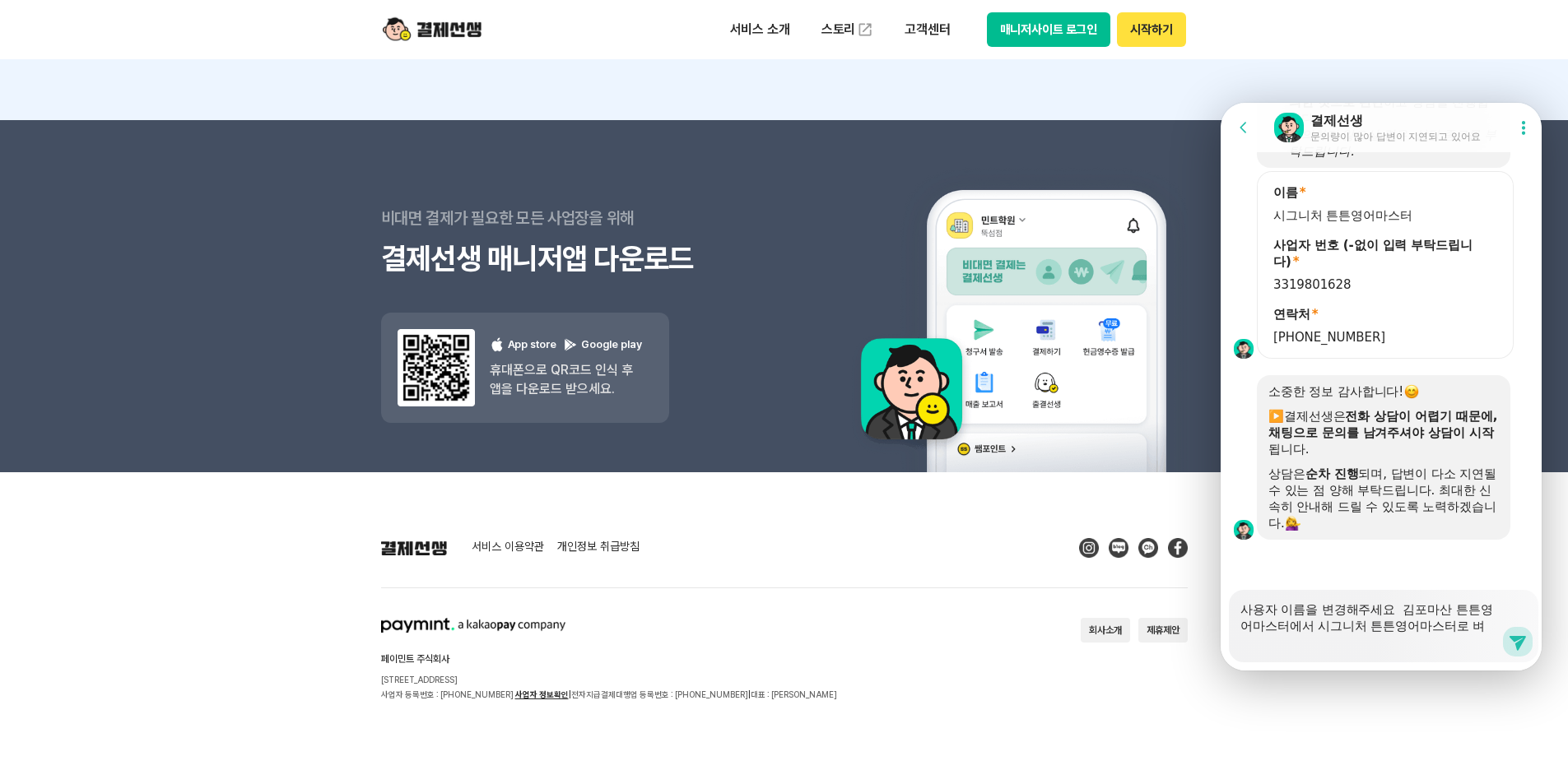
scroll to position [1108, 0]
click at [1429, 689] on footer "서비스 이용약관 개인정보 취급방침 페이민트 주식회사 서울시 성동구 상원1길 26 서울숲A타워 409호 사업자 등록번호 : 220-88-7547…" at bounding box center [784, 628] width 1568 height 312
click at [1508, 645] on icon at bounding box center [1518, 641] width 20 height 20
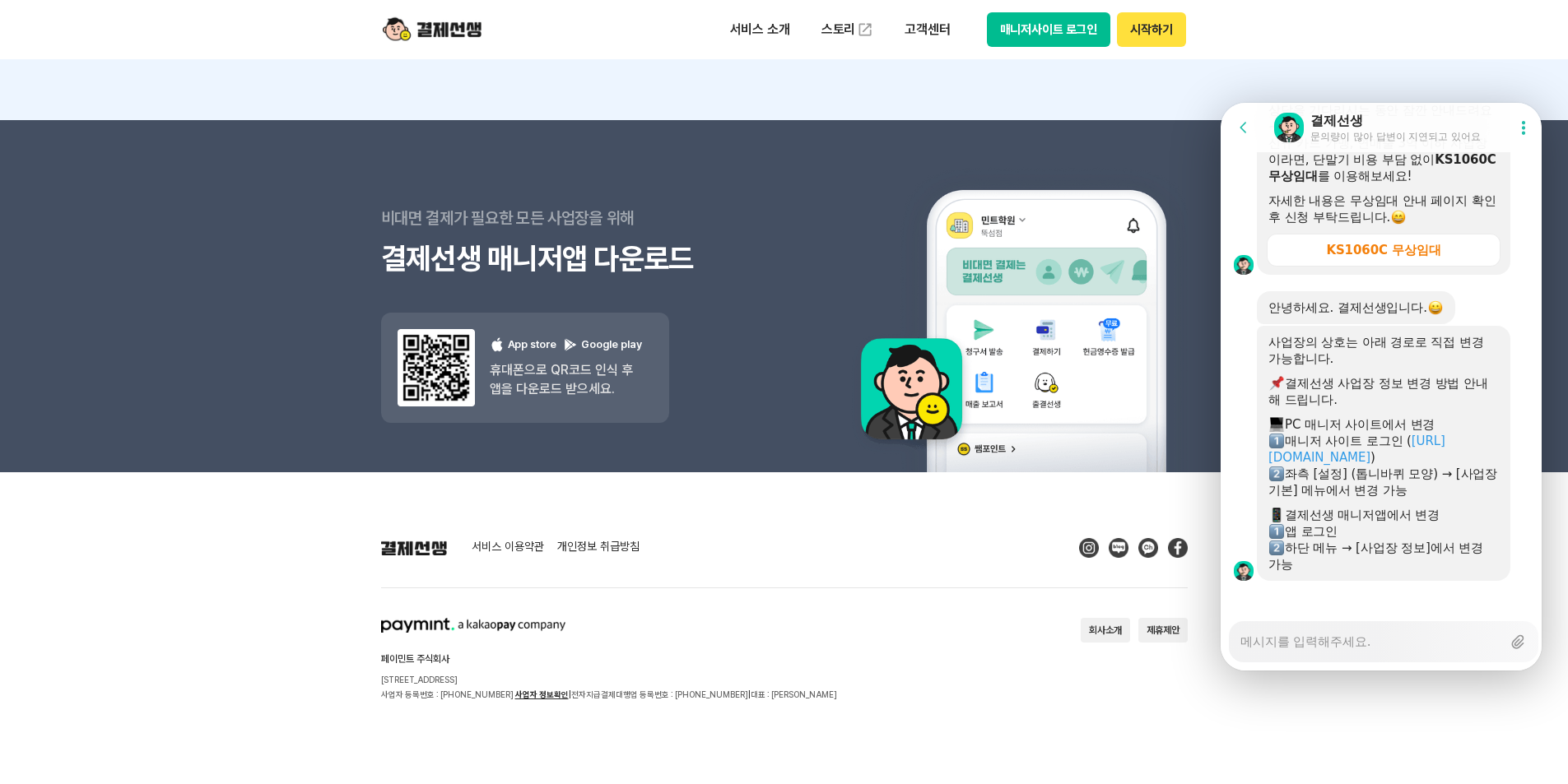
scroll to position [2193, 0]
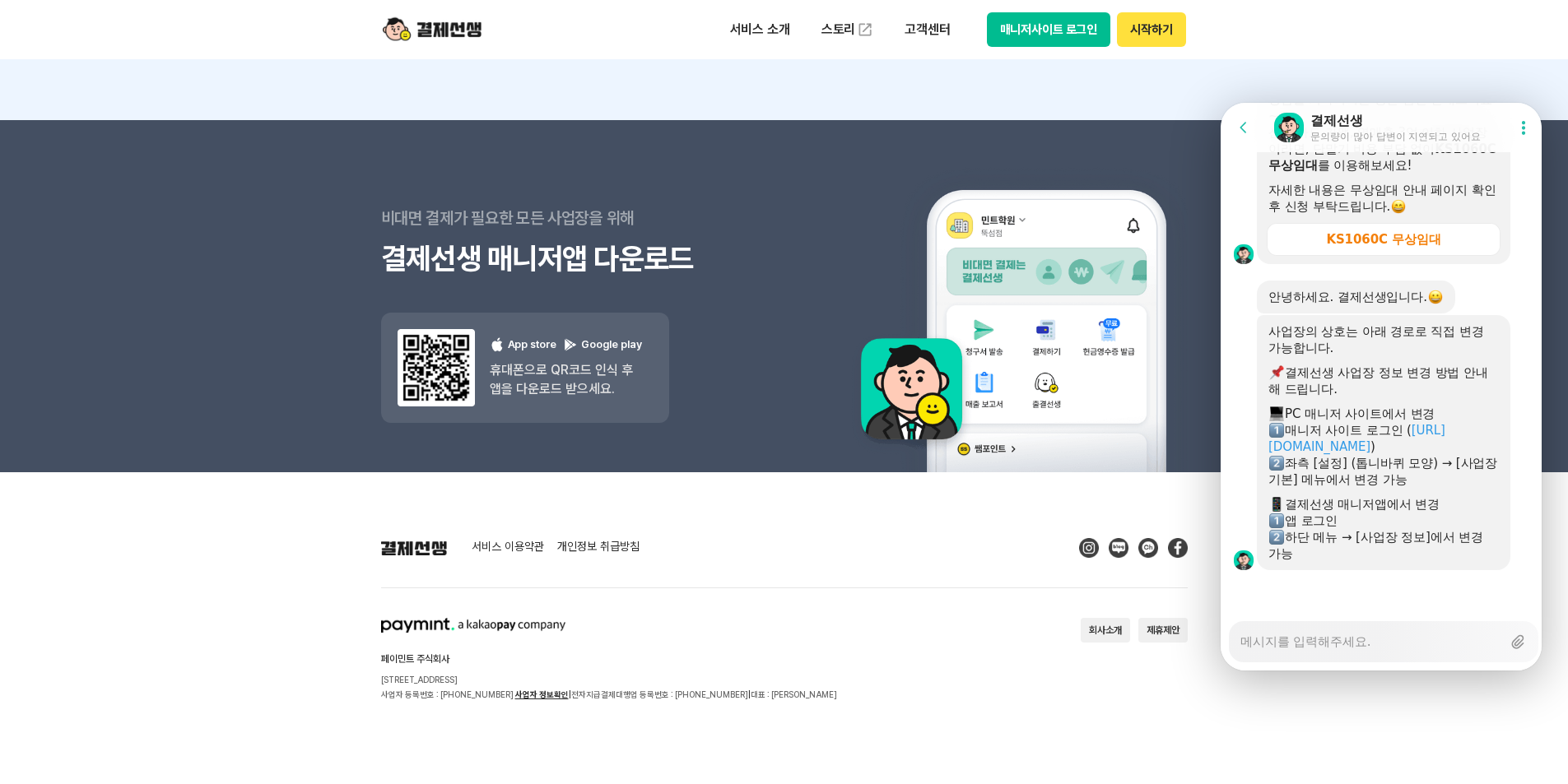
click at [1035, 33] on button "매니저사이트 로그인" at bounding box center [1049, 30] width 124 height 35
click at [1334, 454] on link "https://payssam.kr" at bounding box center [1357, 439] width 177 height 31
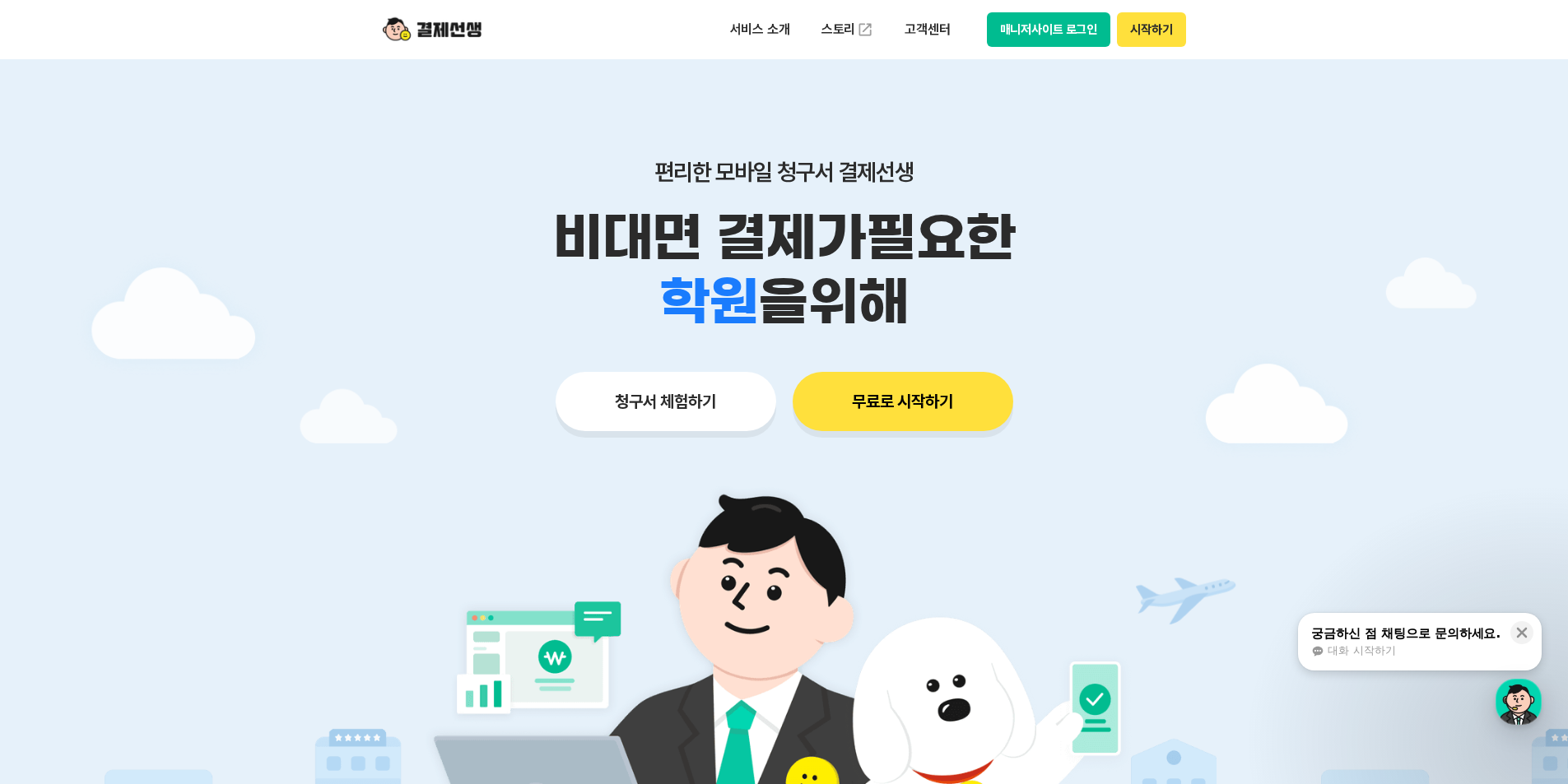
click at [1000, 35] on button "매니저사이트 로그인" at bounding box center [1049, 30] width 124 height 35
